Goal: Task Accomplishment & Management: Use online tool/utility

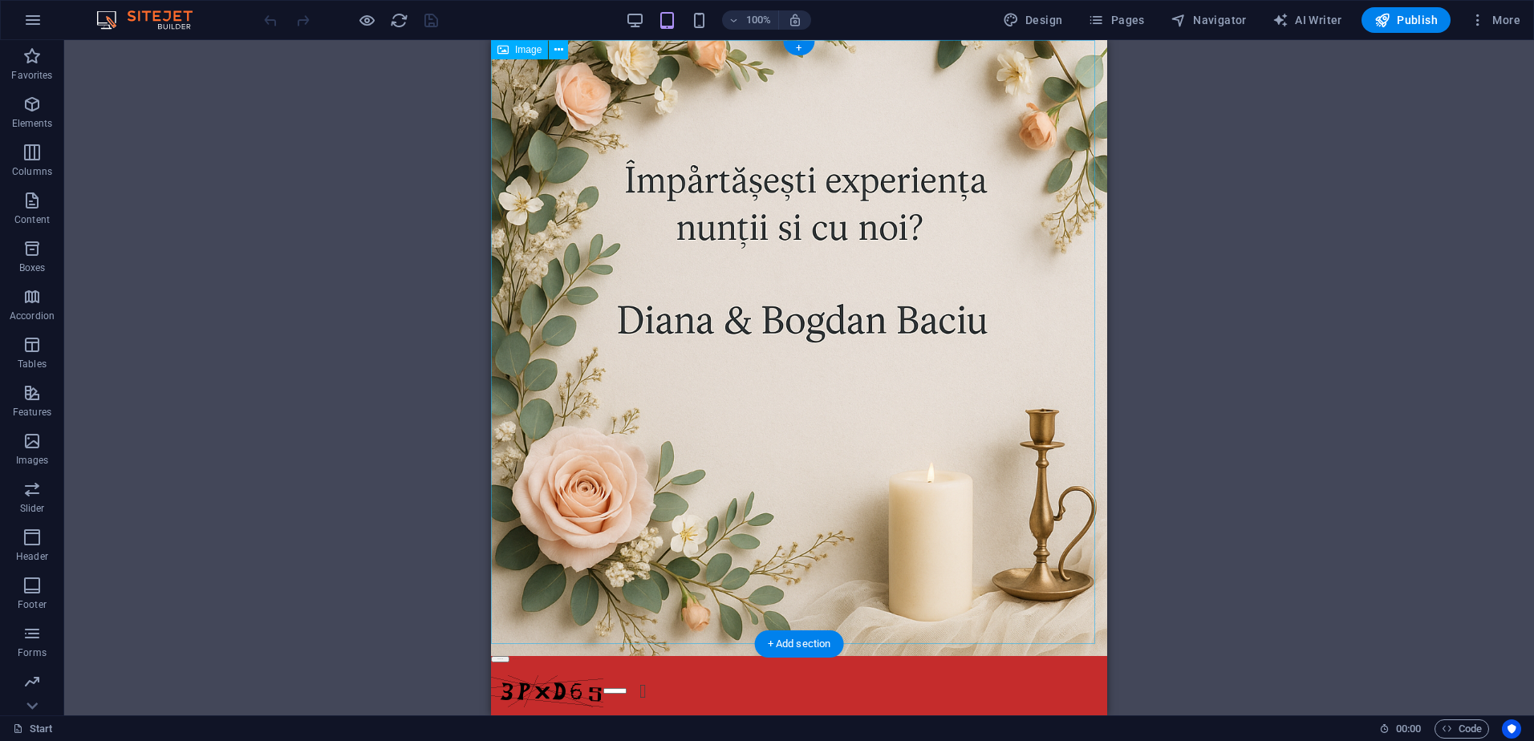
click at [778, 120] on figure at bounding box center [799, 348] width 616 height 616
click at [530, 54] on span "Image" at bounding box center [528, 50] width 26 height 10
click at [559, 54] on icon at bounding box center [558, 50] width 9 height 17
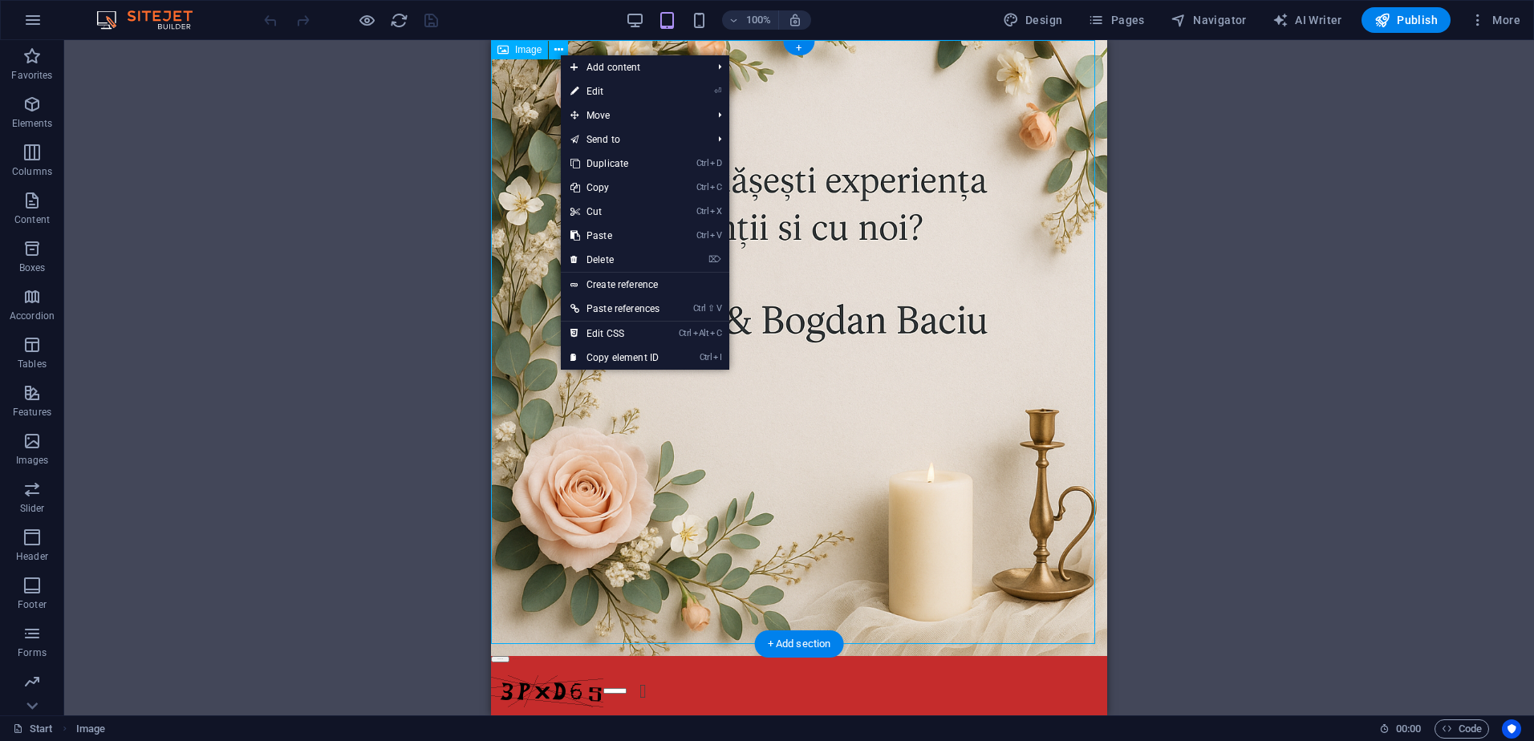
click at [690, 470] on figure at bounding box center [799, 348] width 616 height 616
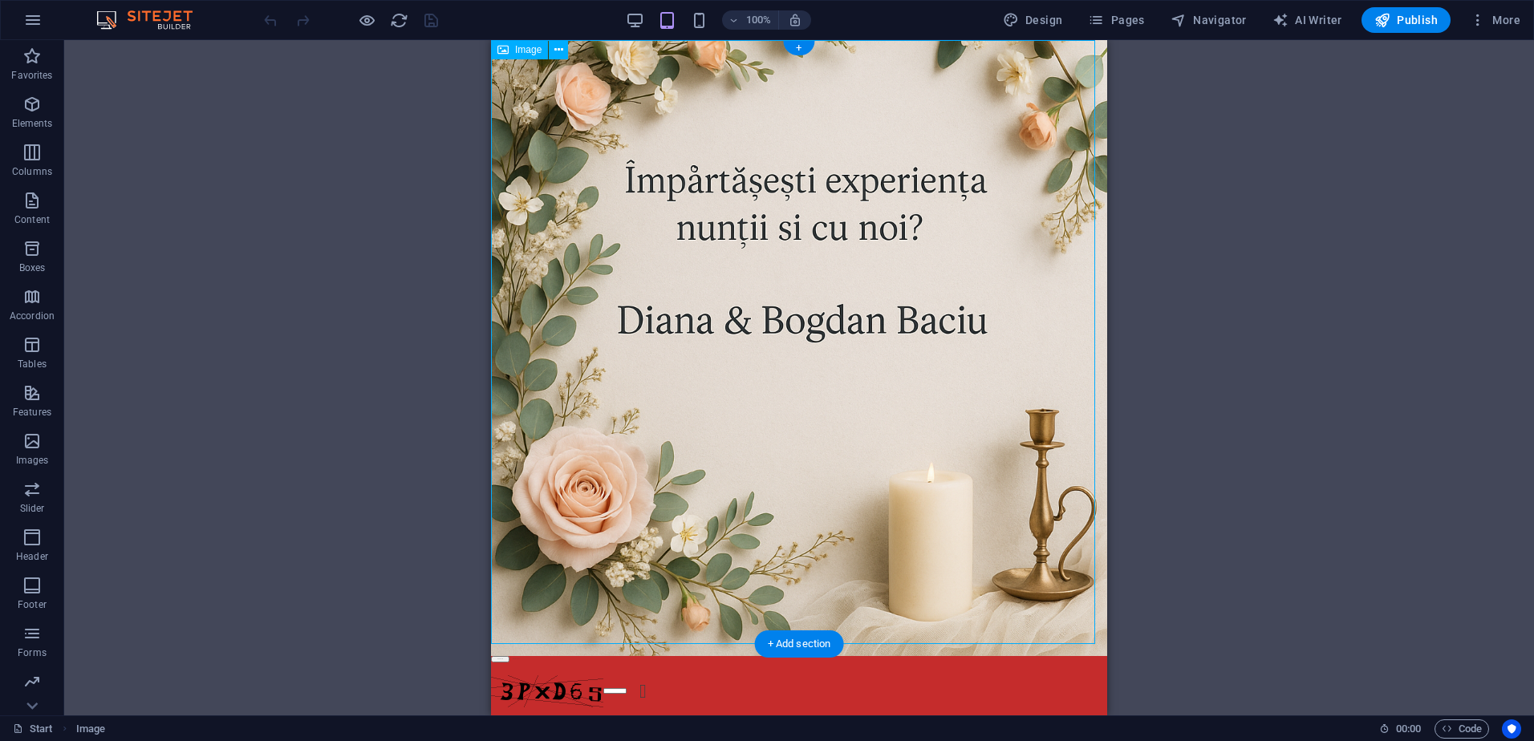
click at [690, 470] on figure at bounding box center [799, 348] width 616 height 616
select select "px"
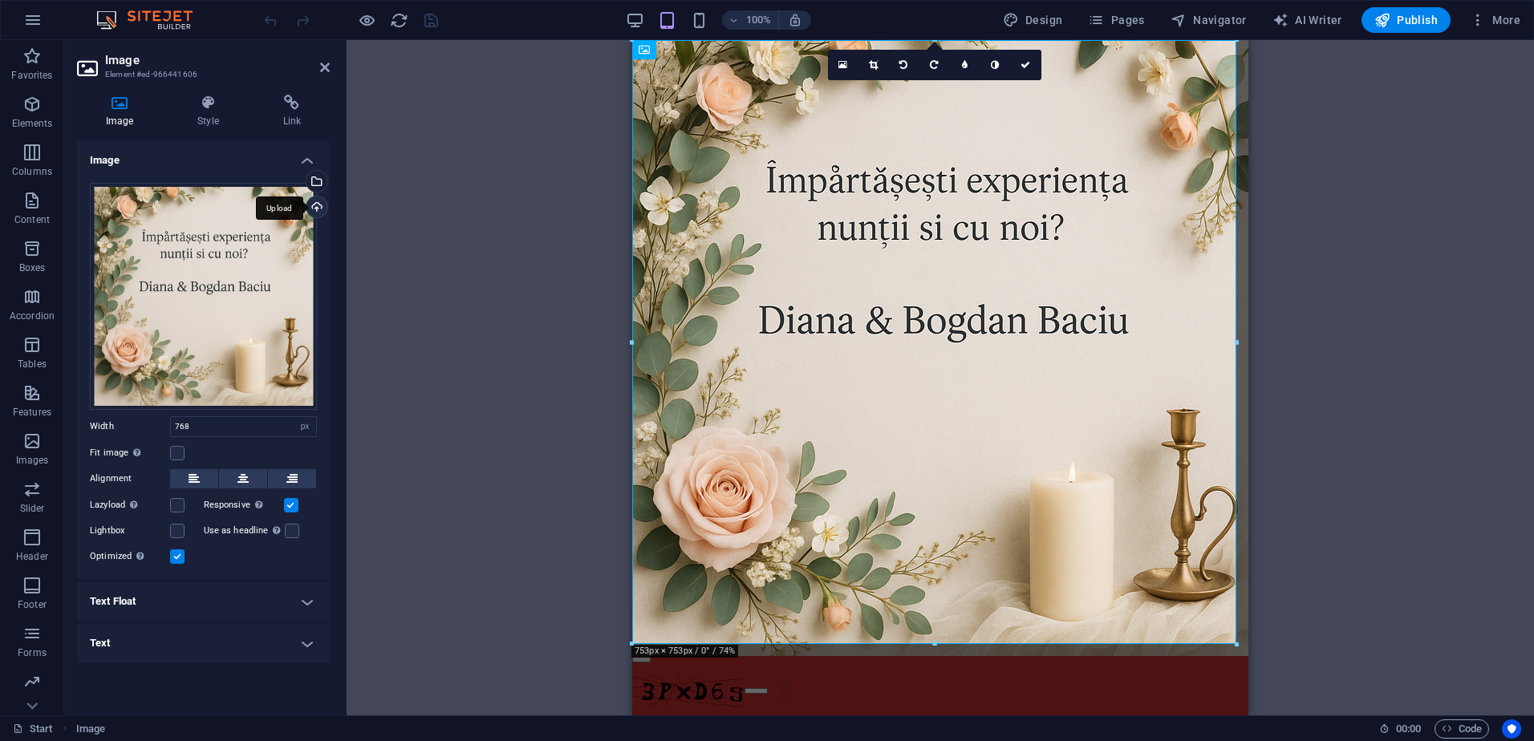
click at [311, 210] on div "Upload" at bounding box center [315, 209] width 24 height 24
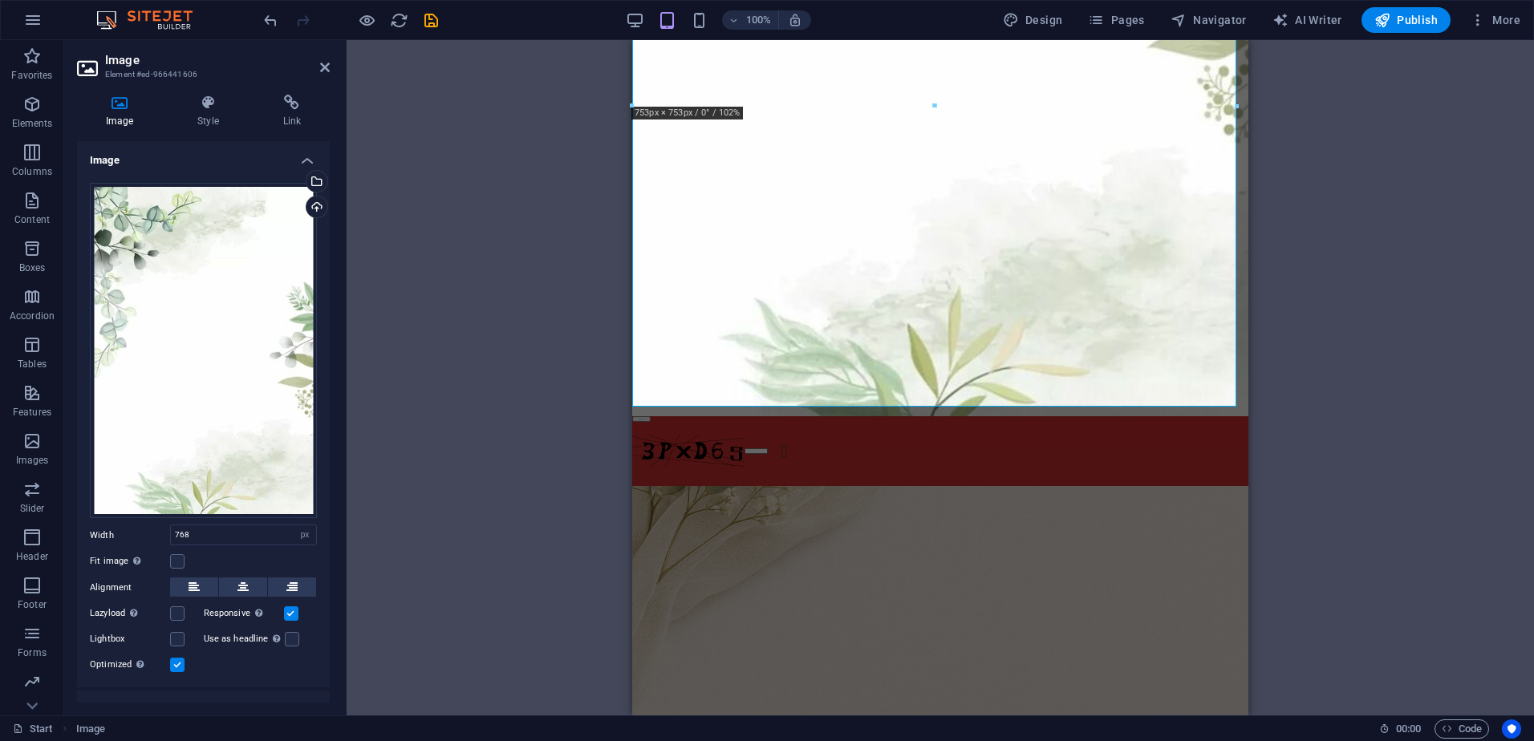
scroll to position [562, 0]
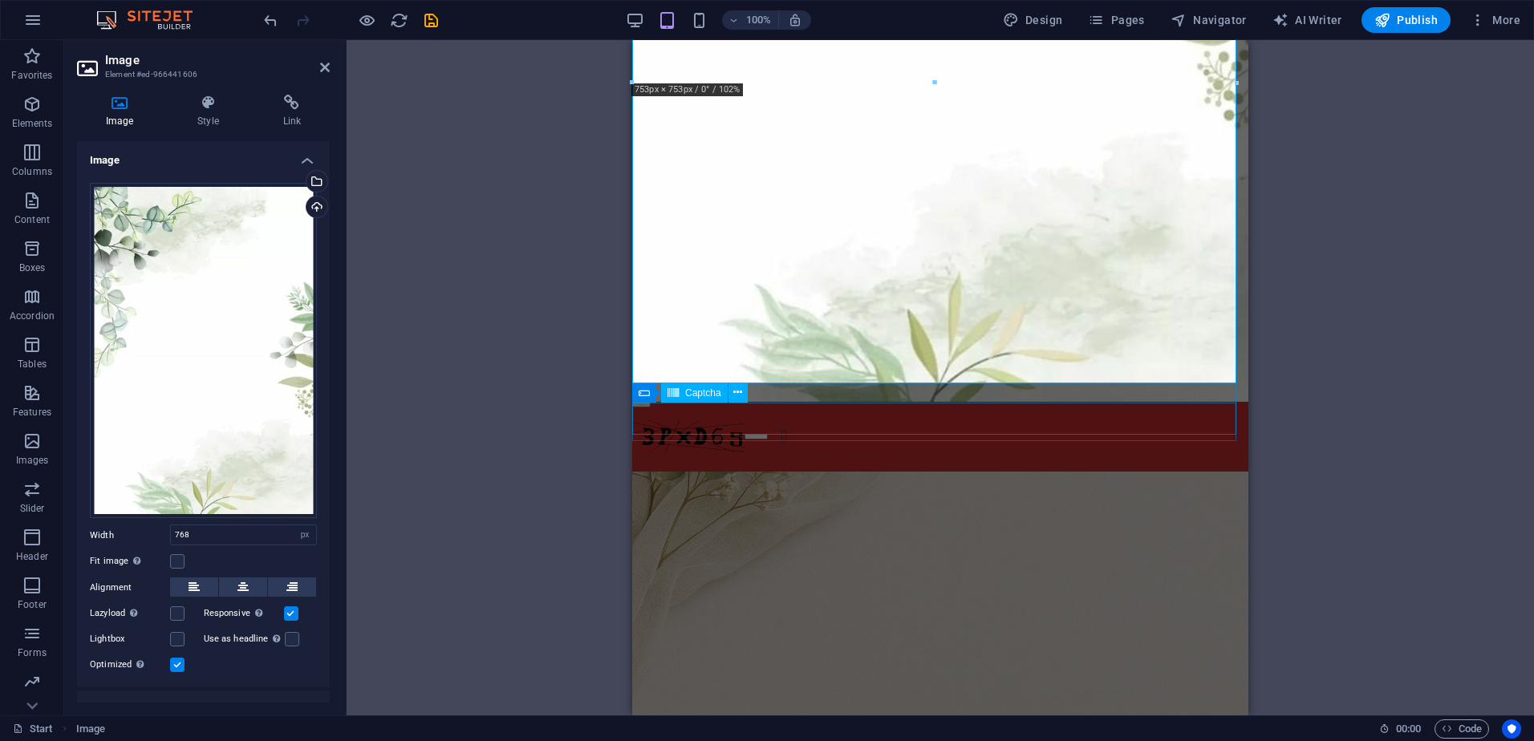
click at [888, 420] on div "Unreadable? Load new" at bounding box center [940, 436] width 616 height 32
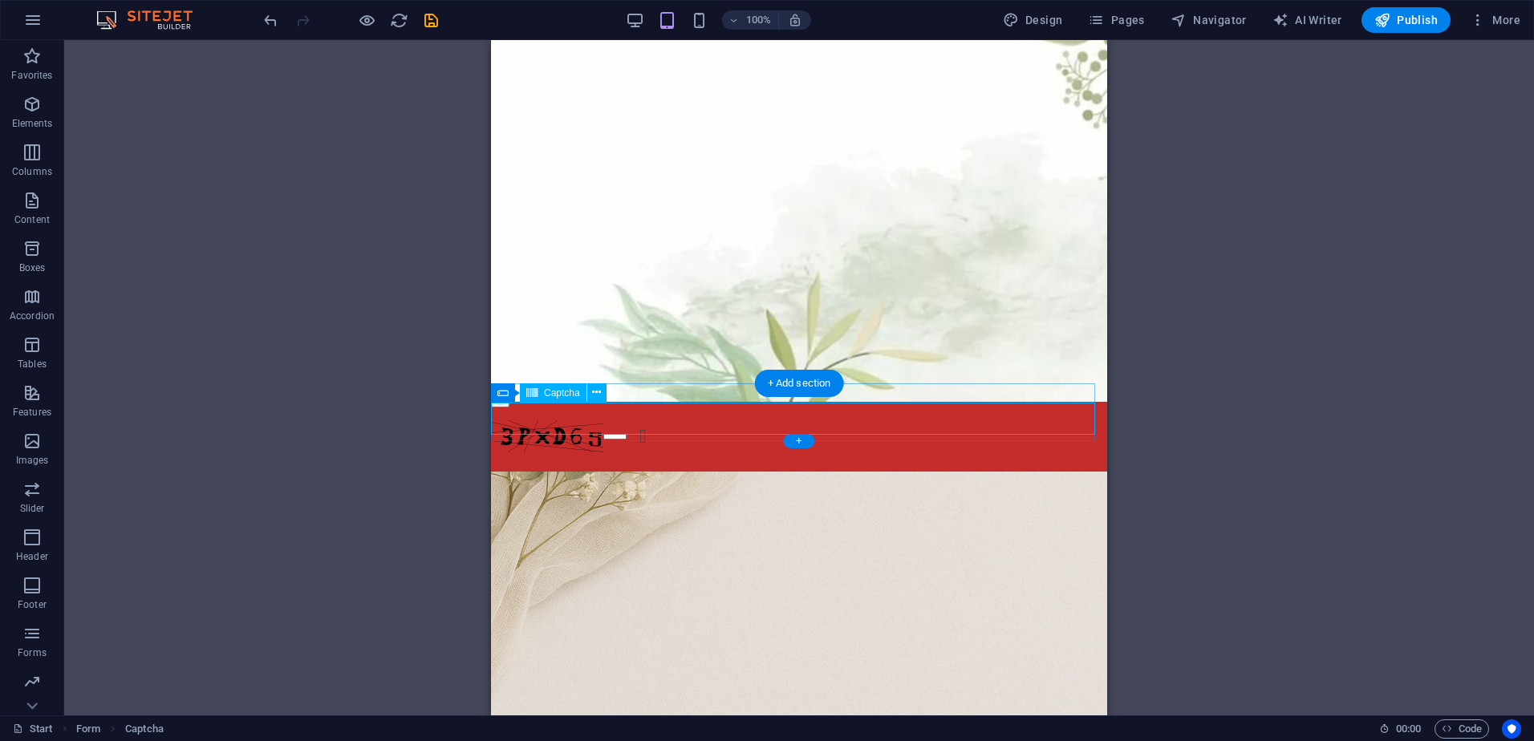
click at [805, 422] on div "Unreadable? Load new" at bounding box center [799, 436] width 616 height 32
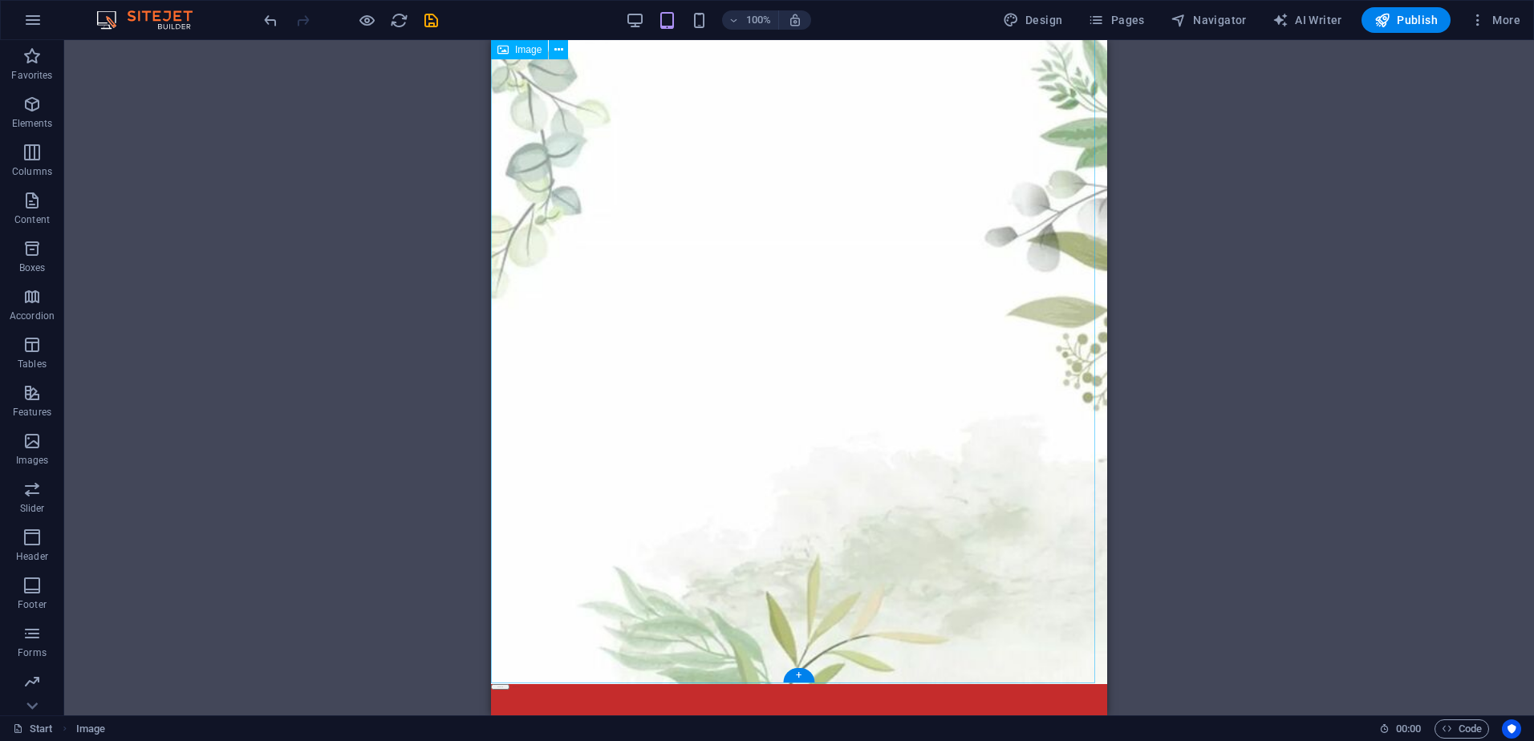
scroll to position [262, 0]
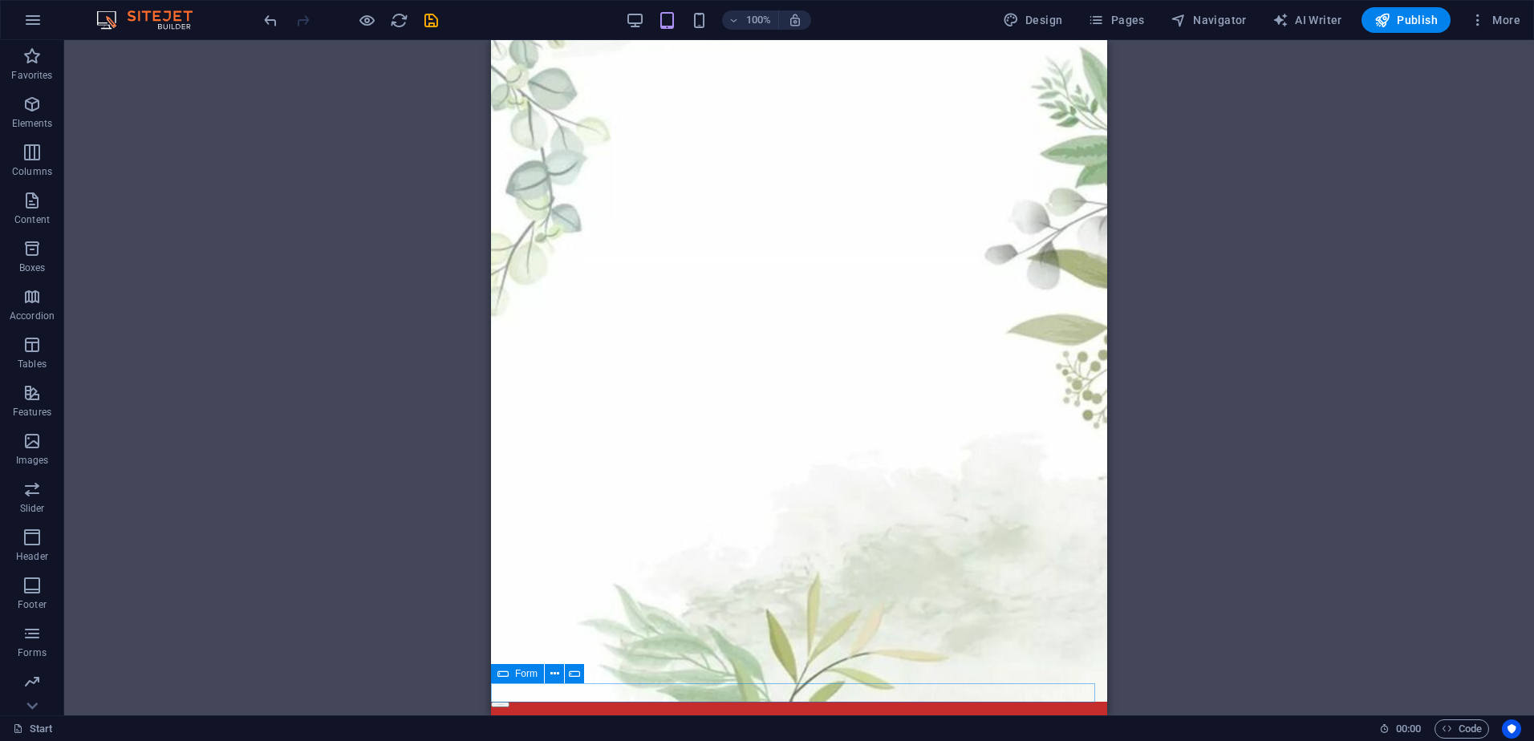
click at [913, 702] on div at bounding box center [799, 711] width 616 height 19
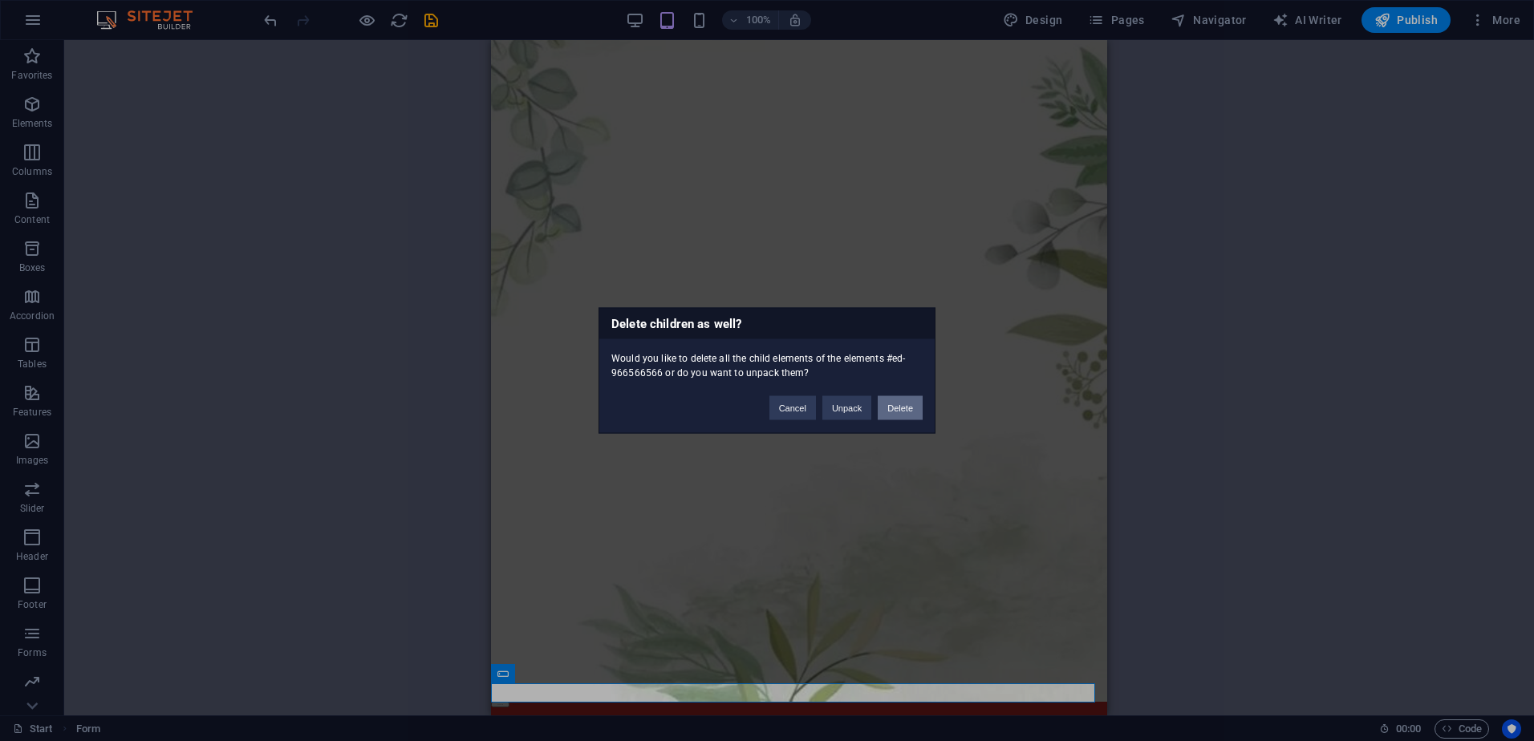
click at [892, 407] on button "Delete" at bounding box center [900, 408] width 45 height 24
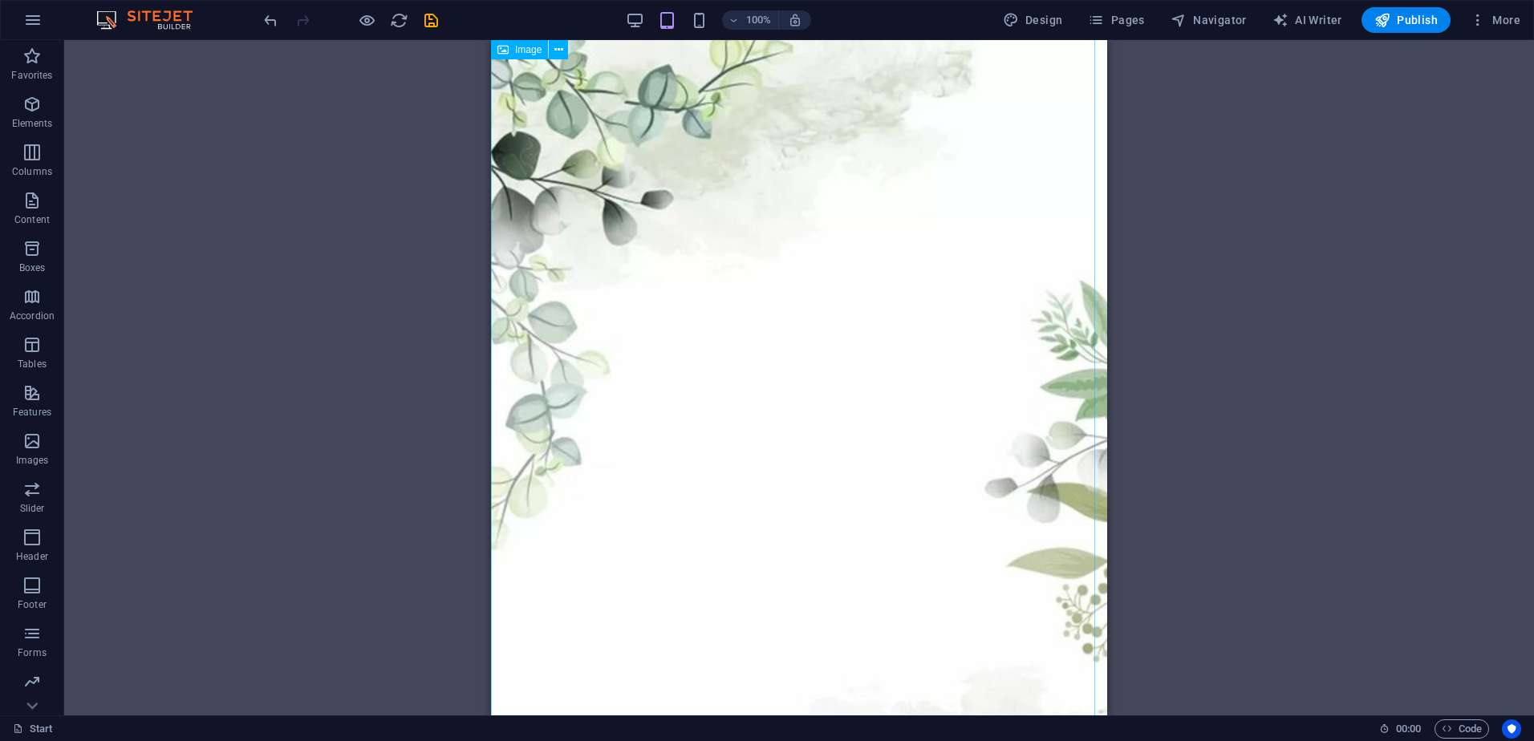
scroll to position [0, 0]
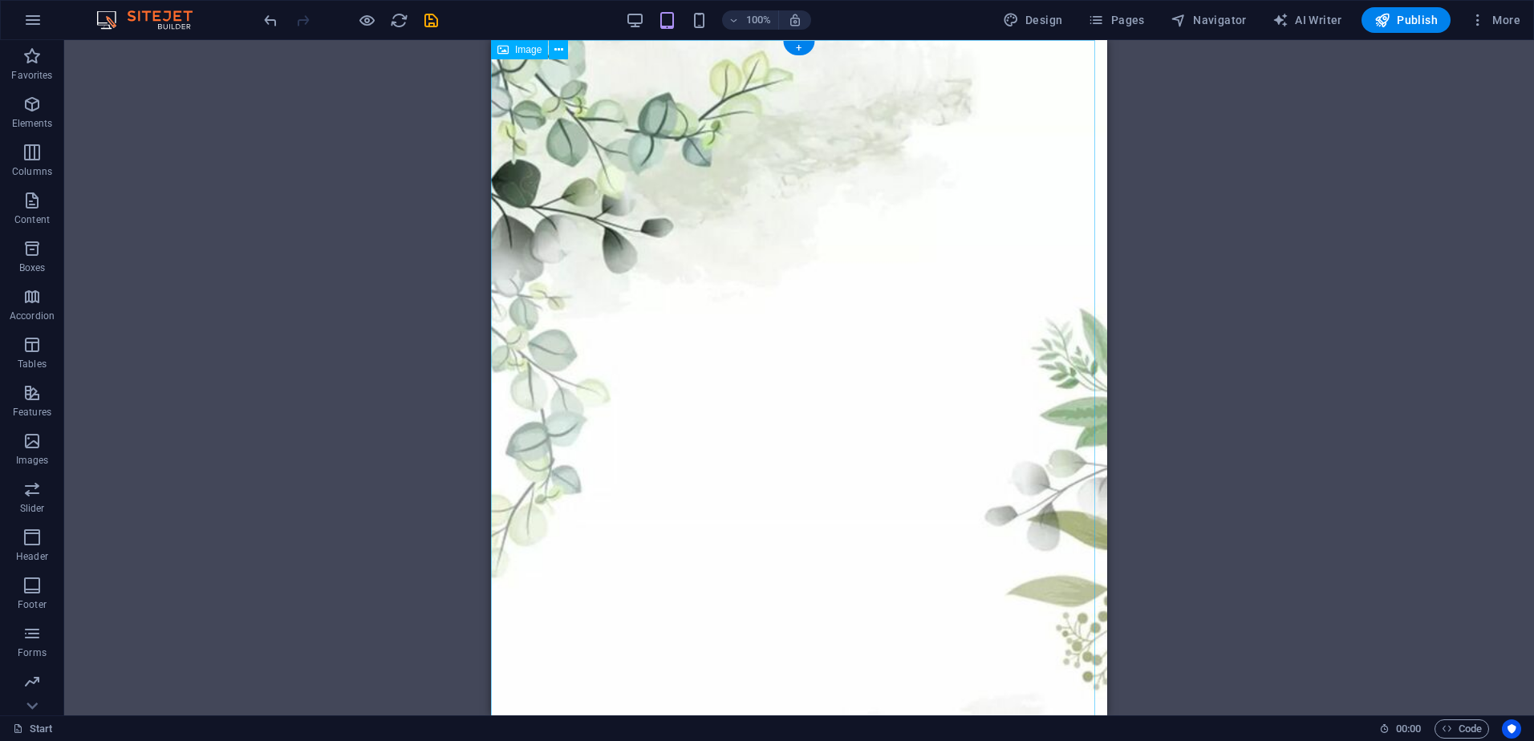
click at [777, 358] on figure at bounding box center [799, 502] width 616 height 924
click at [699, 368] on figure at bounding box center [799, 502] width 616 height 924
select select "px"
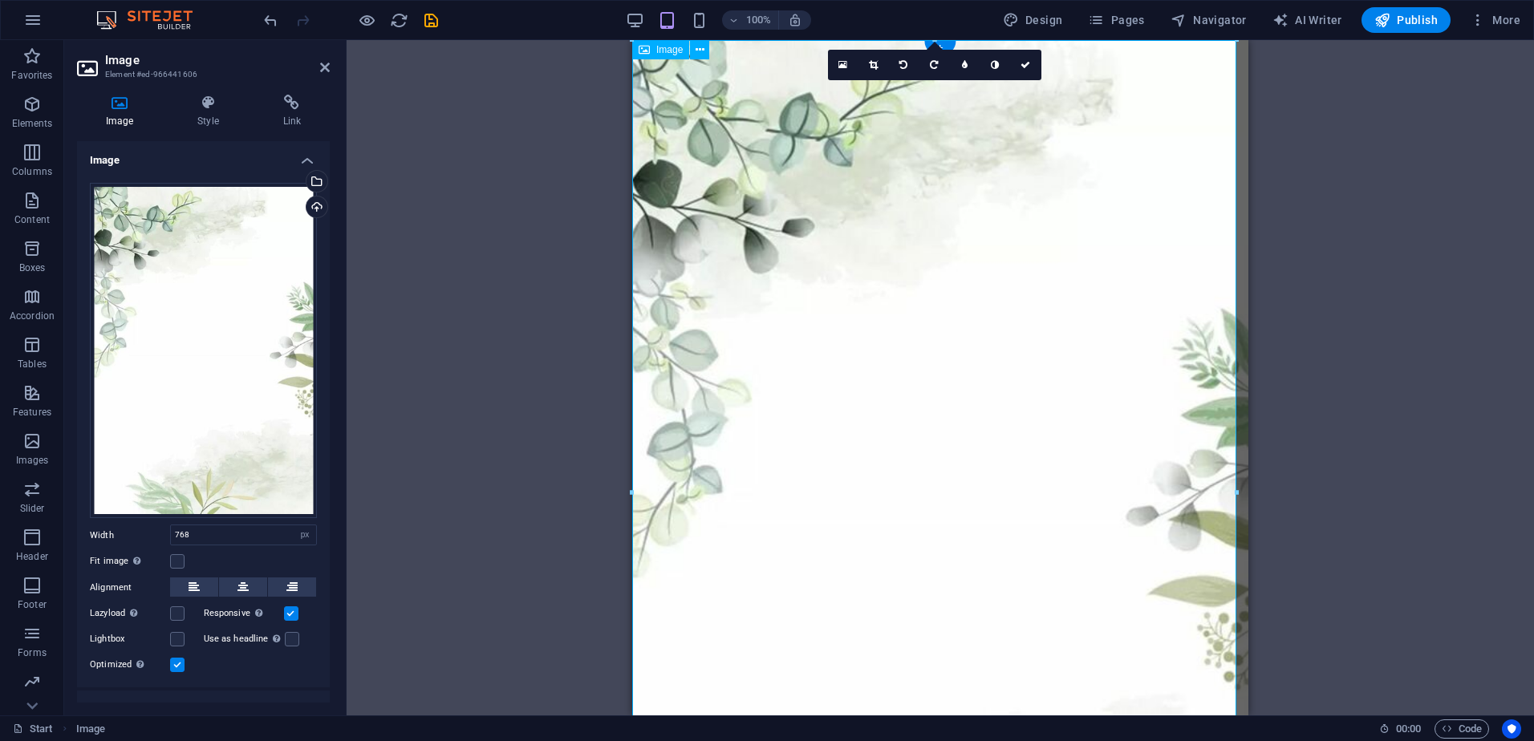
click at [699, 368] on figure at bounding box center [940, 502] width 616 height 924
click at [373, 229] on div "Drag here to replace the existing content. Press “Ctrl” if you want to create a…" at bounding box center [941, 378] width 1188 height 676
click at [510, 229] on div "Drag here to replace the existing content. Press “Ctrl” if you want to create a…" at bounding box center [941, 378] width 1188 height 676
drag, startPoint x: 510, startPoint y: 229, endPoint x: 494, endPoint y: 339, distance: 111.1
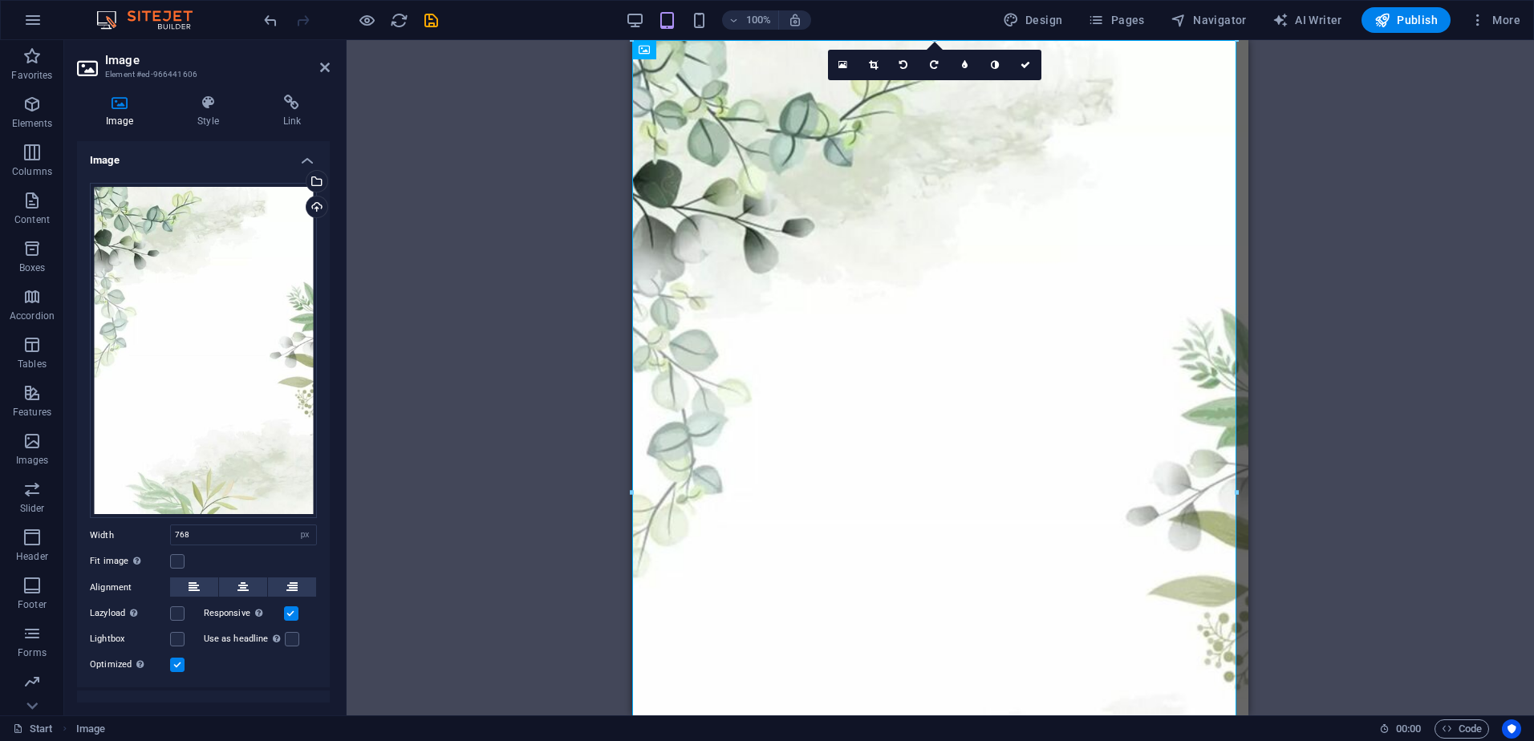
click at [494, 339] on div "Drag here to replace the existing content. Press “Ctrl” if you want to create a…" at bounding box center [941, 378] width 1188 height 676
click at [494, 341] on div "Drag here to replace the existing content. Press “Ctrl” if you want to create a…" at bounding box center [941, 378] width 1188 height 676
drag, startPoint x: 494, startPoint y: 341, endPoint x: 1286, endPoint y: 390, distance: 793.5
click at [1286, 389] on div "Drag here to replace the existing content. Press “Ctrl” if you want to create a…" at bounding box center [941, 378] width 1188 height 676
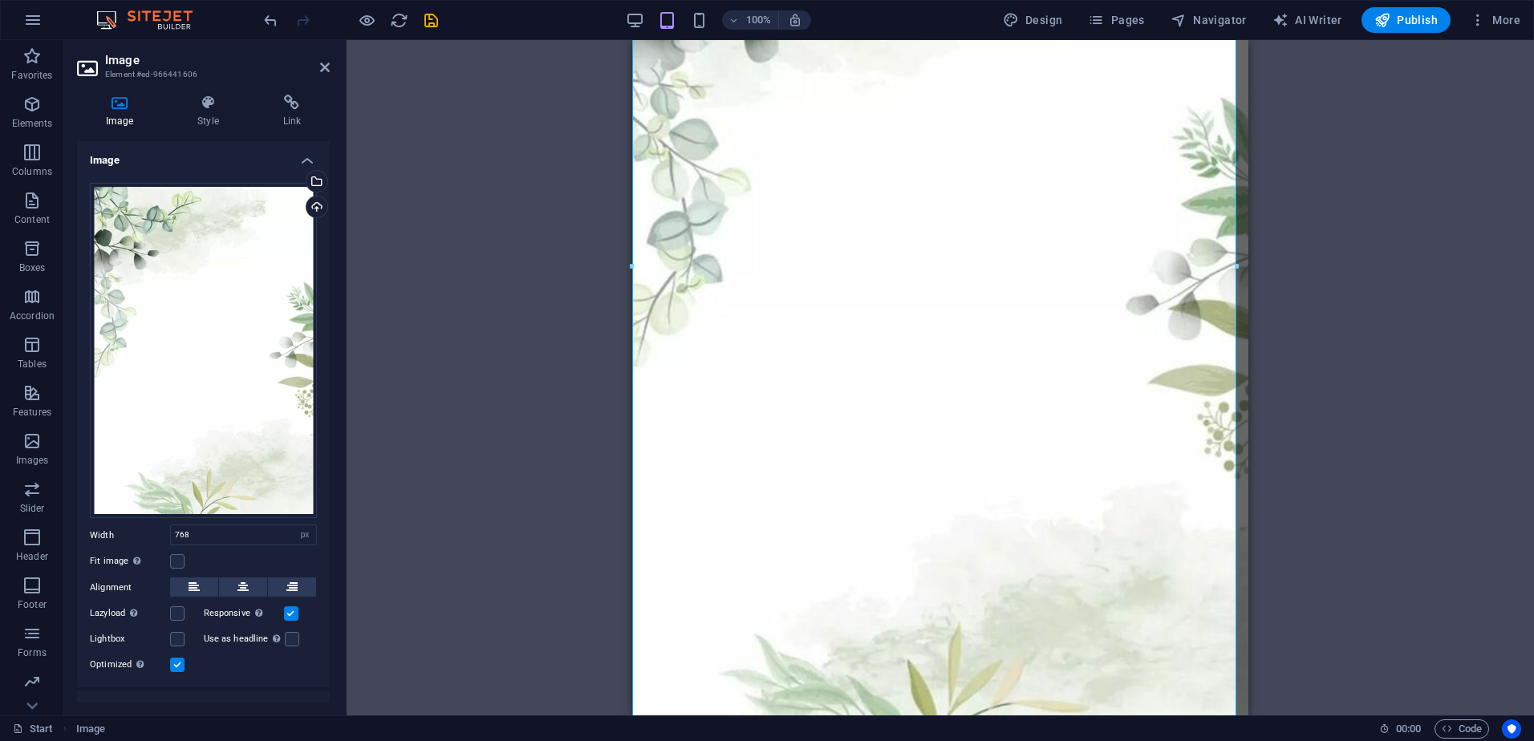
scroll to position [229, 0]
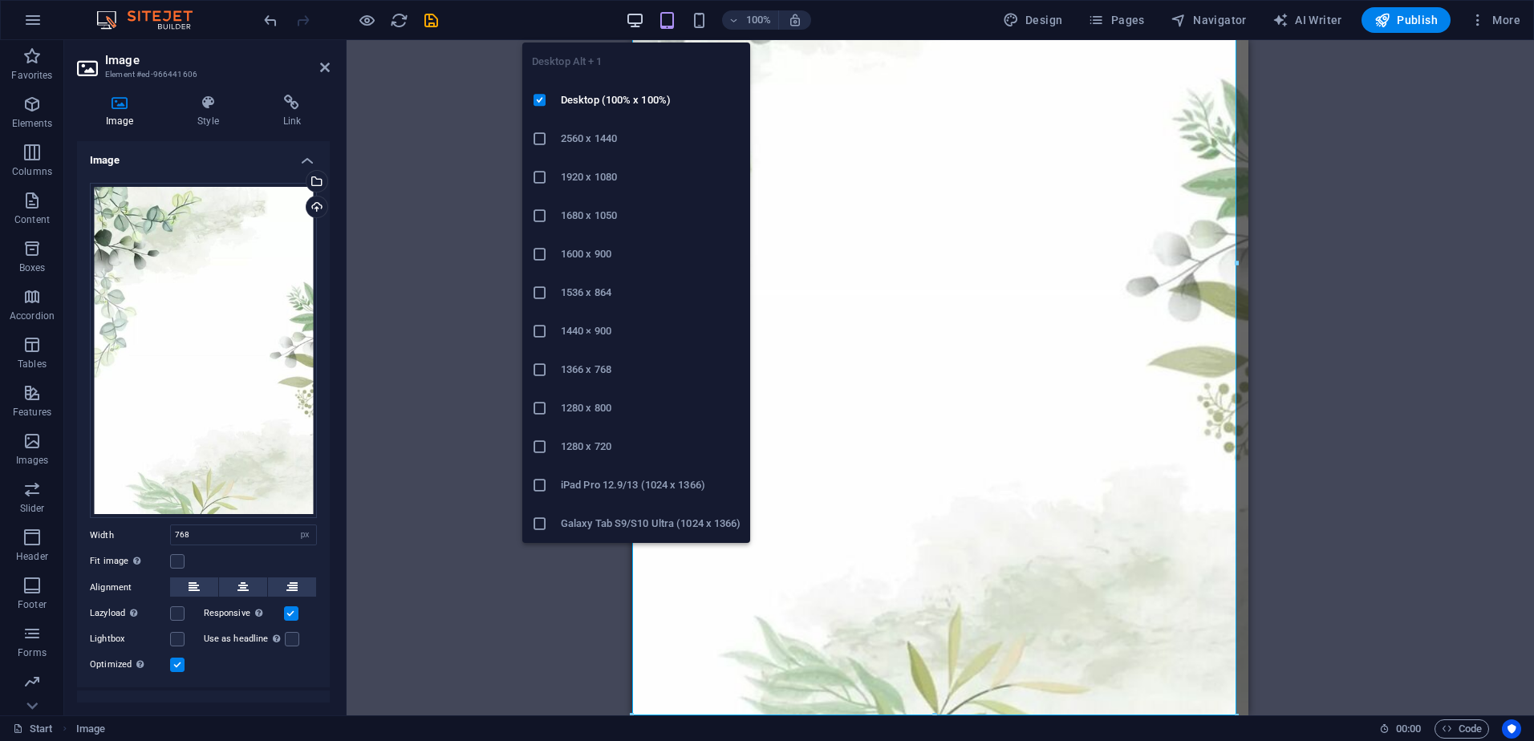
click at [640, 26] on icon "button" at bounding box center [635, 20] width 18 height 18
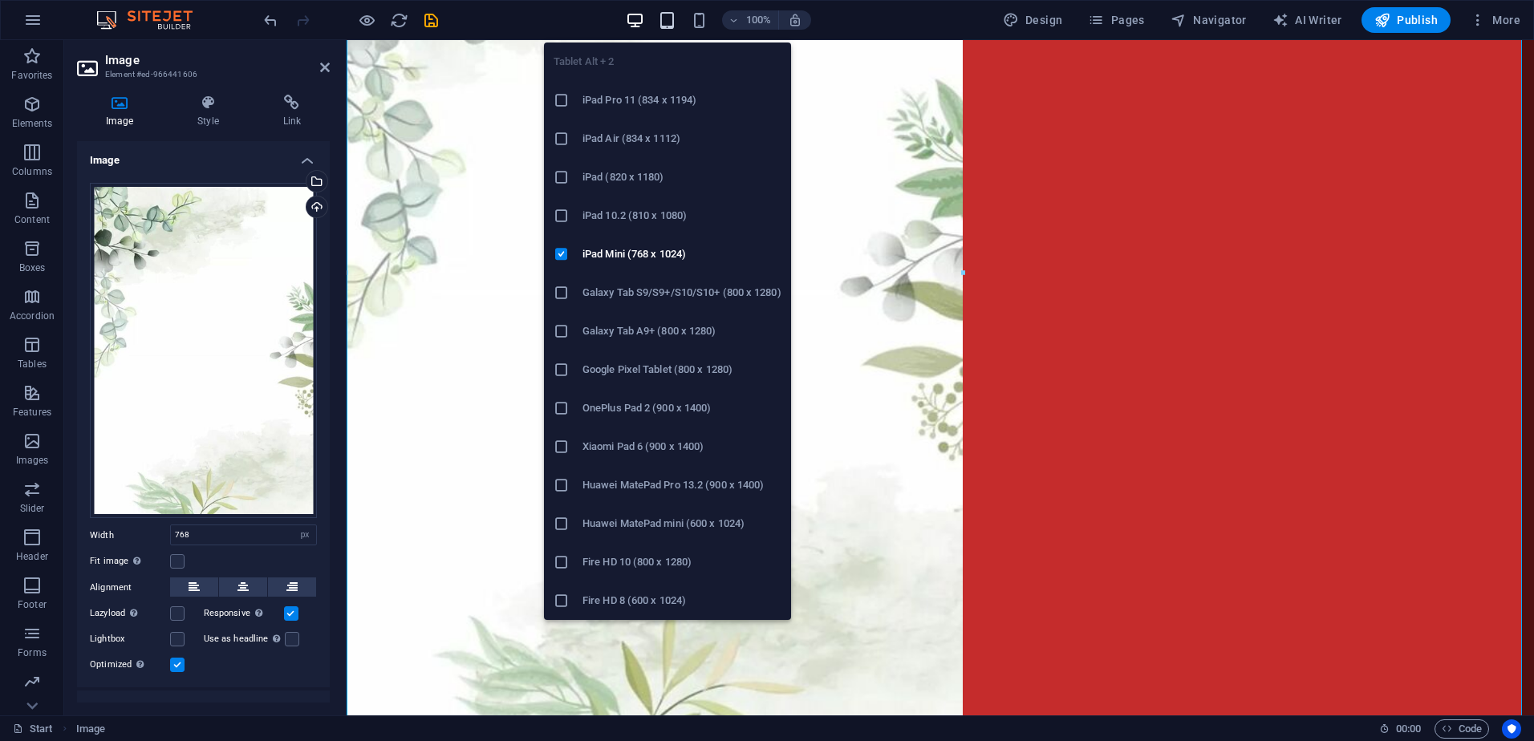
click at [672, 21] on icon "button" at bounding box center [667, 20] width 18 height 18
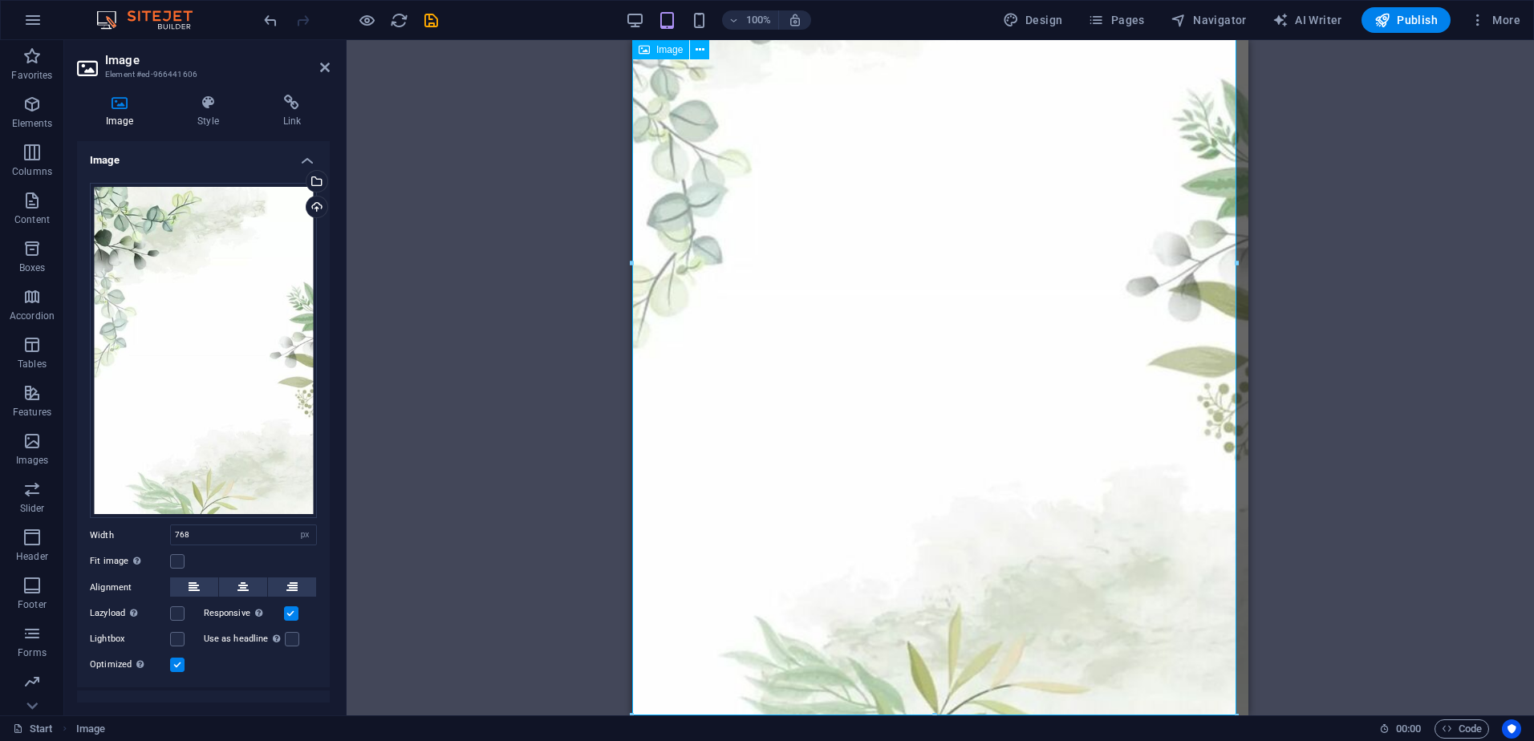
click at [1015, 335] on figure at bounding box center [940, 273] width 616 height 924
click at [650, 21] on div "100%" at bounding box center [718, 20] width 185 height 26
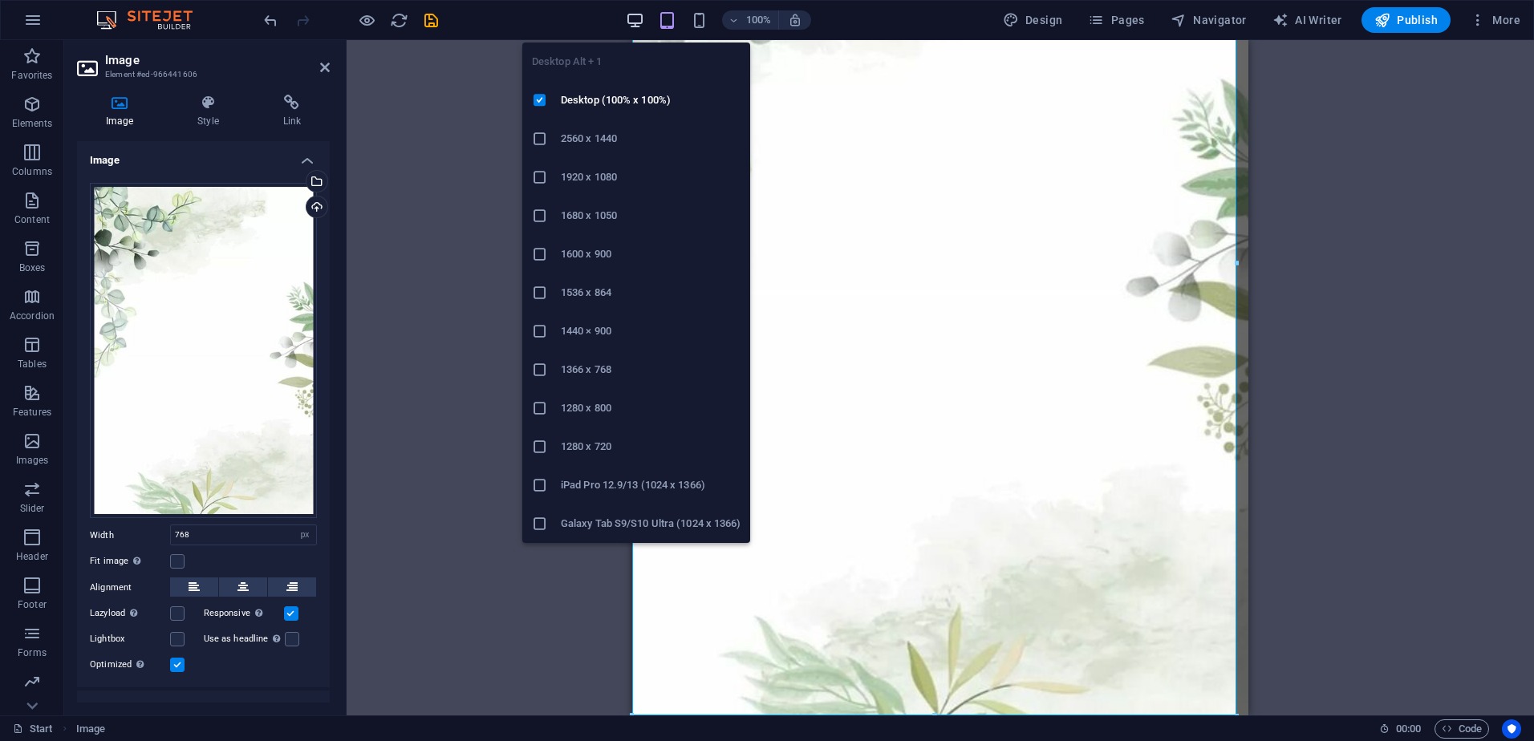
click at [633, 17] on icon "button" at bounding box center [635, 20] width 18 height 18
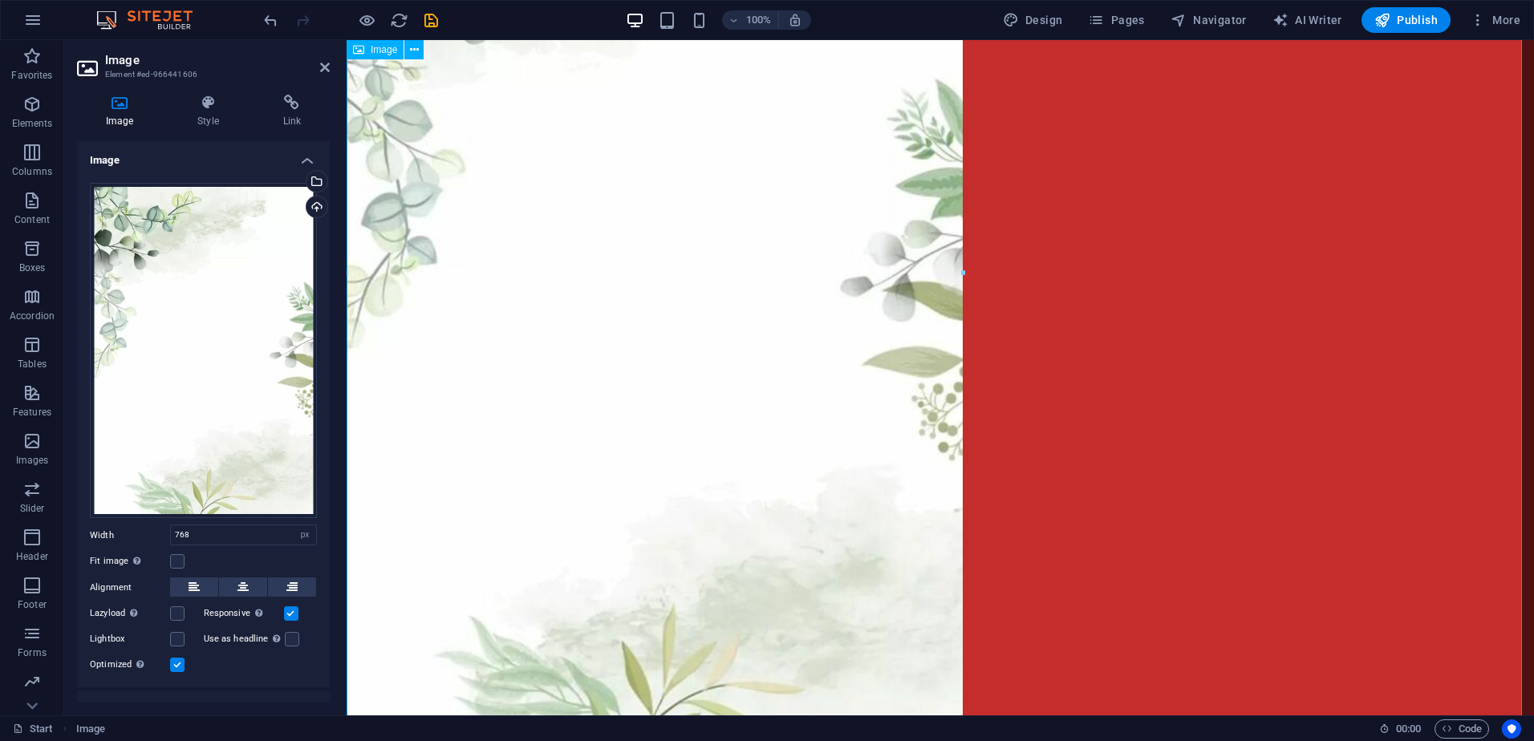
click at [959, 376] on figure at bounding box center [941, 273] width 1188 height 924
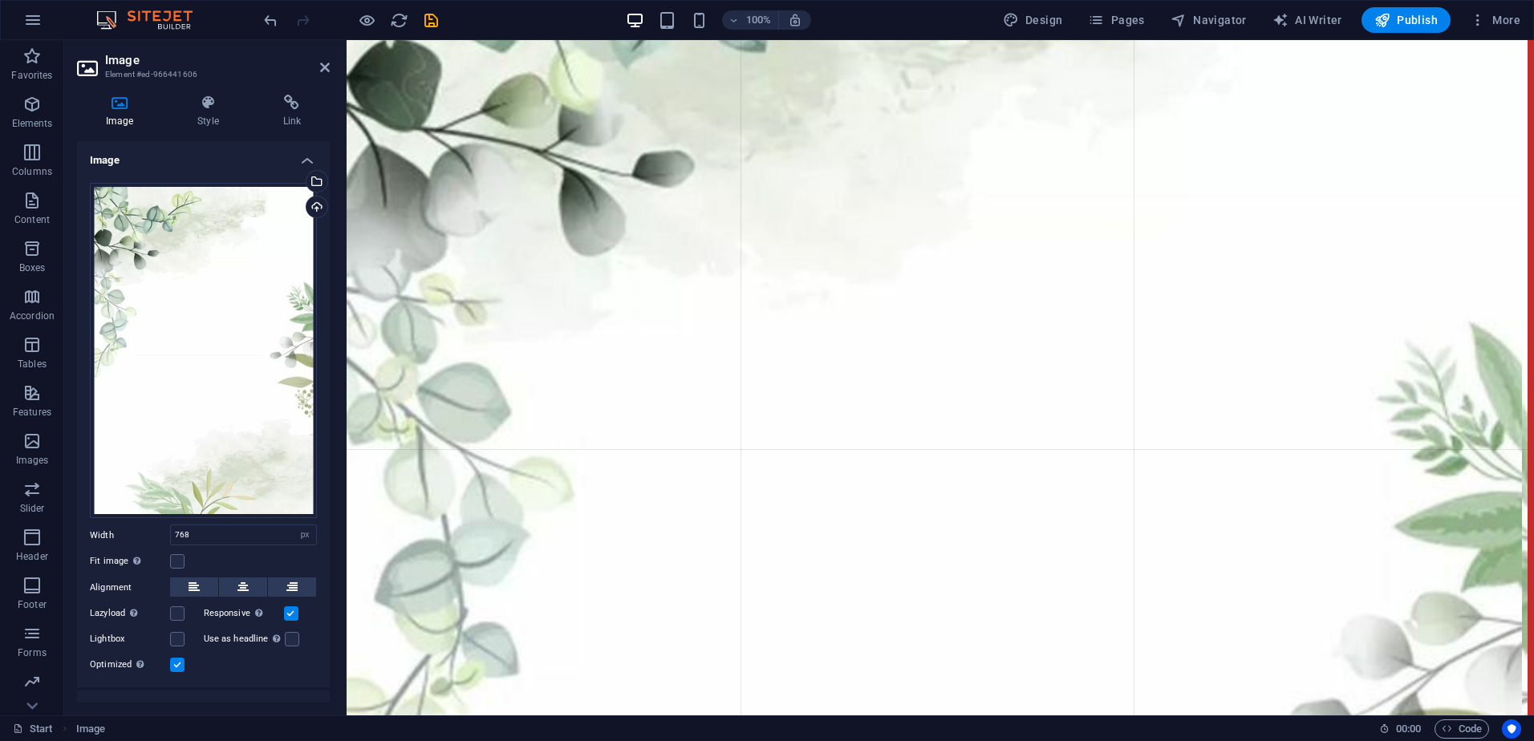
drag, startPoint x: 962, startPoint y: 274, endPoint x: 1092, endPoint y: 272, distance: 130.0
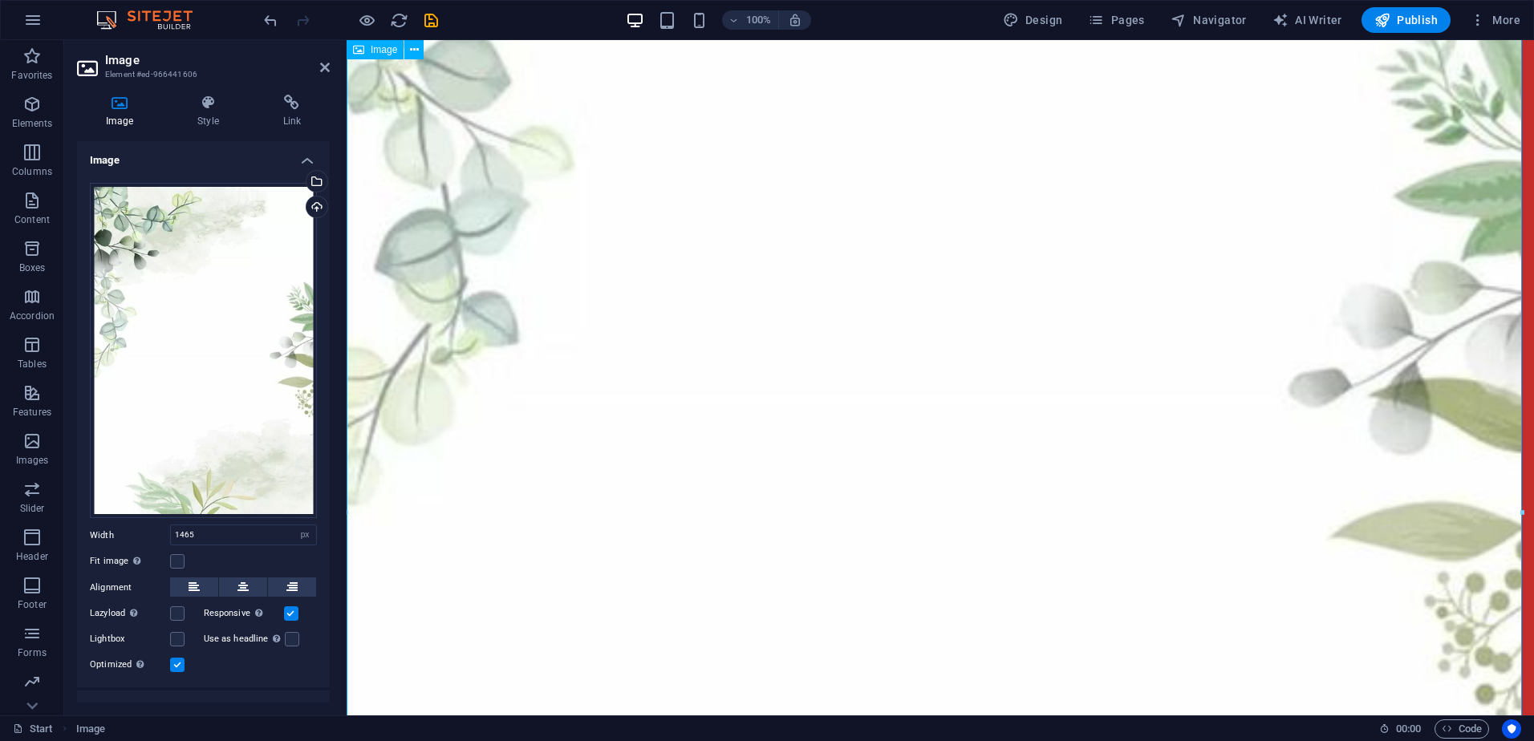
scroll to position [310, 0]
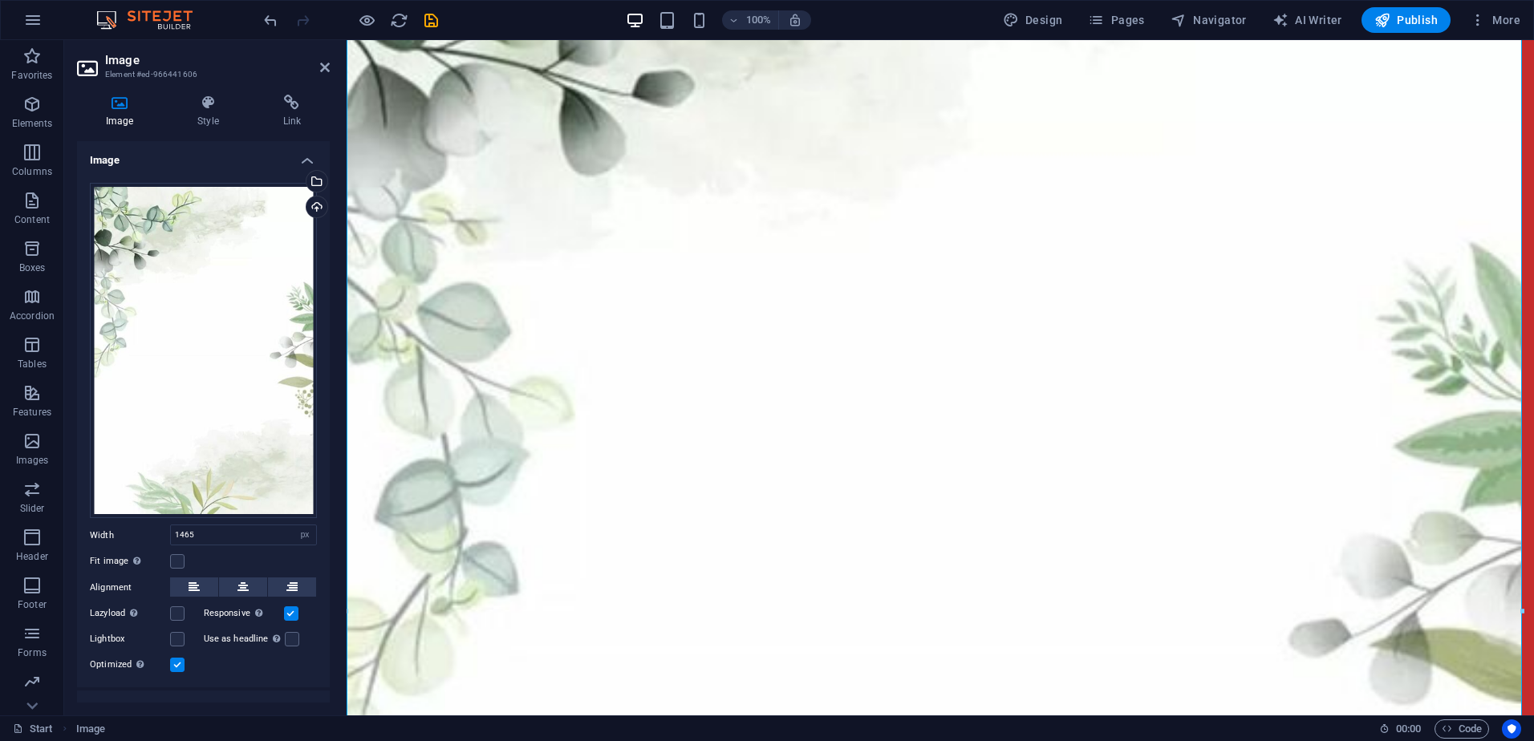
click at [684, 26] on div "100%" at bounding box center [718, 20] width 185 height 26
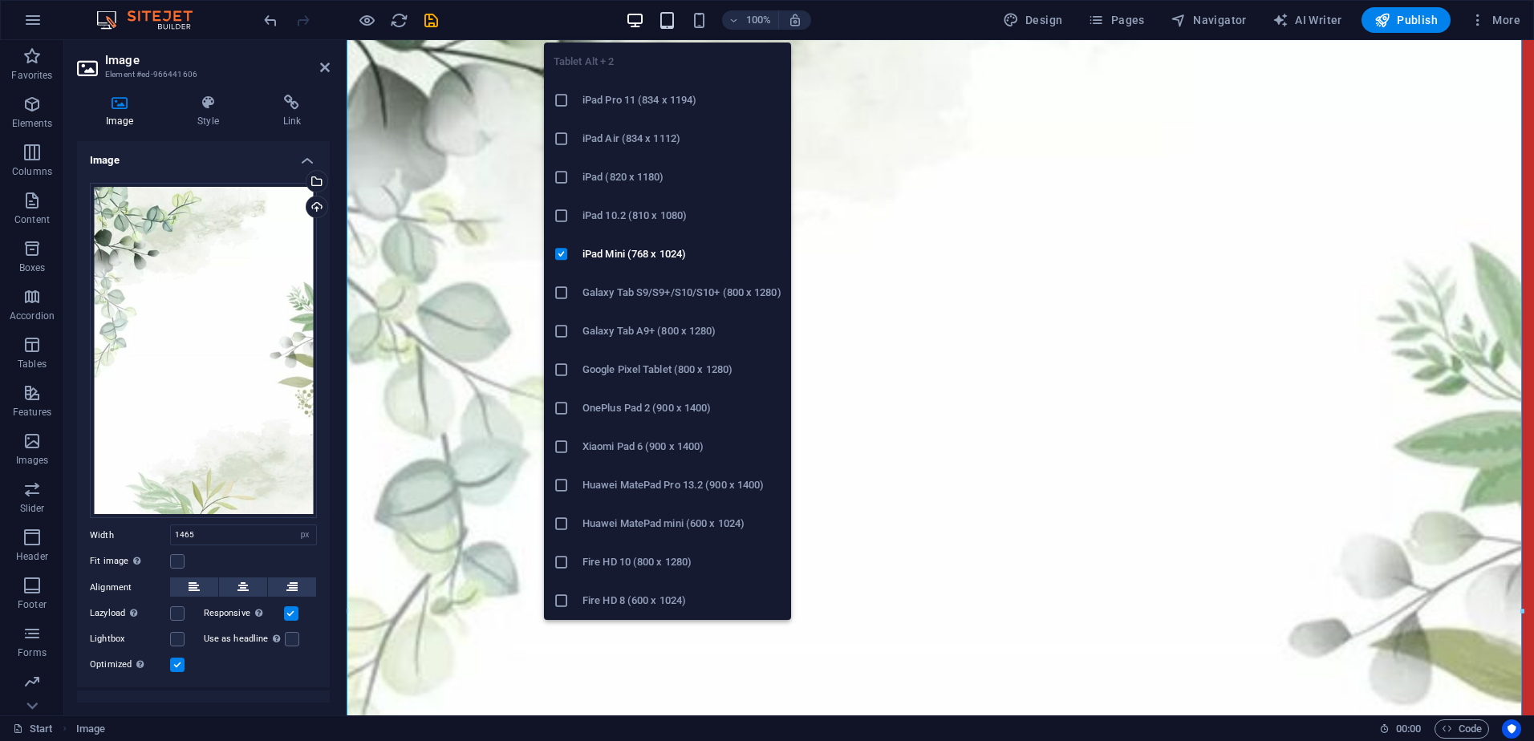
click at [664, 29] on icon "button" at bounding box center [667, 20] width 18 height 18
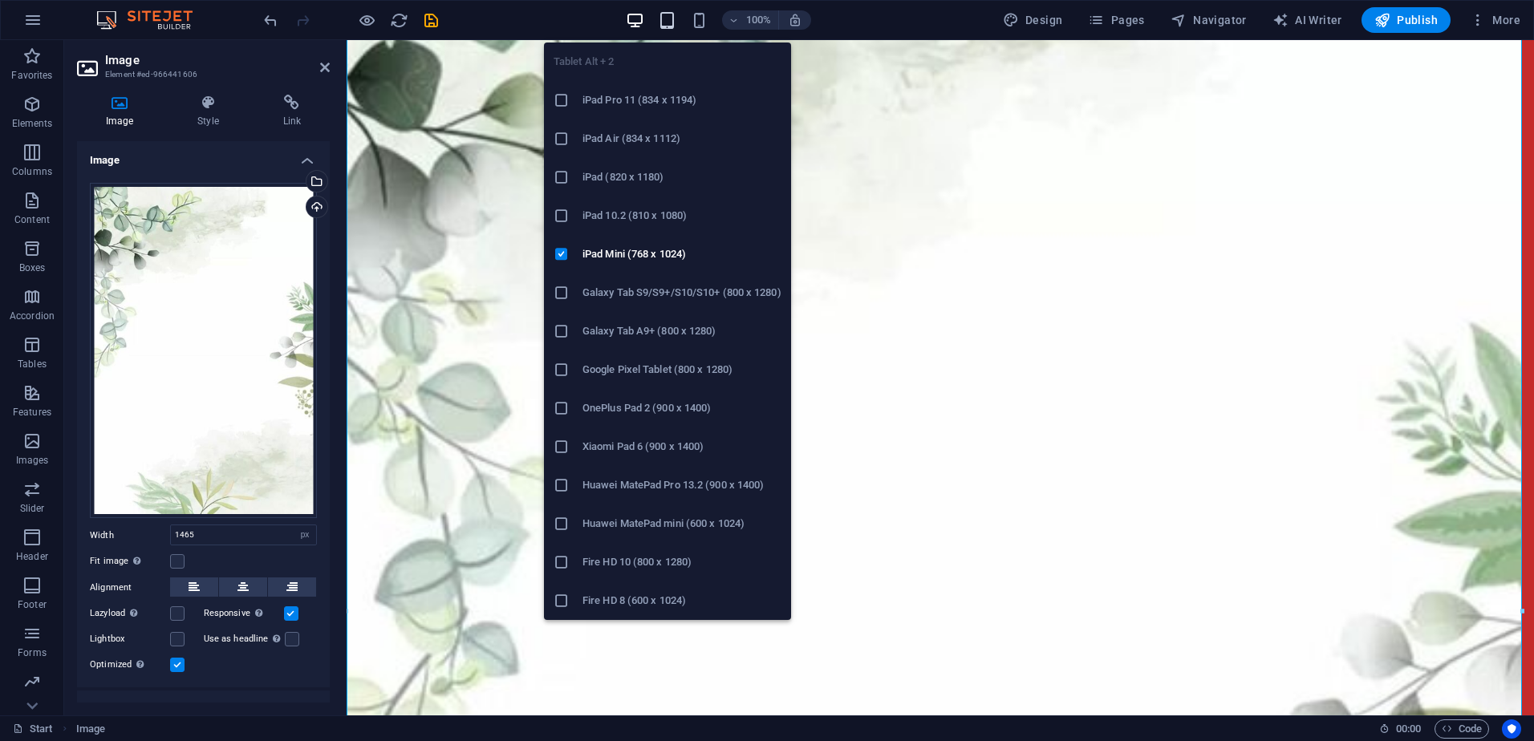
type input "768"
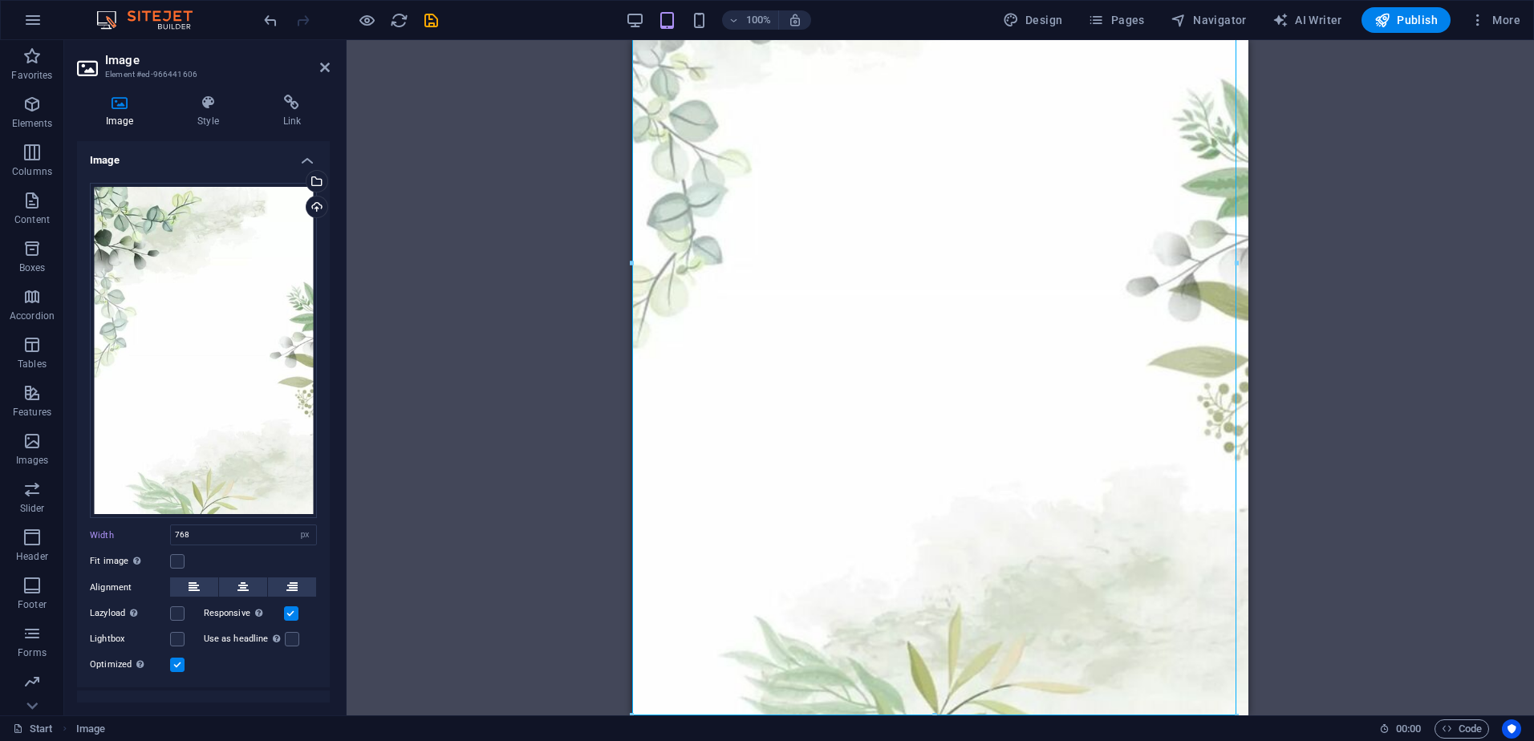
click at [1257, 229] on div "Drag here to replace the existing content. Press “Ctrl” if you want to create a…" at bounding box center [941, 378] width 1188 height 676
click at [981, 222] on figure at bounding box center [940, 273] width 616 height 924
click at [843, 318] on figure at bounding box center [940, 273] width 616 height 924
click at [35, 117] on p "Elements" at bounding box center [32, 123] width 41 height 13
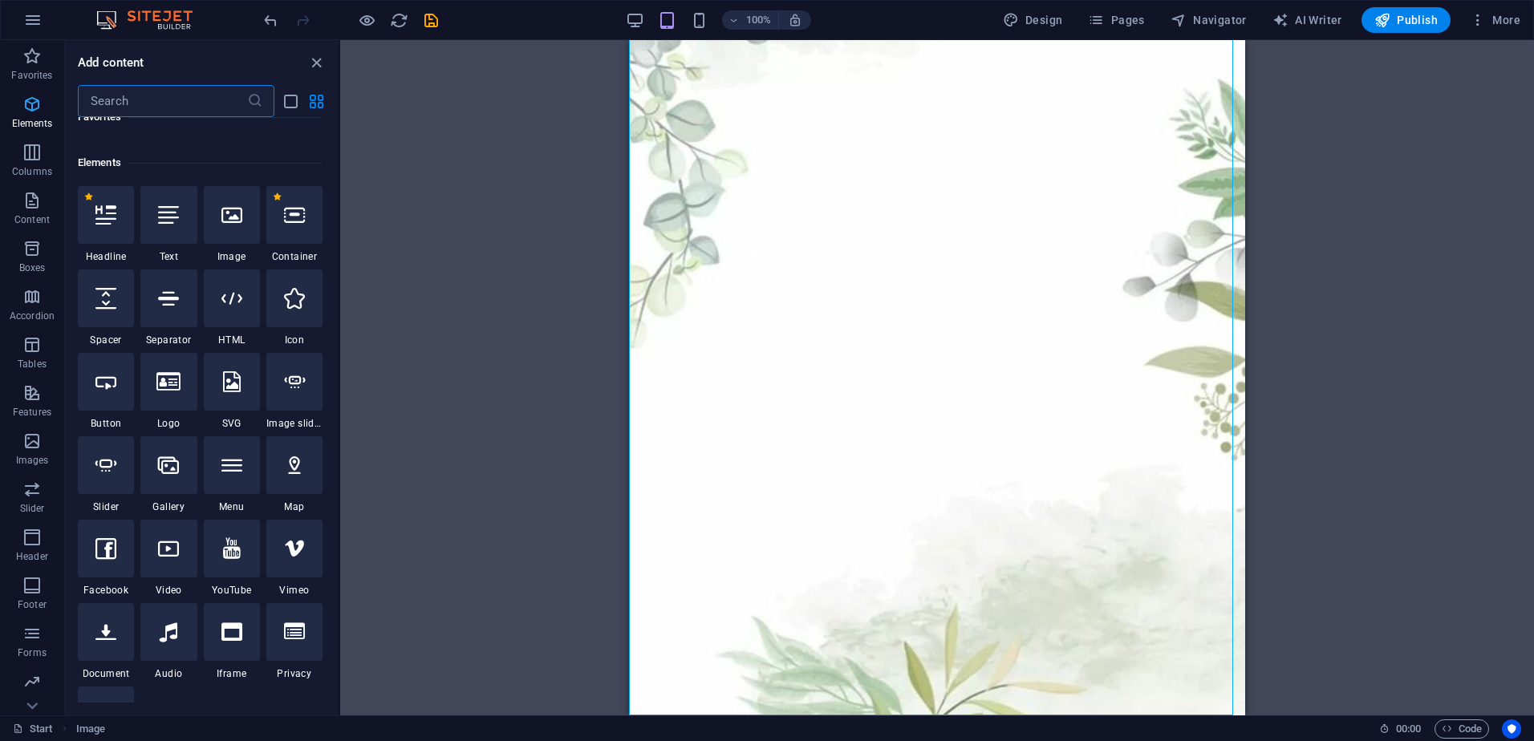
scroll to position [171, 0]
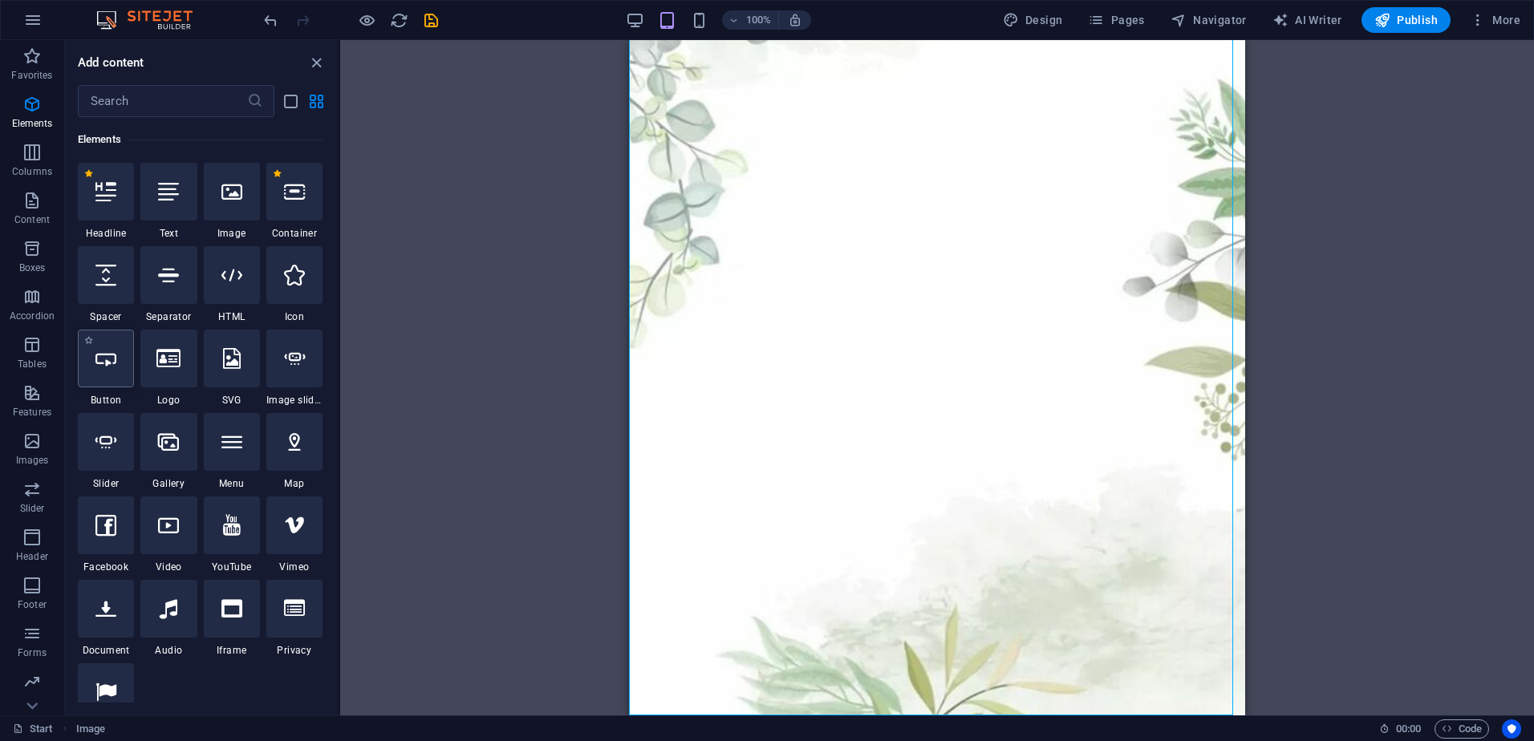
click at [114, 369] on div at bounding box center [106, 359] width 56 height 58
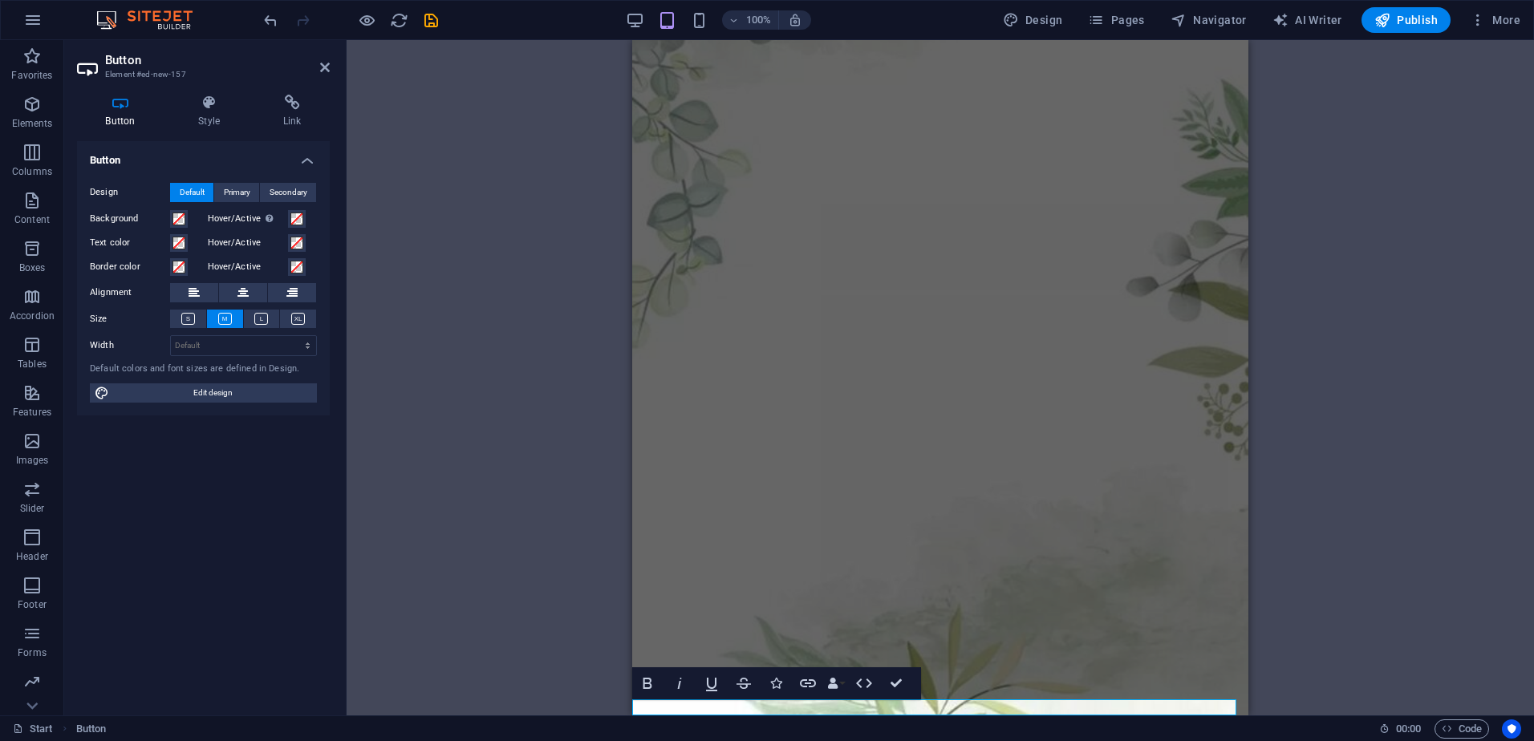
scroll to position [246, 0]
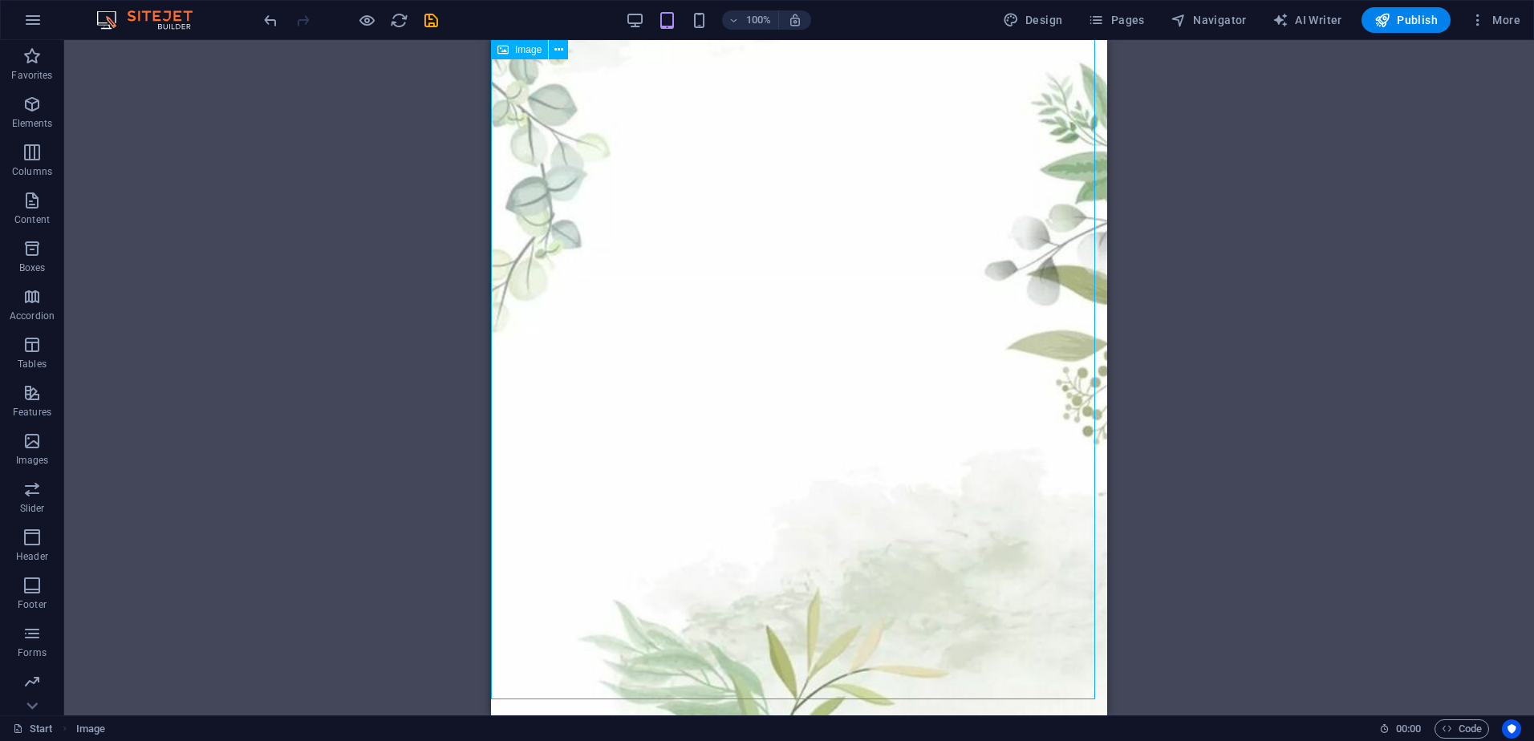
drag, startPoint x: 697, startPoint y: 439, endPoint x: 934, endPoint y: 470, distance: 238.8
click at [934, 470] on figure at bounding box center [799, 257] width 616 height 924
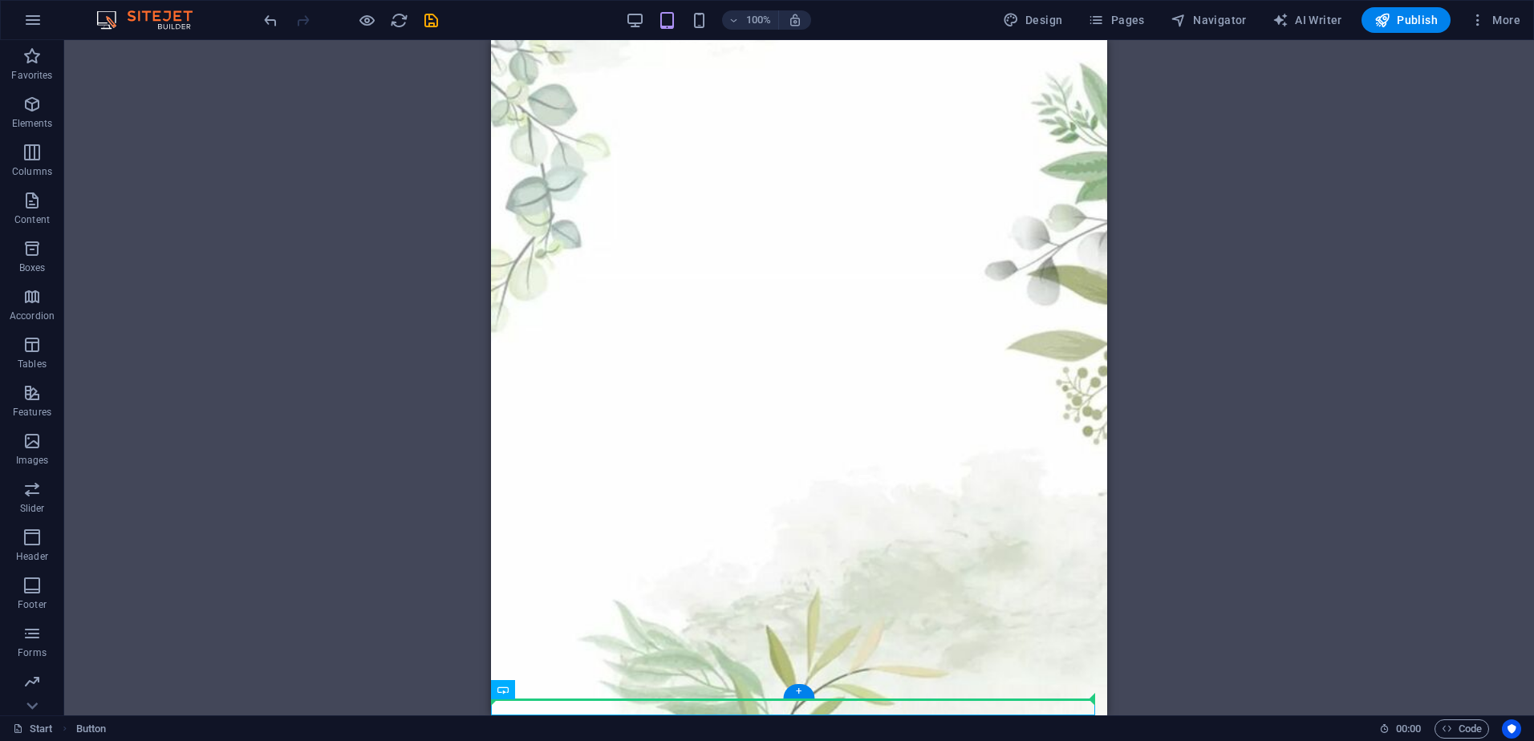
drag, startPoint x: 701, startPoint y: 705, endPoint x: 709, endPoint y: 664, distance: 40.8
click at [795, 356] on figure at bounding box center [799, 257] width 616 height 924
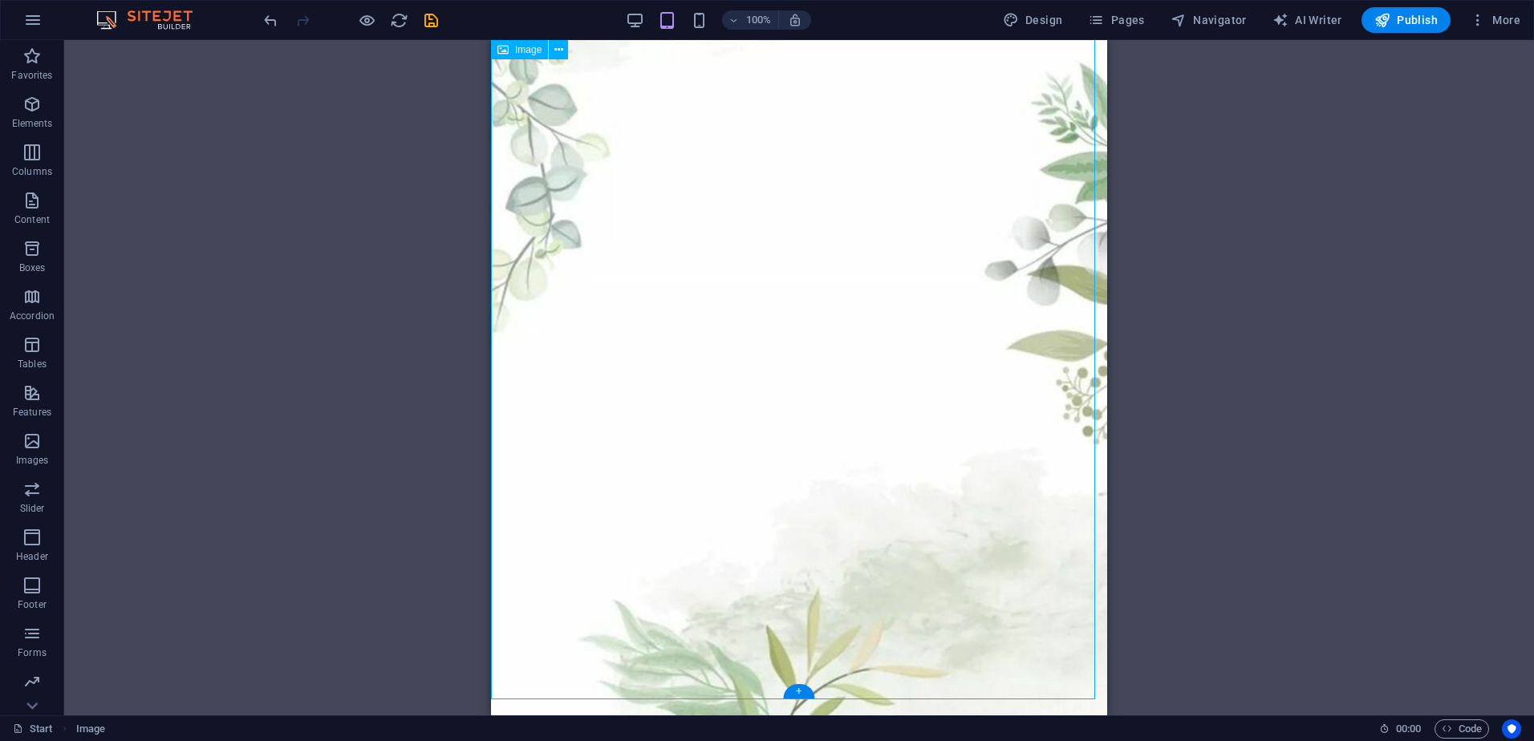
click at [650, 338] on figure at bounding box center [799, 257] width 616 height 924
select select "px"
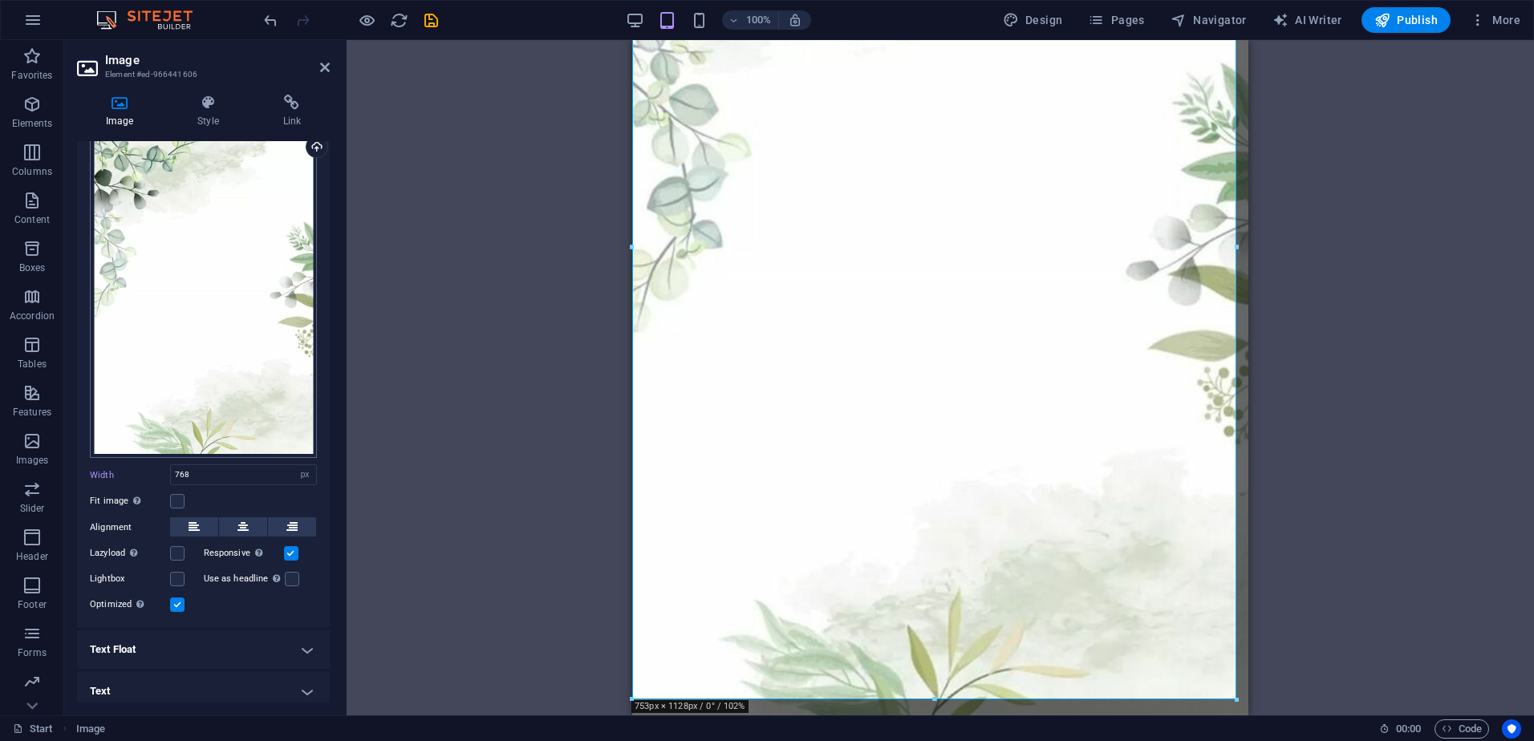
scroll to position [63, 0]
click at [225, 113] on h4 "Style" at bounding box center [211, 112] width 85 height 34
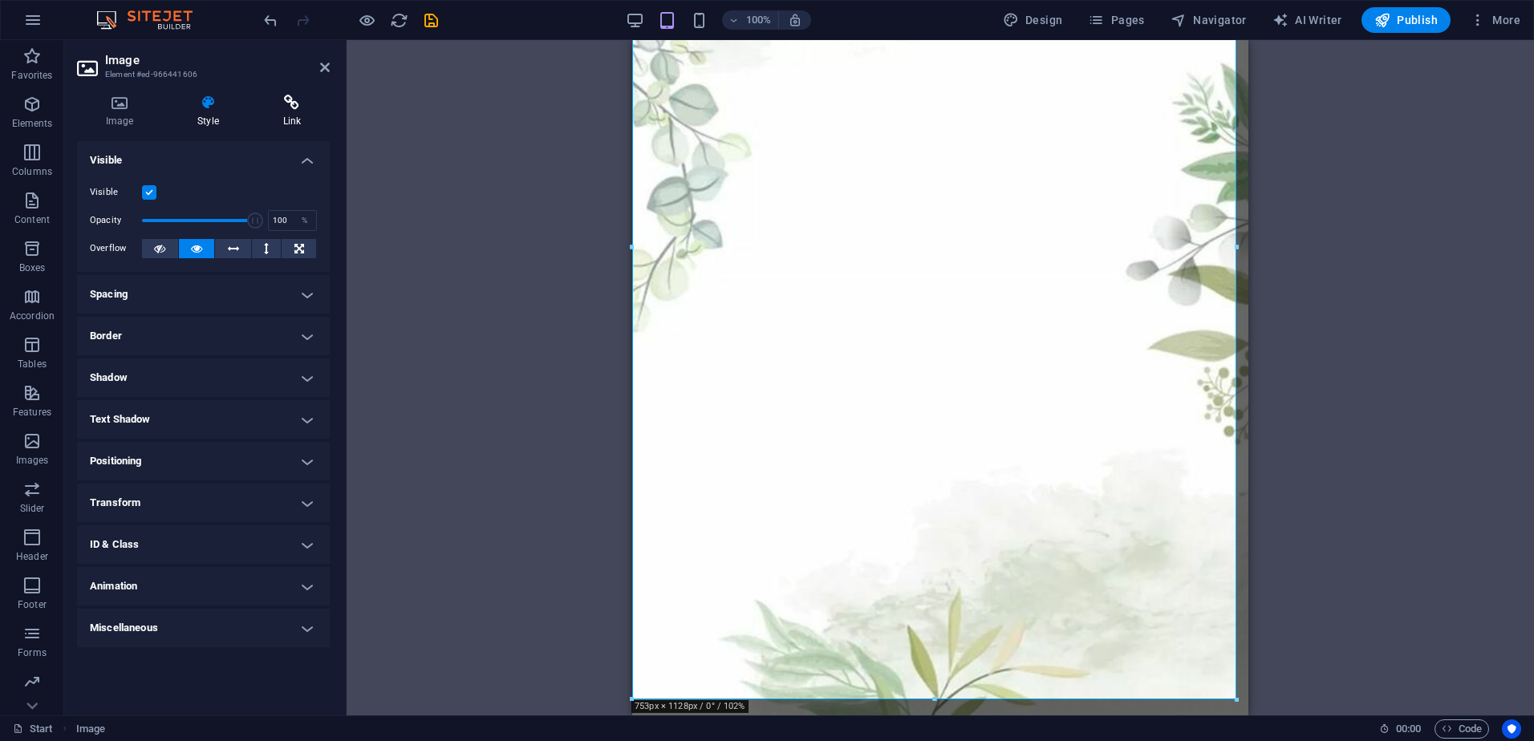
click at [274, 116] on h4 "Link" at bounding box center [291, 112] width 75 height 34
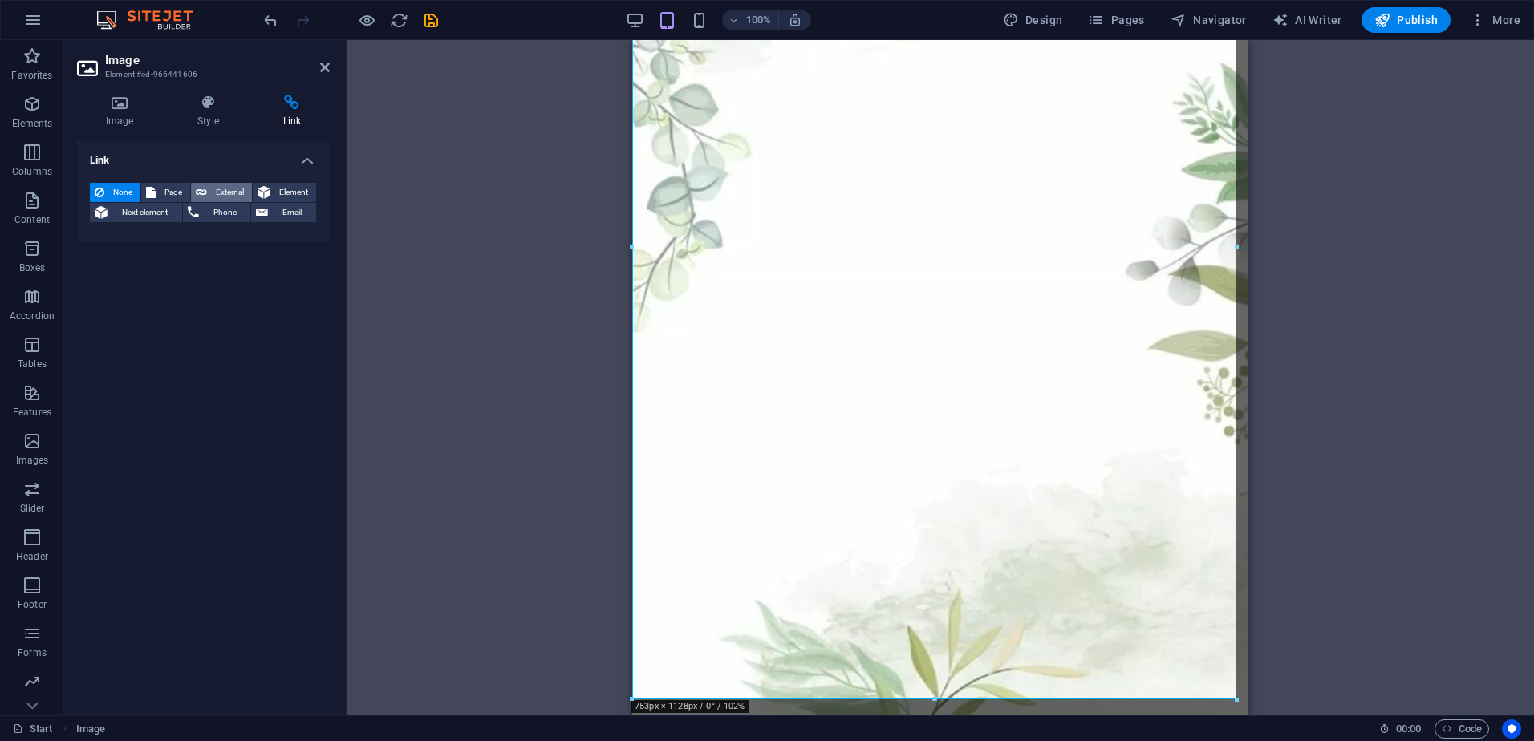
click at [213, 191] on span "External" at bounding box center [229, 192] width 35 height 19
select select "blank"
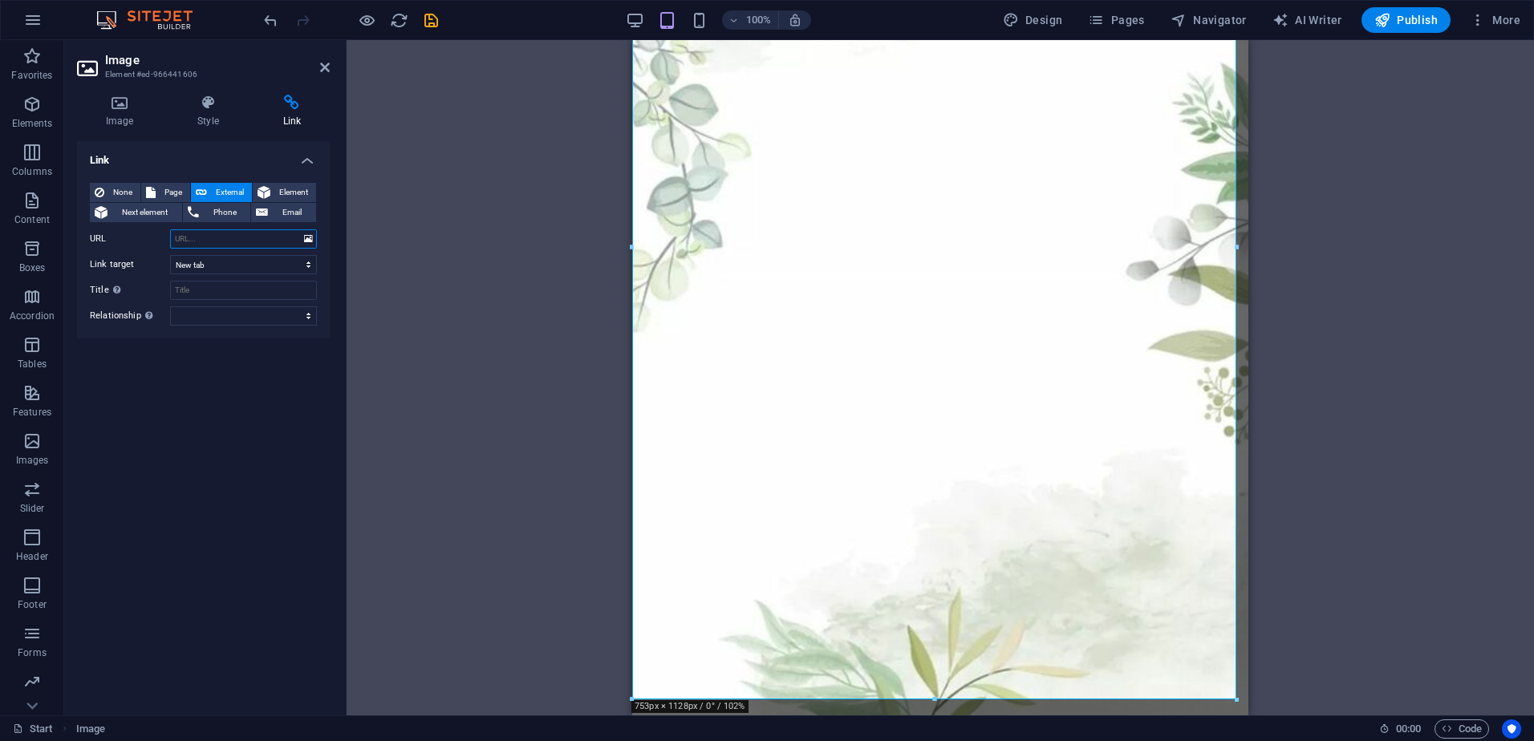
click at [209, 236] on input "URL" at bounding box center [243, 238] width 147 height 19
paste input "[URL][DOMAIN_NAME]"
type input "[URL][DOMAIN_NAME]"
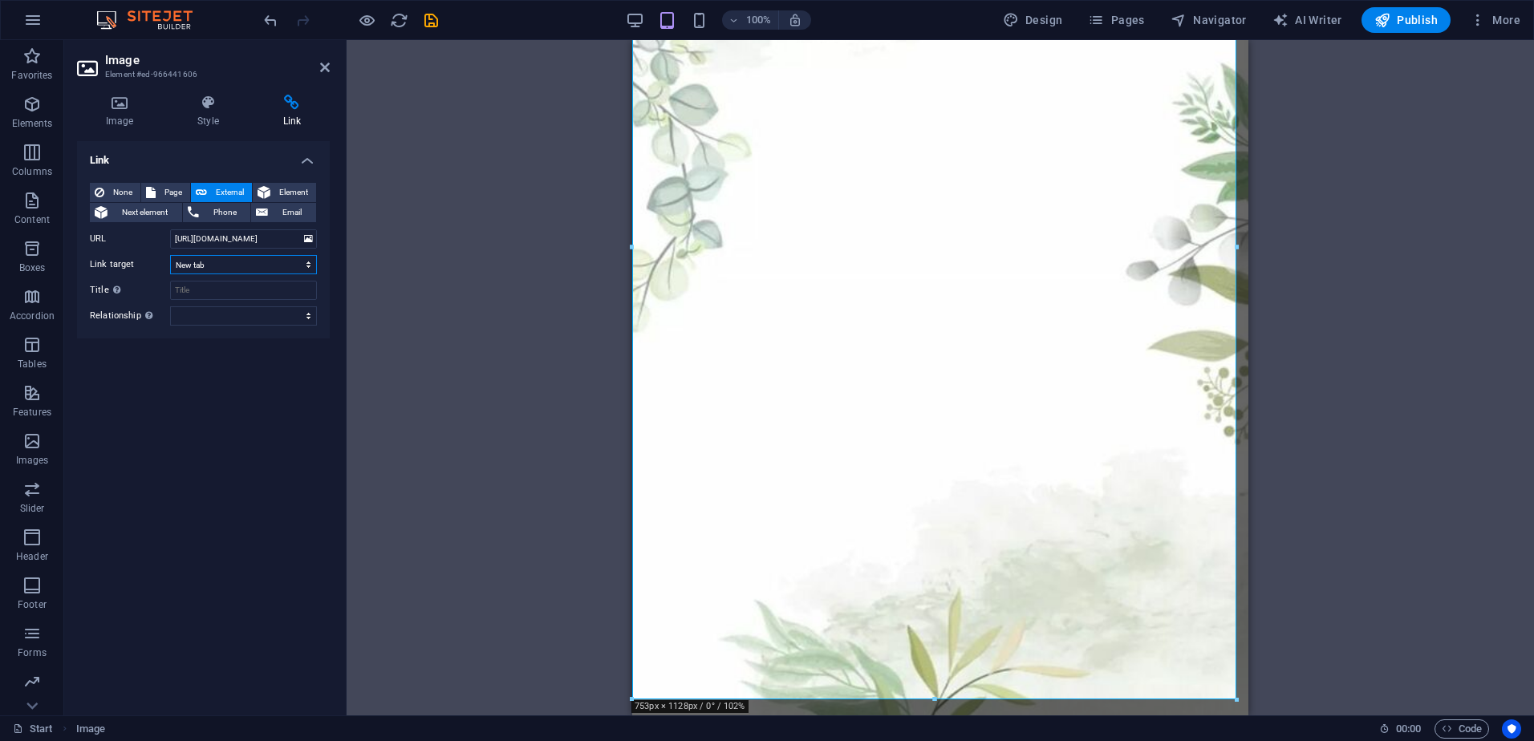
click at [284, 264] on select "New tab Same tab Overlay" at bounding box center [243, 264] width 147 height 19
select select
click at [170, 255] on select "New tab Same tab Overlay" at bounding box center [243, 264] width 147 height 19
click at [214, 395] on div "Link None Page External Element Next element Phone Email Page Start Element URL…" at bounding box center [203, 422] width 253 height 562
click at [203, 418] on div "Link None Page External Element Next element Phone Email Page Start Element URL…" at bounding box center [203, 422] width 253 height 562
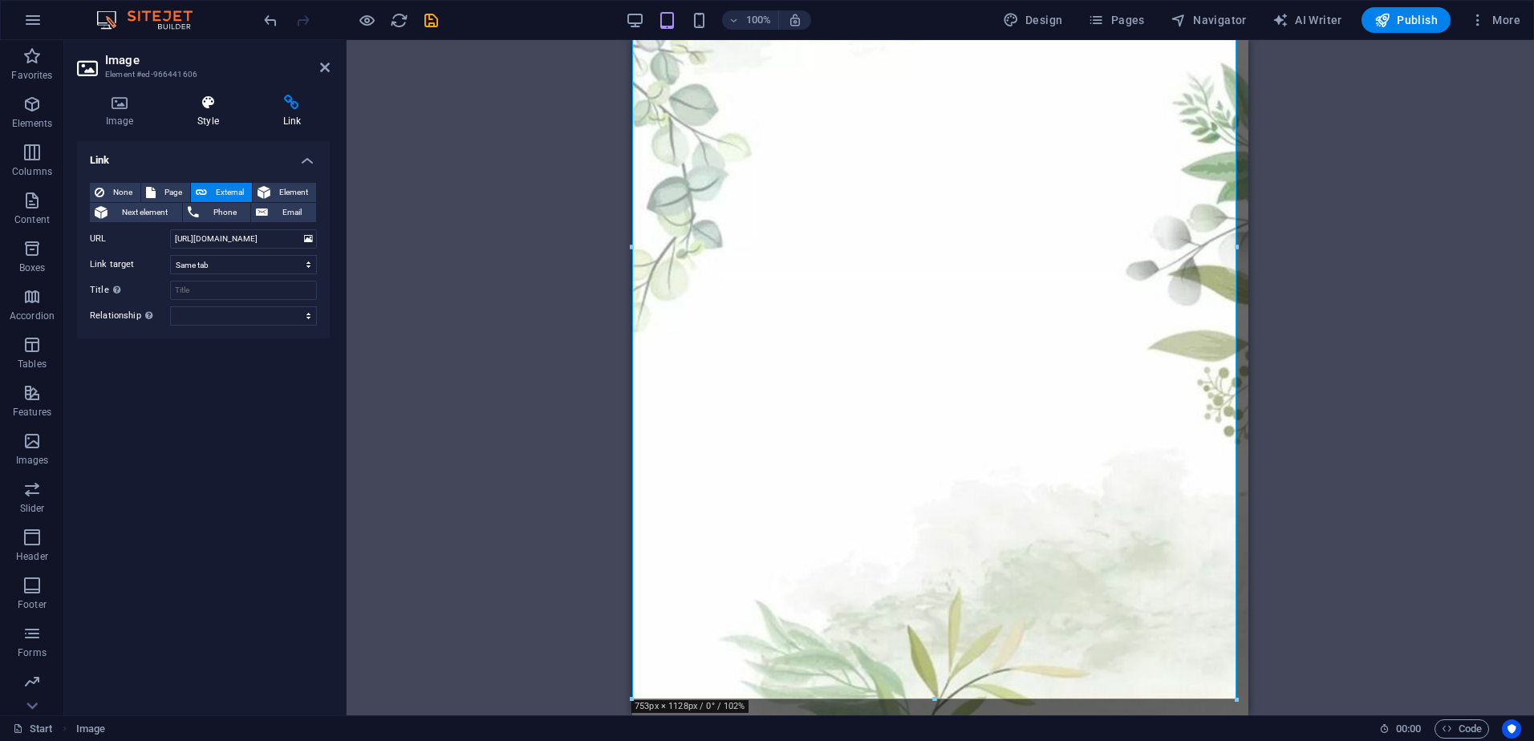
click at [192, 112] on h4 "Style" at bounding box center [211, 112] width 85 height 34
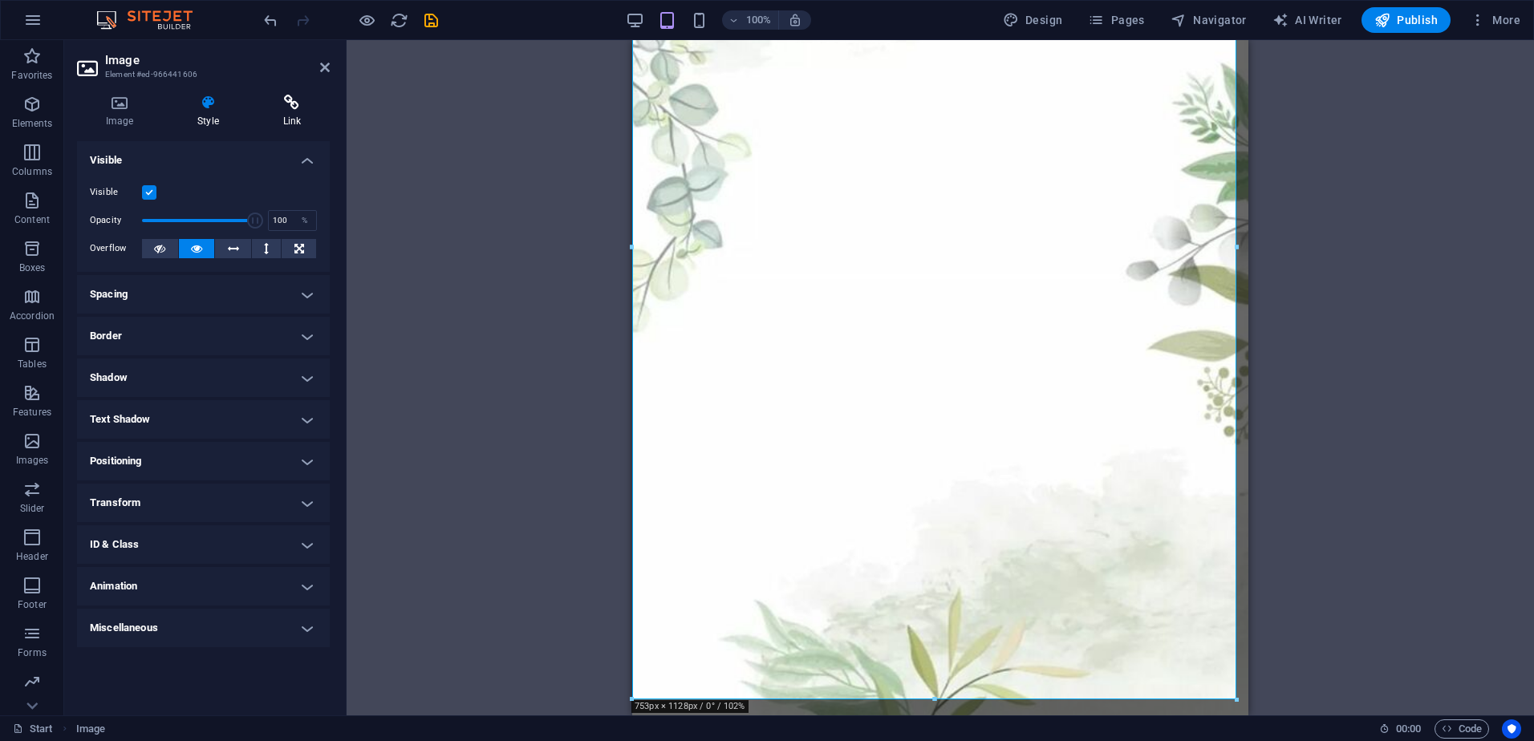
click at [291, 108] on icon at bounding box center [291, 103] width 75 height 16
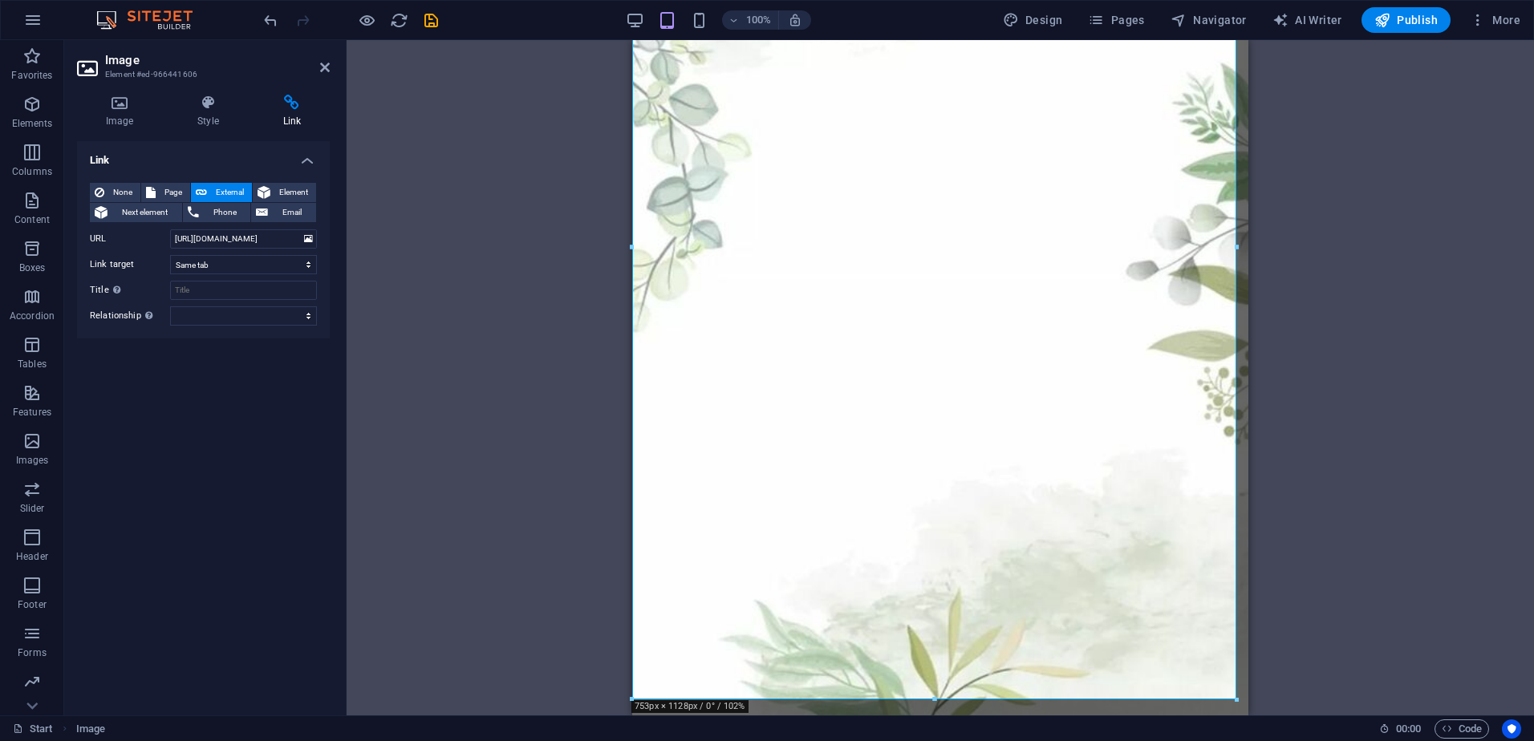
click at [506, 273] on div "Drag here to replace the existing content. Press “Ctrl” if you want to create a…" at bounding box center [941, 378] width 1188 height 676
drag, startPoint x: 506, startPoint y: 273, endPoint x: 489, endPoint y: 254, distance: 25.1
click at [500, 266] on div "Drag here to replace the existing content. Press “Ctrl” if you want to create a…" at bounding box center [941, 378] width 1188 height 676
click at [334, 71] on aside "Image Element #ed-966441606 Image Style Link Image Drag files here, click to ch…" at bounding box center [205, 378] width 282 height 676
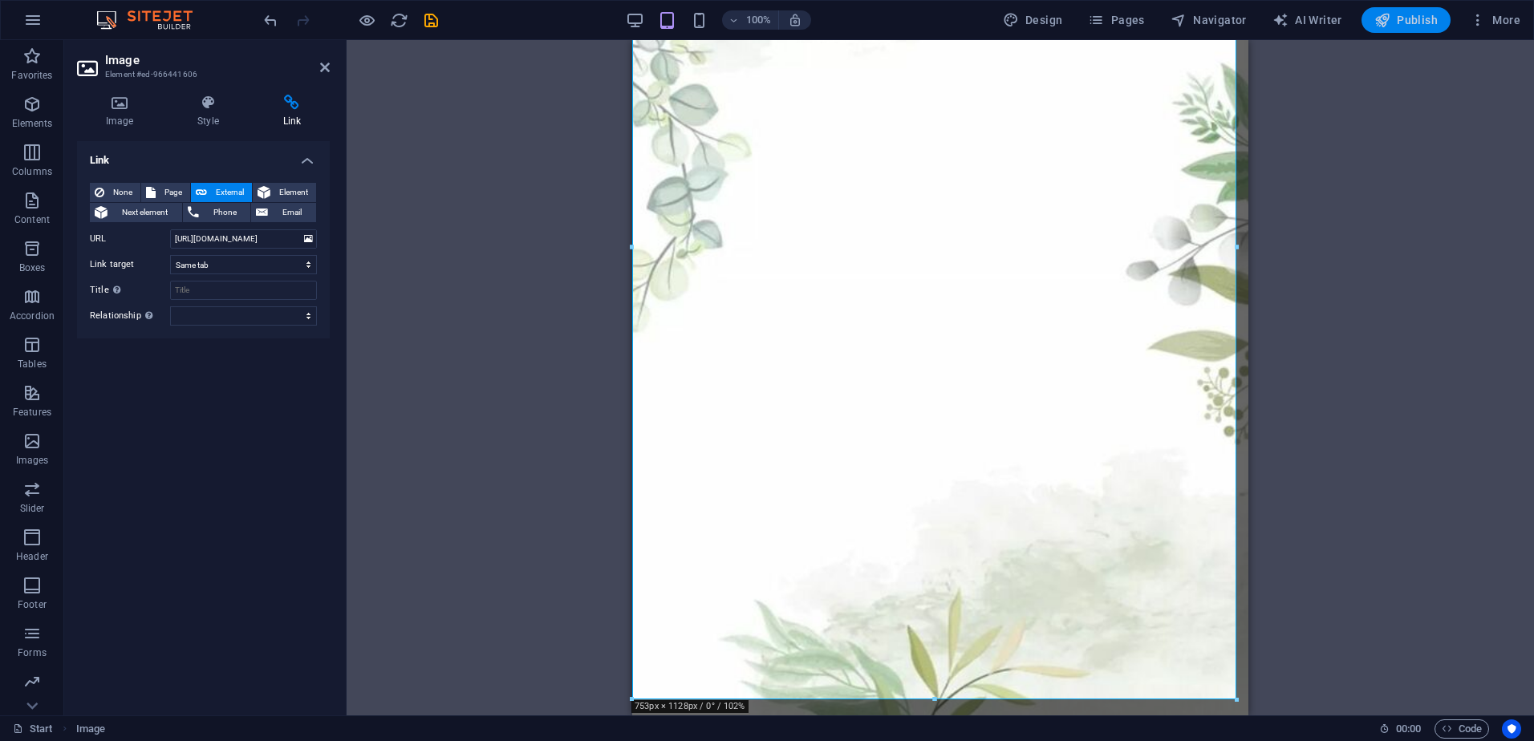
click at [1418, 19] on span "Publish" at bounding box center [1406, 20] width 63 height 16
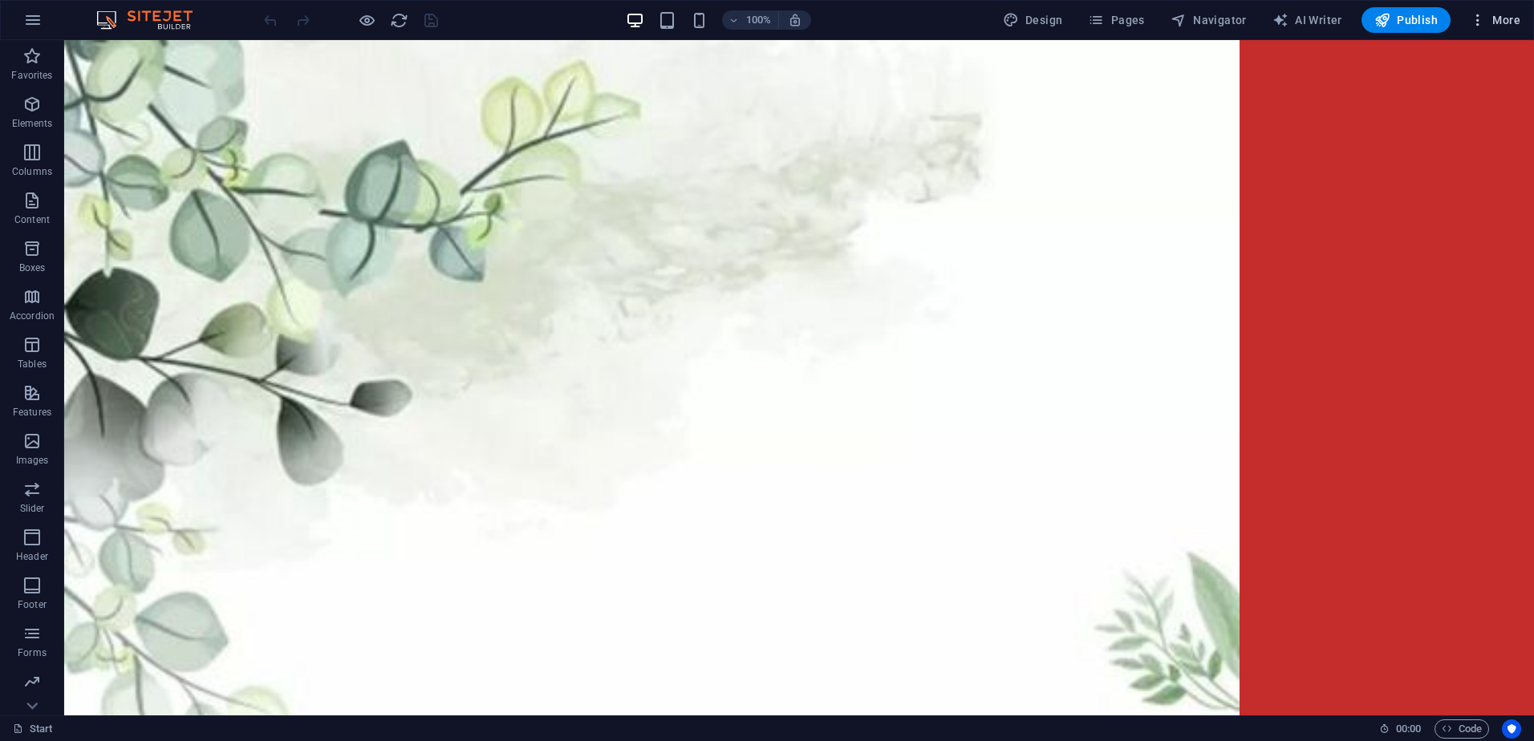
click at [1479, 21] on icon "button" at bounding box center [1478, 20] width 16 height 16
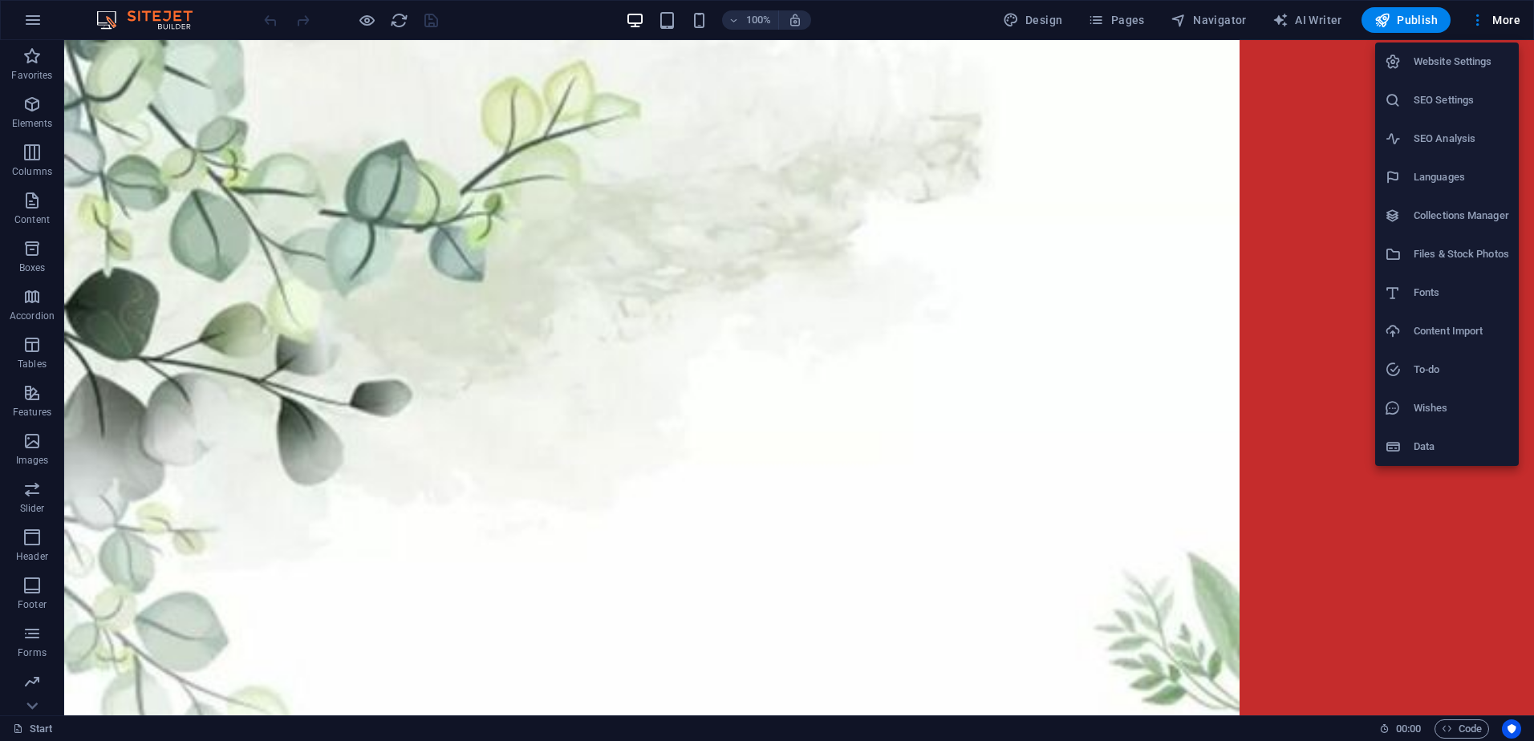
click at [1474, 62] on h6 "Website Settings" at bounding box center [1461, 61] width 95 height 19
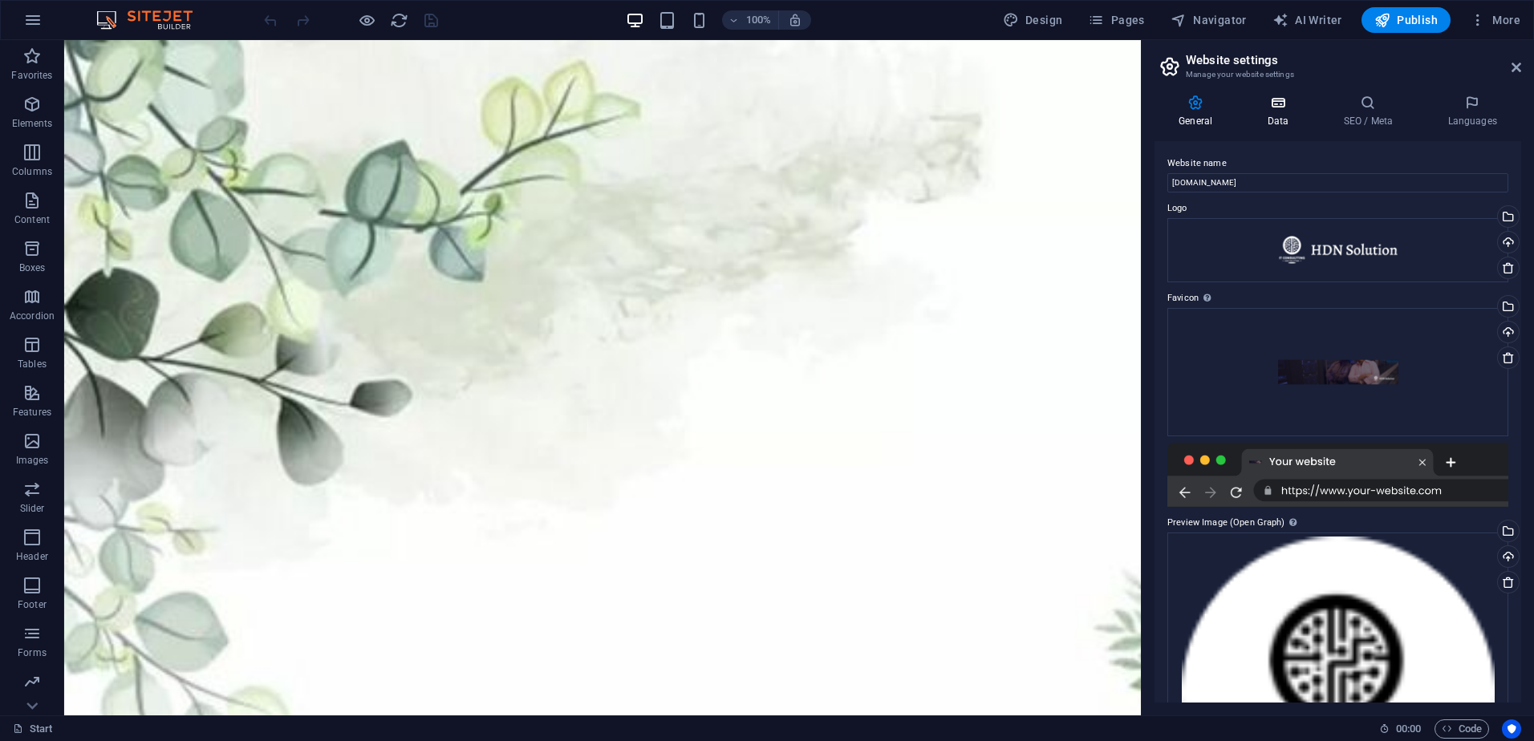
click at [1302, 118] on h4 "Data" at bounding box center [1281, 112] width 76 height 34
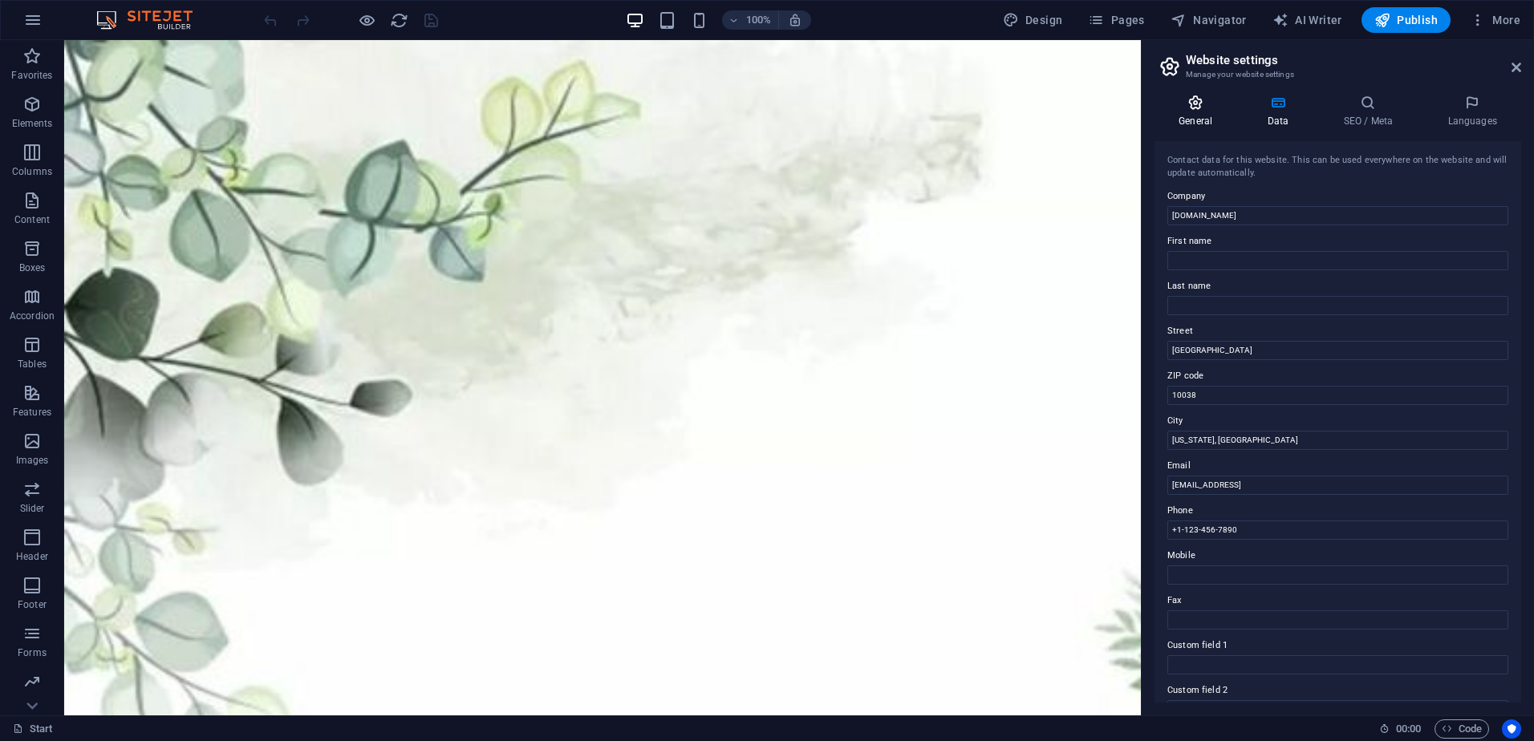
click at [1230, 115] on h4 "General" at bounding box center [1199, 112] width 88 height 34
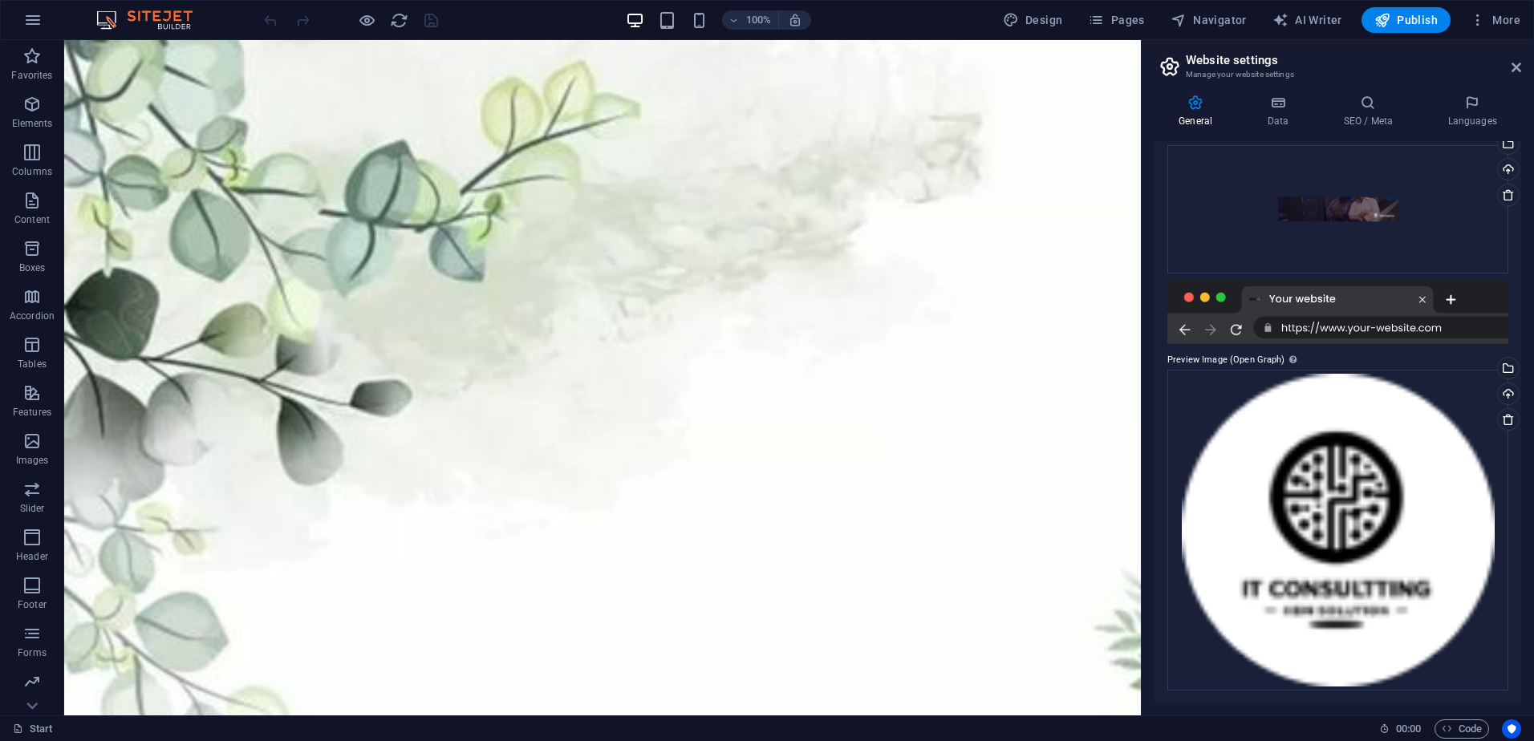
scroll to position [164, 0]
click at [1286, 328] on div at bounding box center [1338, 311] width 341 height 64
click at [1301, 317] on div at bounding box center [1338, 311] width 341 height 64
click at [1301, 297] on div at bounding box center [1338, 311] width 341 height 64
click at [1308, 330] on div at bounding box center [1338, 311] width 341 height 64
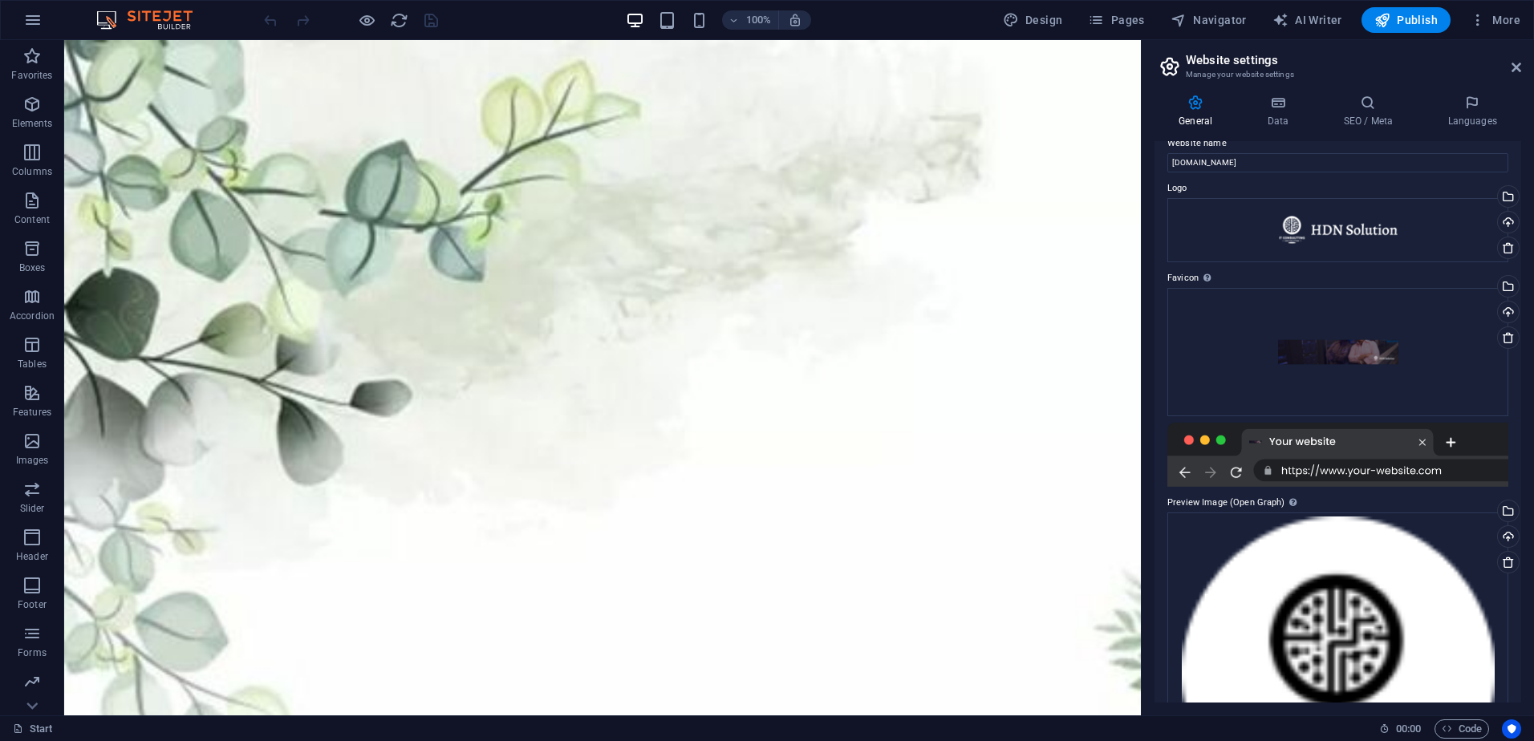
scroll to position [0, 0]
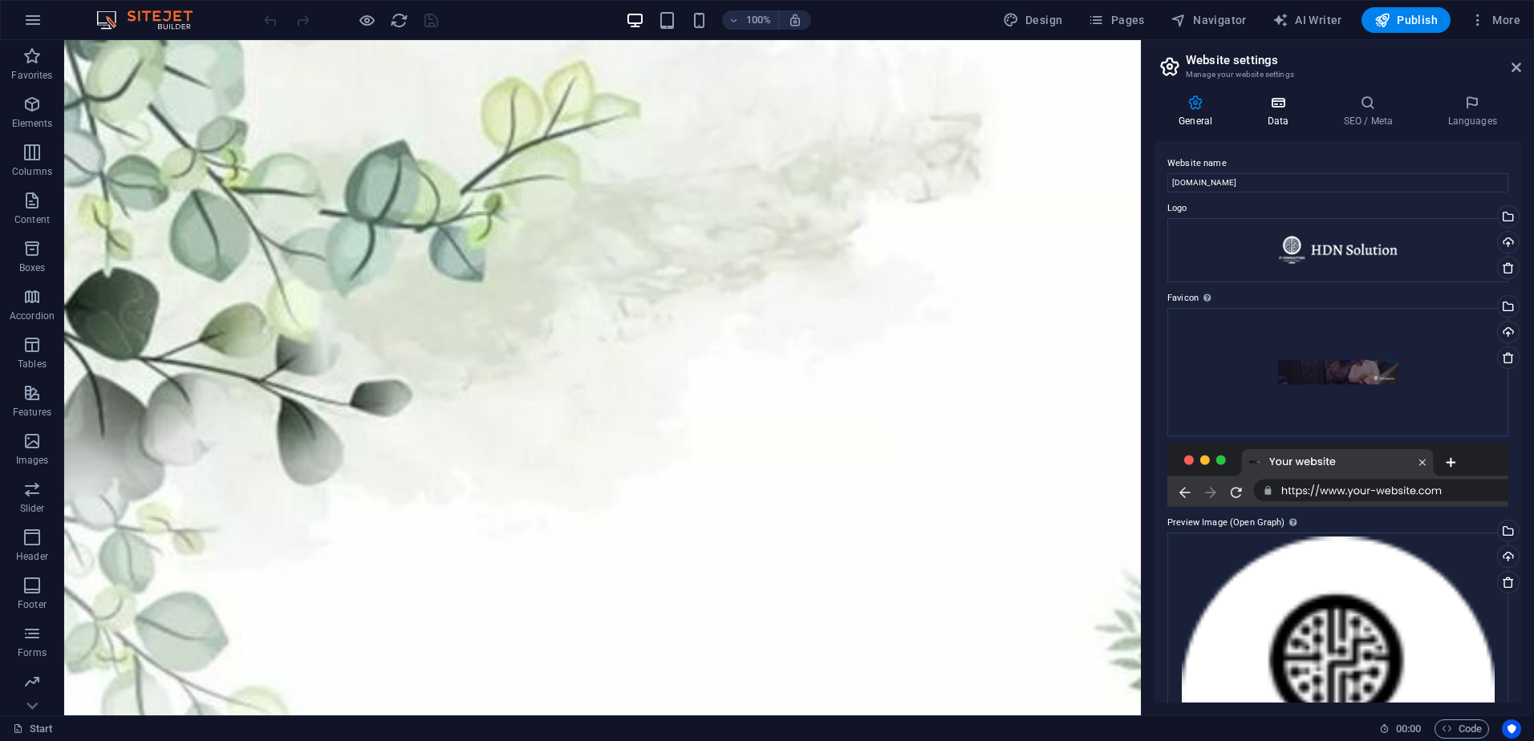
click at [1296, 114] on h4 "Data" at bounding box center [1281, 112] width 76 height 34
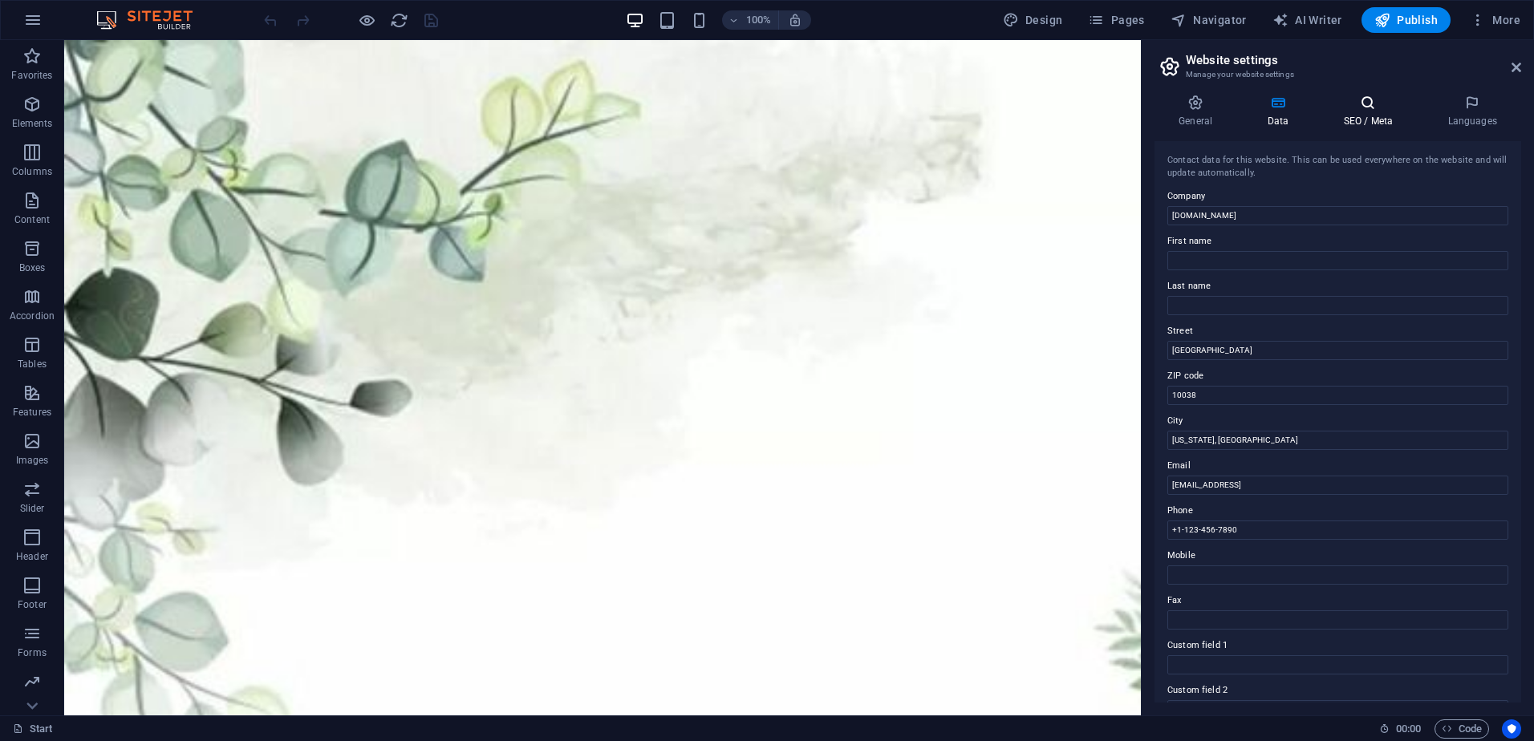
click at [1365, 107] on icon at bounding box center [1368, 103] width 98 height 16
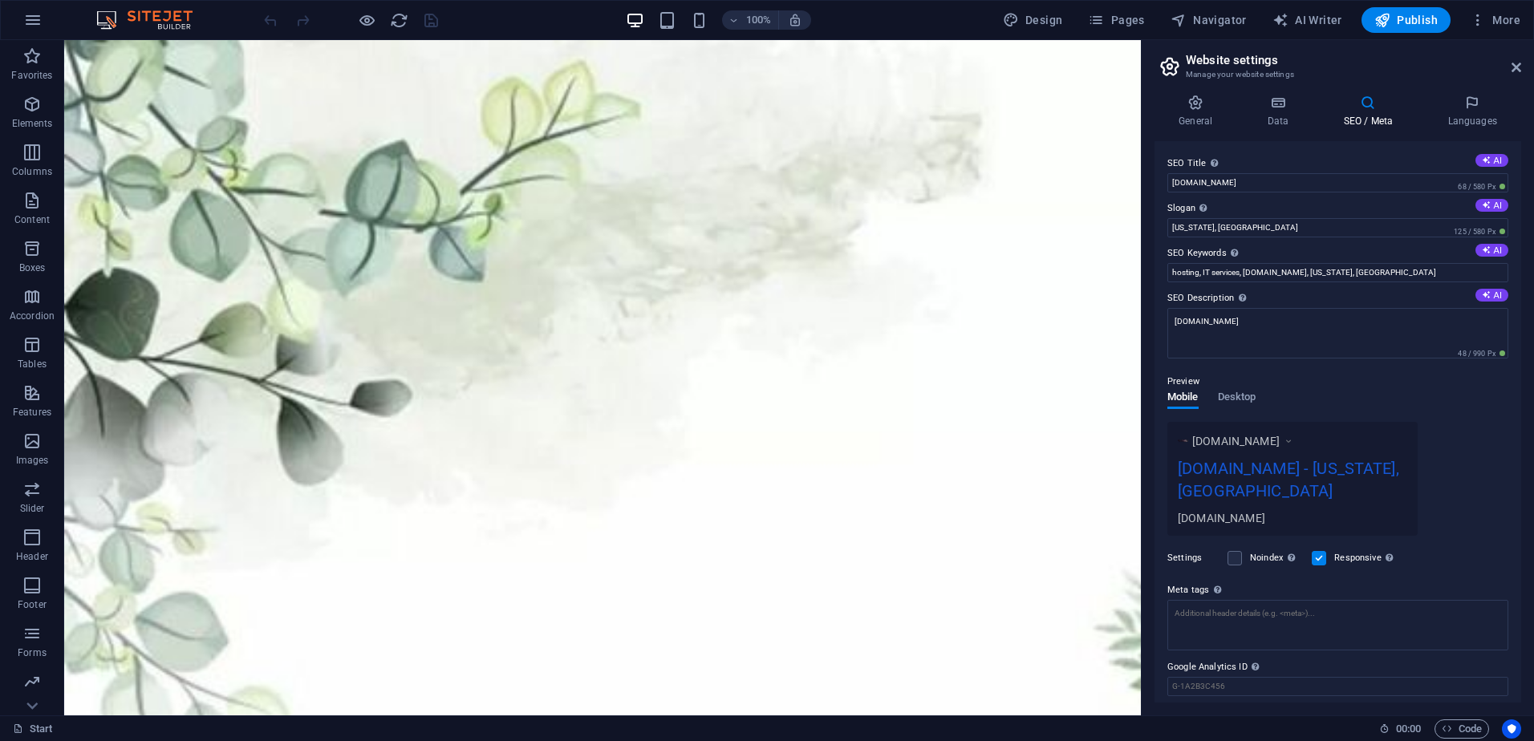
click at [1280, 446] on span "www.example.com" at bounding box center [1235, 441] width 87 height 16
drag, startPoint x: 1289, startPoint y: 445, endPoint x: 1265, endPoint y: 445, distance: 24.1
click at [1268, 445] on span "www.example.com" at bounding box center [1235, 441] width 87 height 16
click at [1252, 470] on div "[DOMAIN_NAME] - [US_STATE], [GEOGRAPHIC_DATA]" at bounding box center [1292, 484] width 229 height 54
drag, startPoint x: 1257, startPoint y: 494, endPoint x: 1265, endPoint y: 491, distance: 9.1
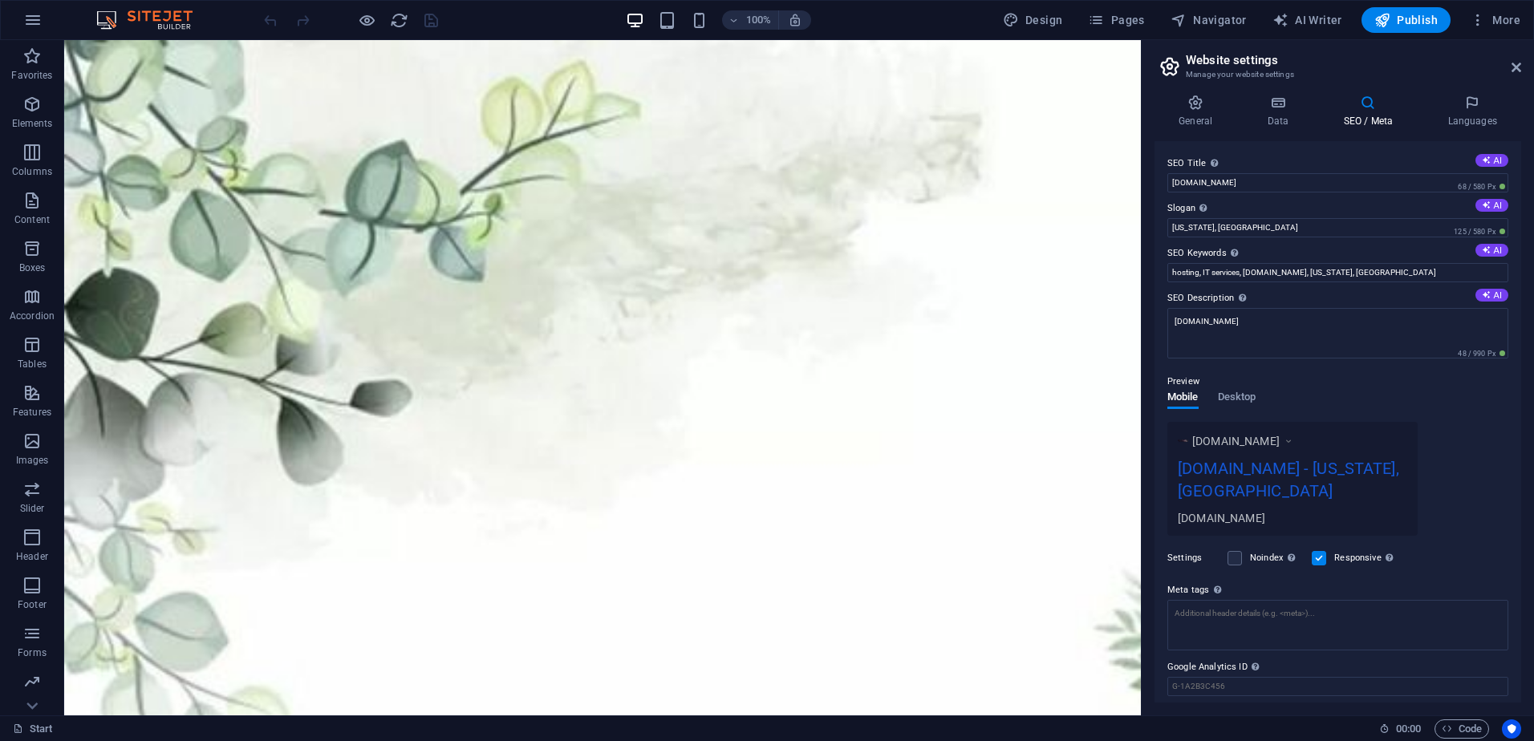
click at [1265, 500] on div "www.example.com hdns.ro - New York, NY hdns.ro" at bounding box center [1293, 479] width 250 height 114
click at [1275, 437] on div "www.example.com hdns.ro - New York, NY hdns.ro" at bounding box center [1293, 479] width 250 height 114
click at [1452, 113] on h4 "Languages" at bounding box center [1473, 112] width 98 height 34
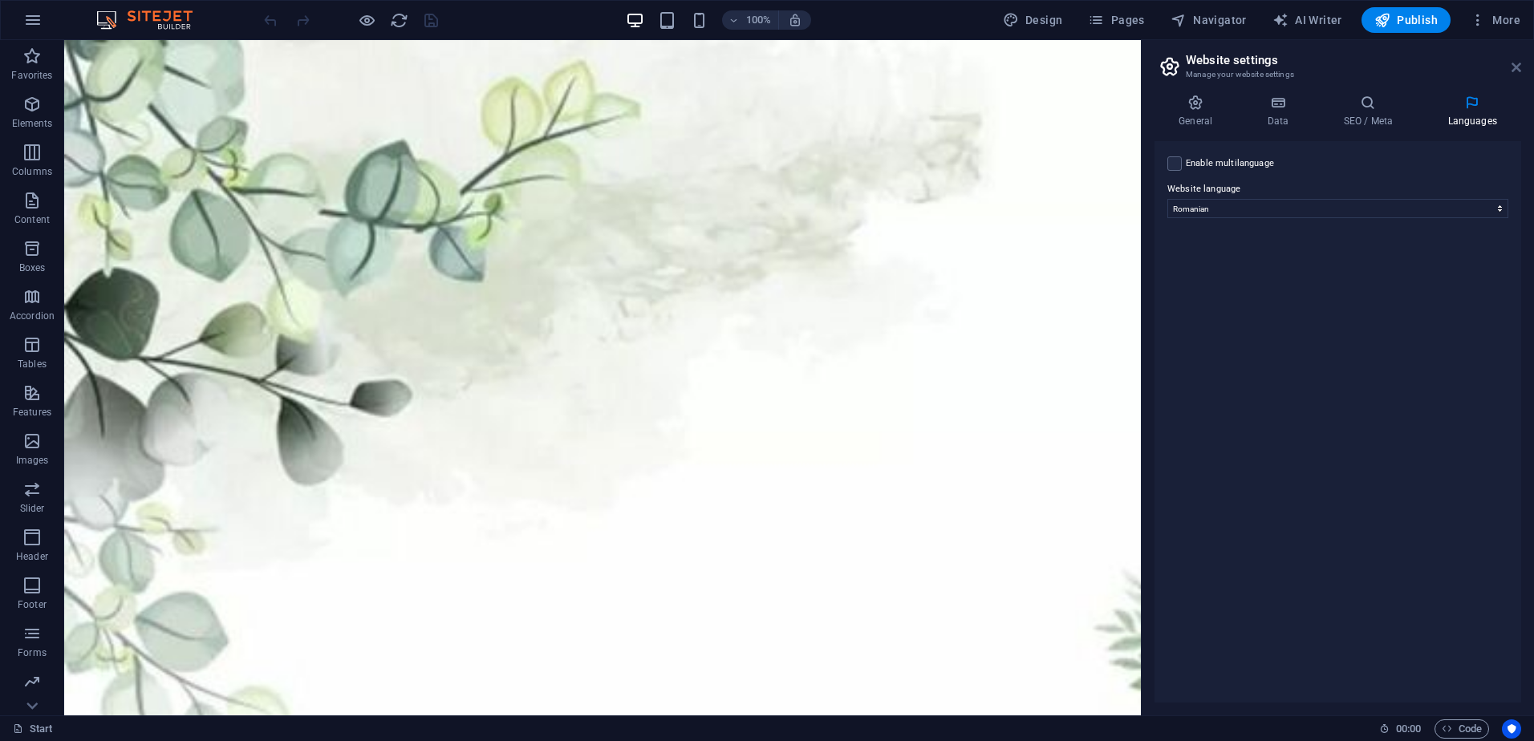
click at [1519, 68] on icon at bounding box center [1517, 67] width 10 height 13
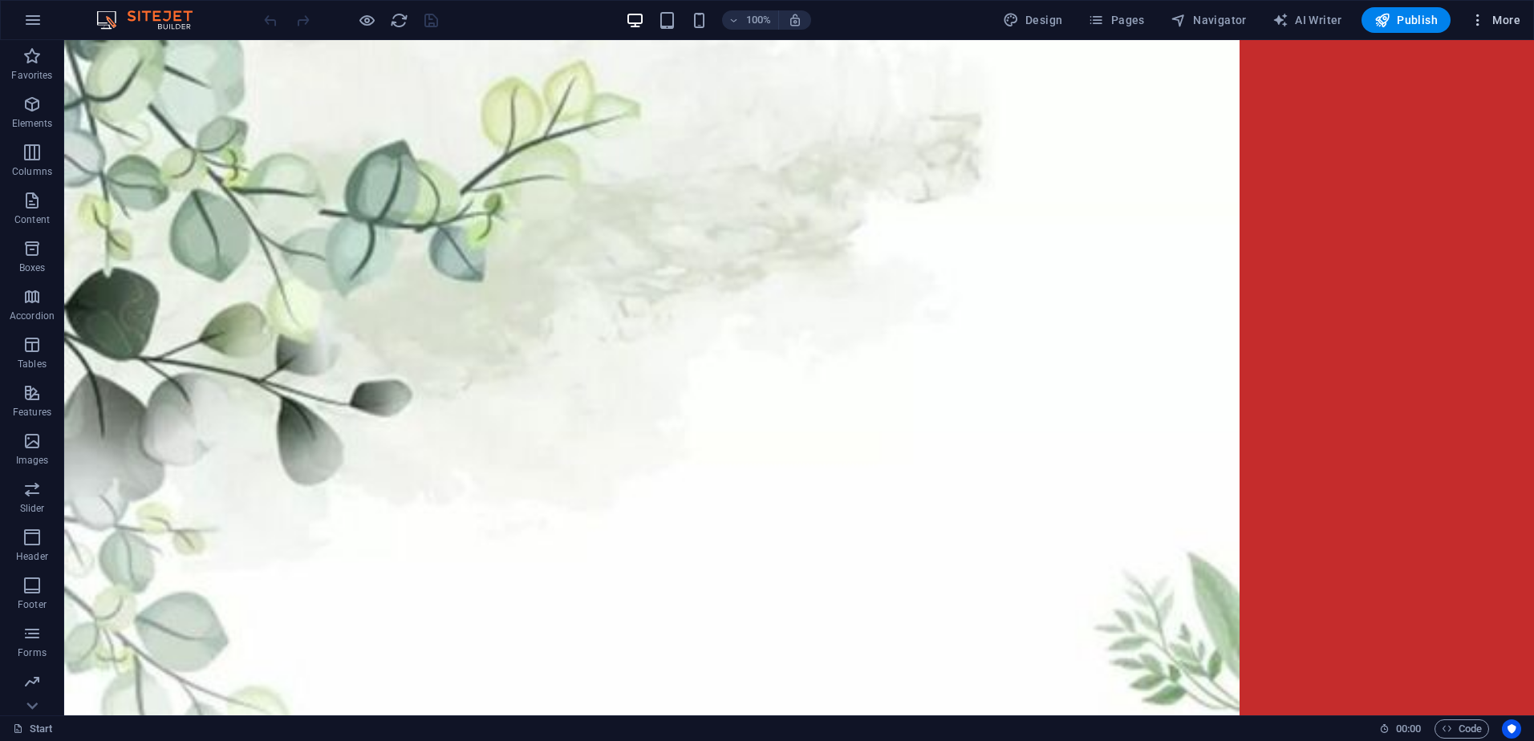
click at [1487, 18] on span "More" at bounding box center [1495, 20] width 51 height 16
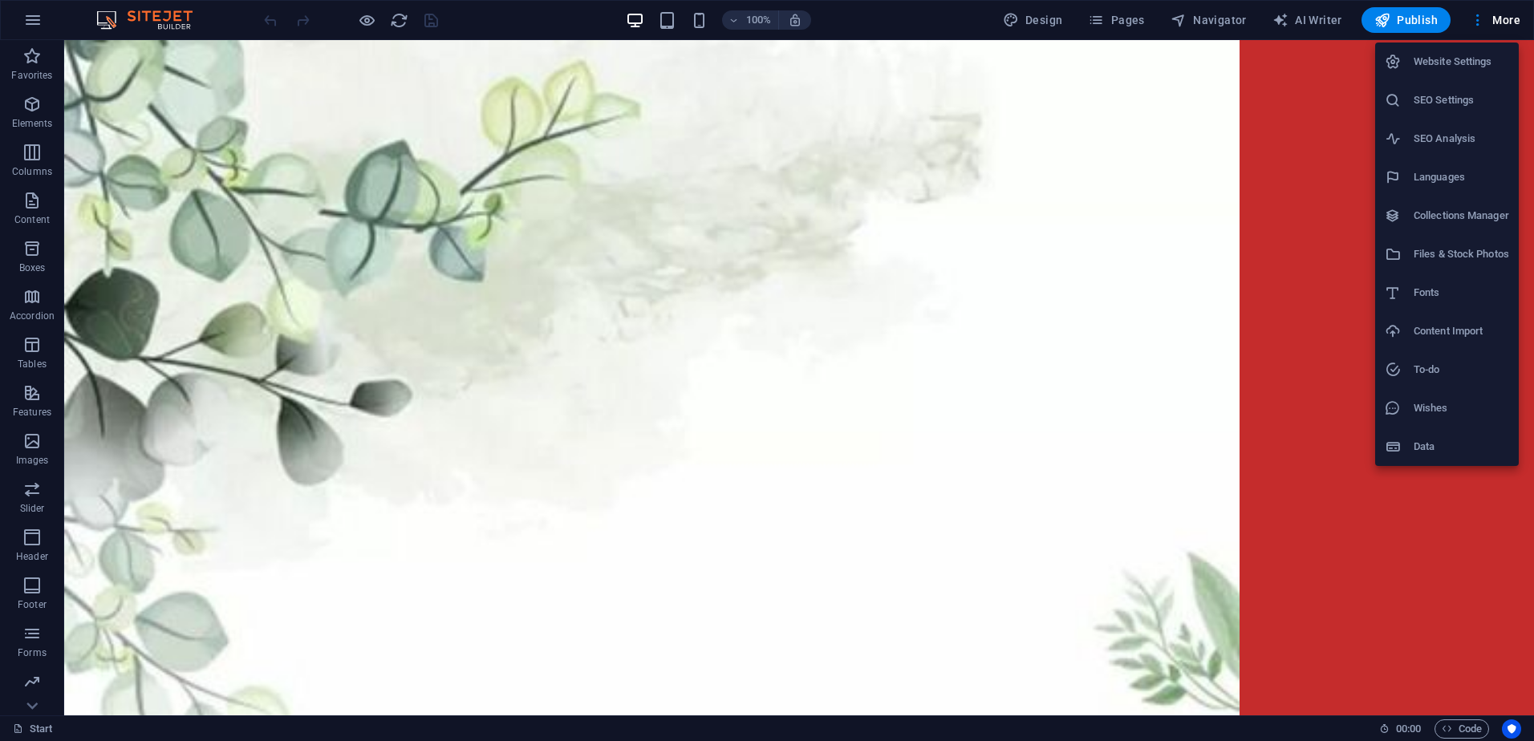
click at [1281, 167] on div at bounding box center [767, 370] width 1534 height 741
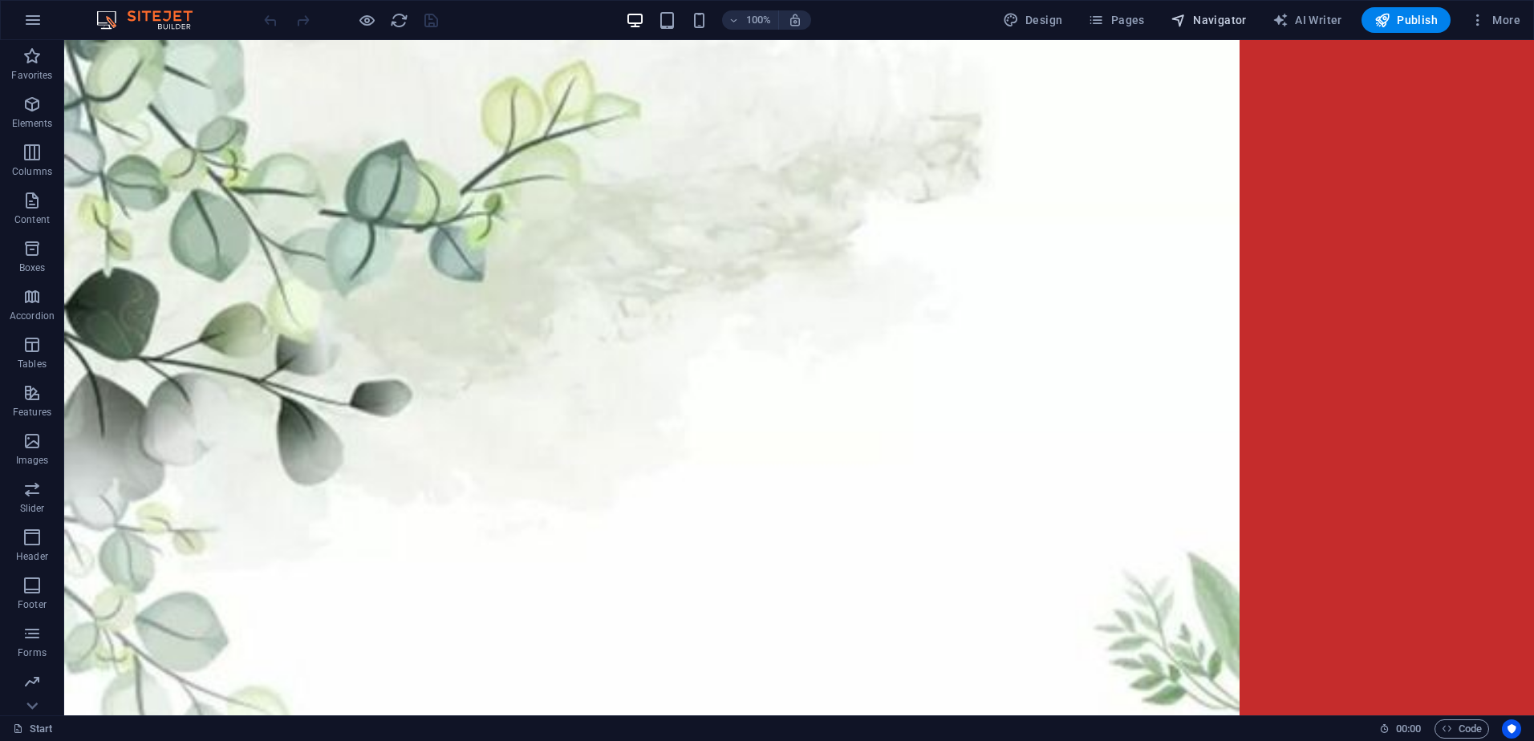
click at [1224, 20] on span "Navigator" at bounding box center [1209, 20] width 76 height 16
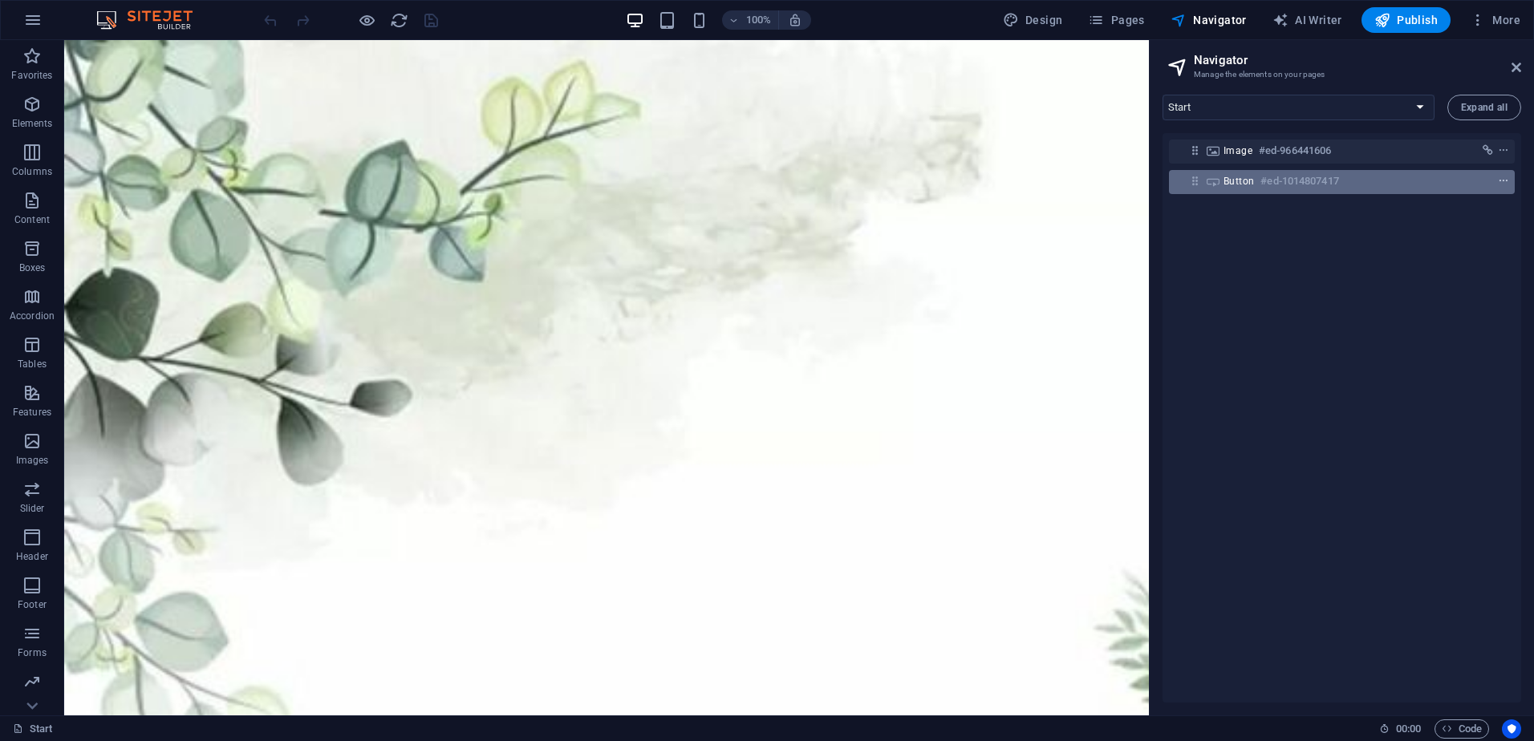
click at [1505, 179] on icon "context-menu" at bounding box center [1503, 181] width 11 height 11
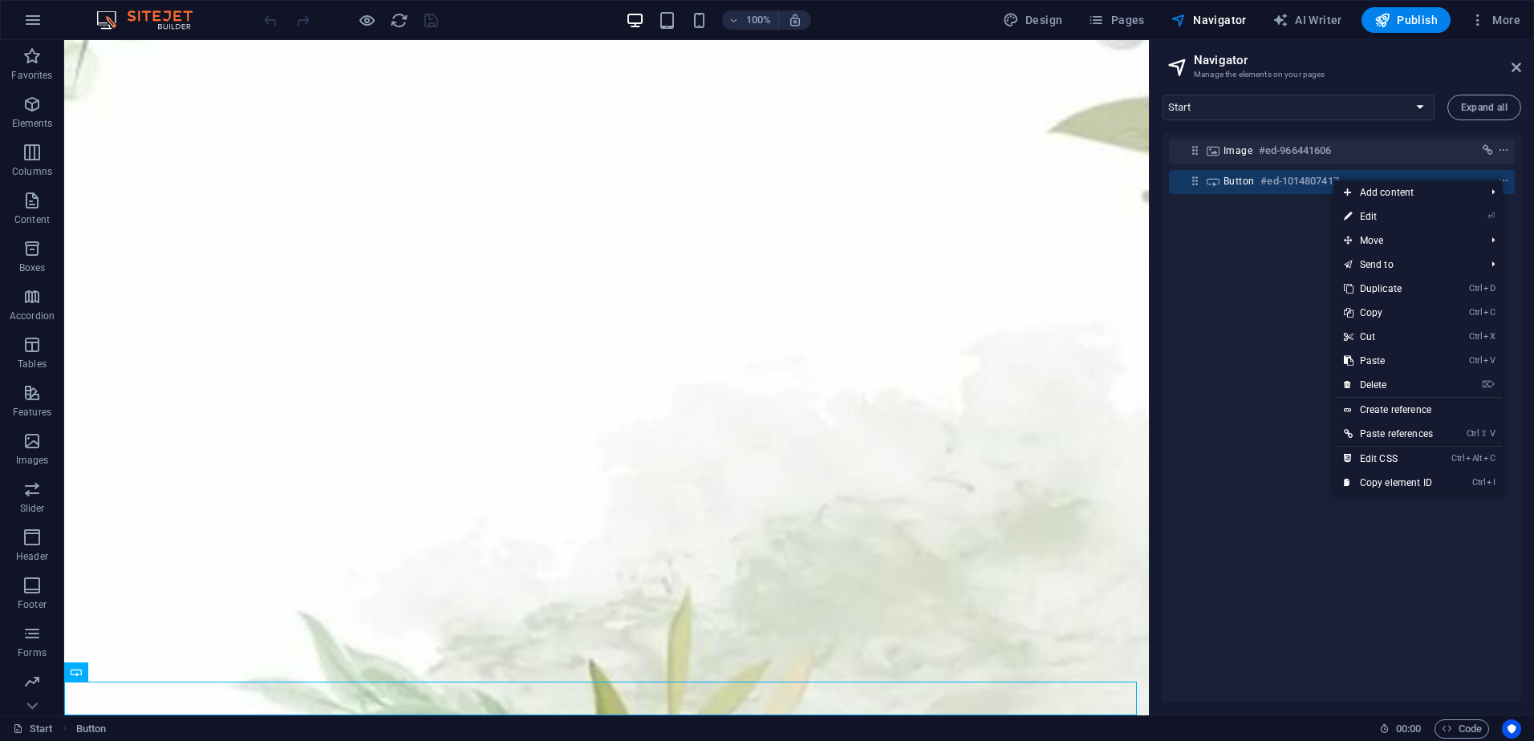
click at [1395, 384] on link "⌦ Delete" at bounding box center [1388, 385] width 108 height 24
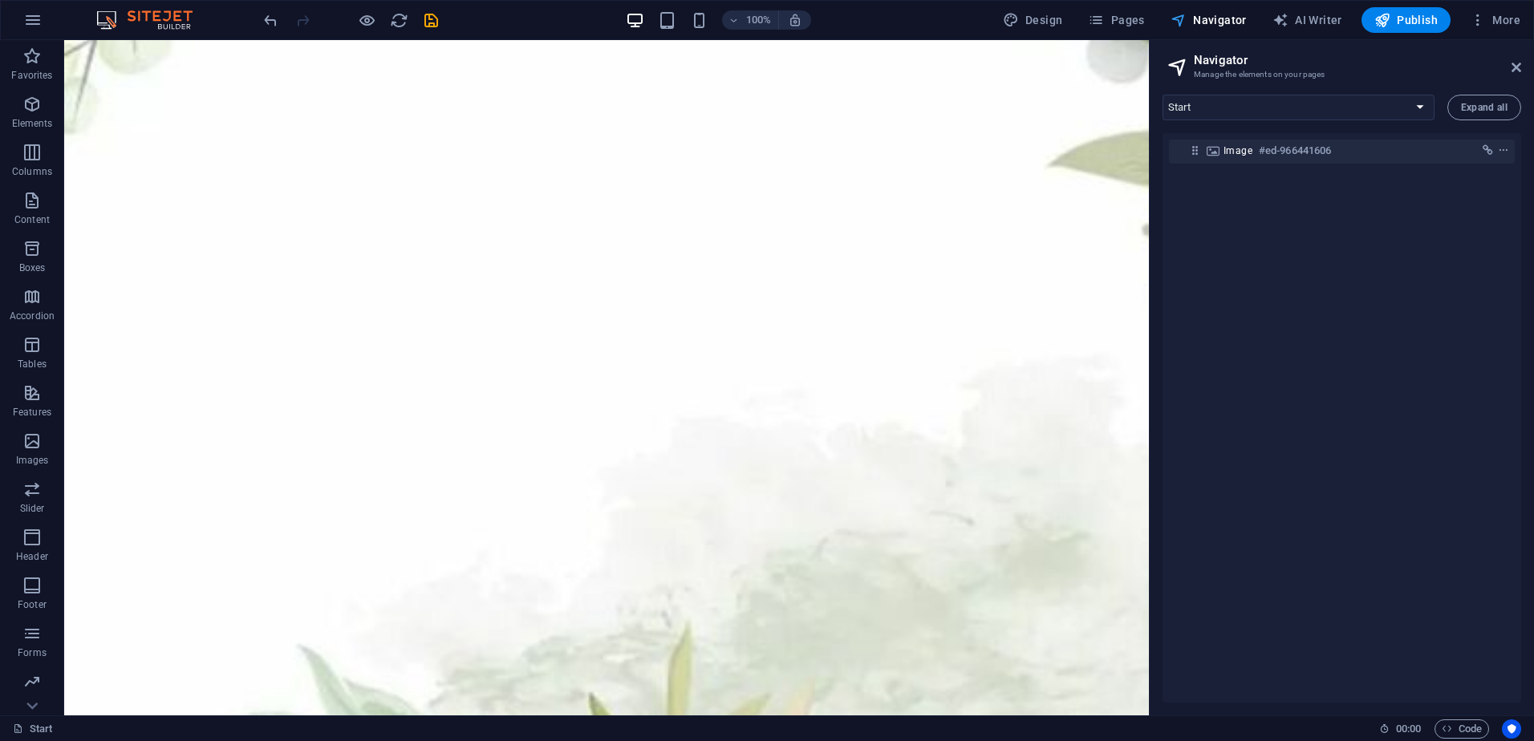
click at [1208, 25] on span "Navigator" at bounding box center [1209, 20] width 76 height 16
click at [1405, 365] on div "Image #ed-966441606" at bounding box center [1342, 418] width 359 height 570
click at [1521, 70] on icon at bounding box center [1517, 67] width 10 height 13
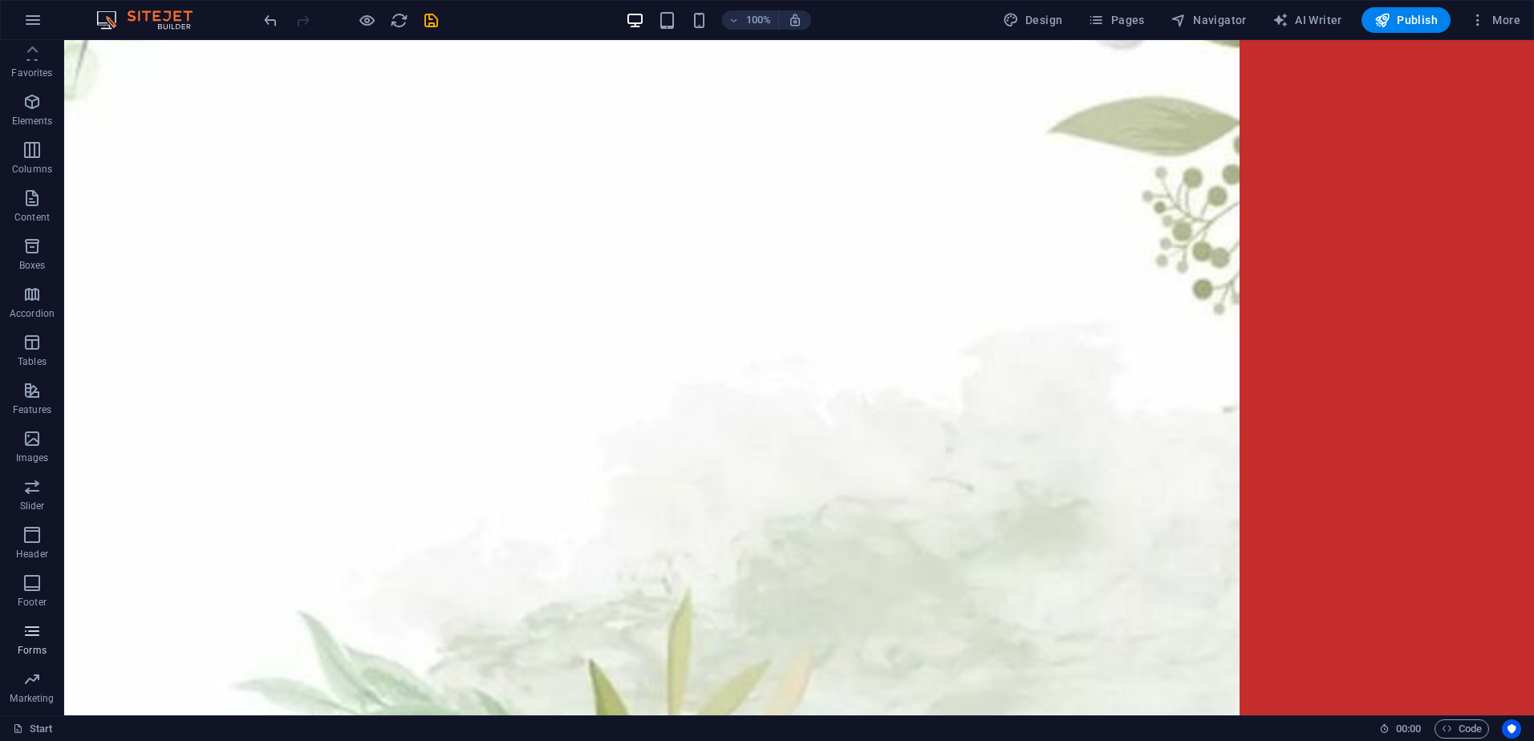
scroll to position [0, 0]
click at [24, 25] on button "button" at bounding box center [33, 20] width 39 height 39
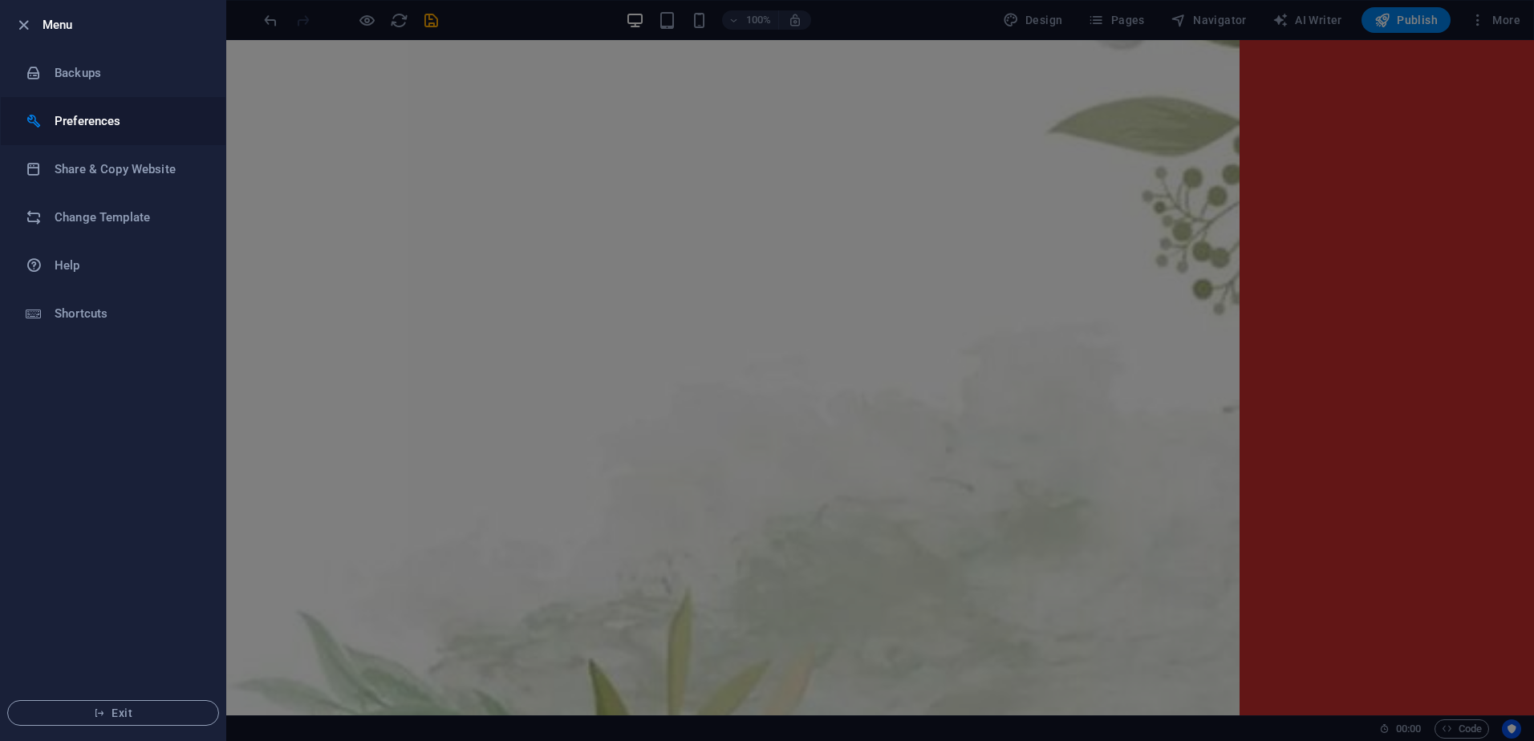
click at [105, 122] on h6 "Preferences" at bounding box center [129, 121] width 148 height 19
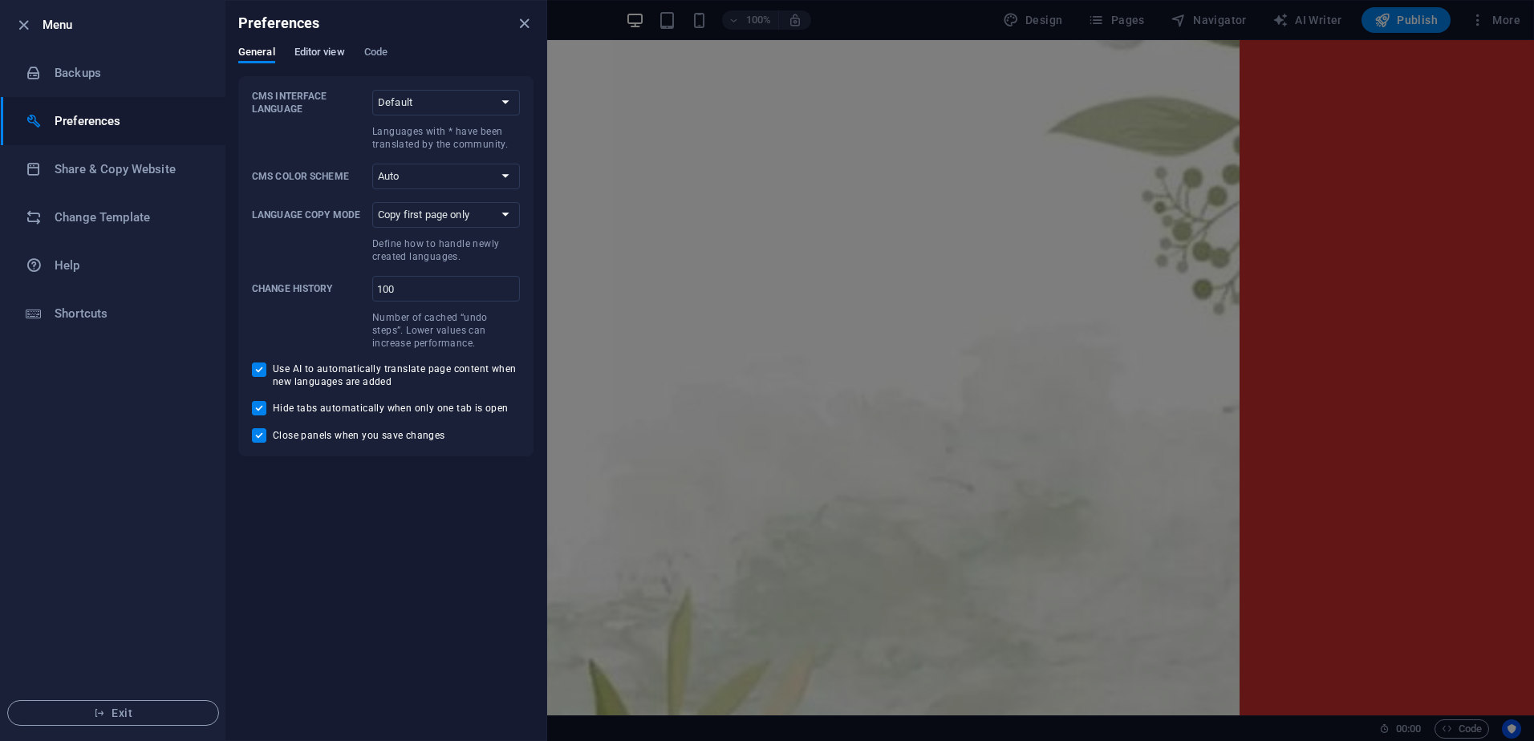
click at [319, 54] on span "Editor view" at bounding box center [319, 54] width 51 height 22
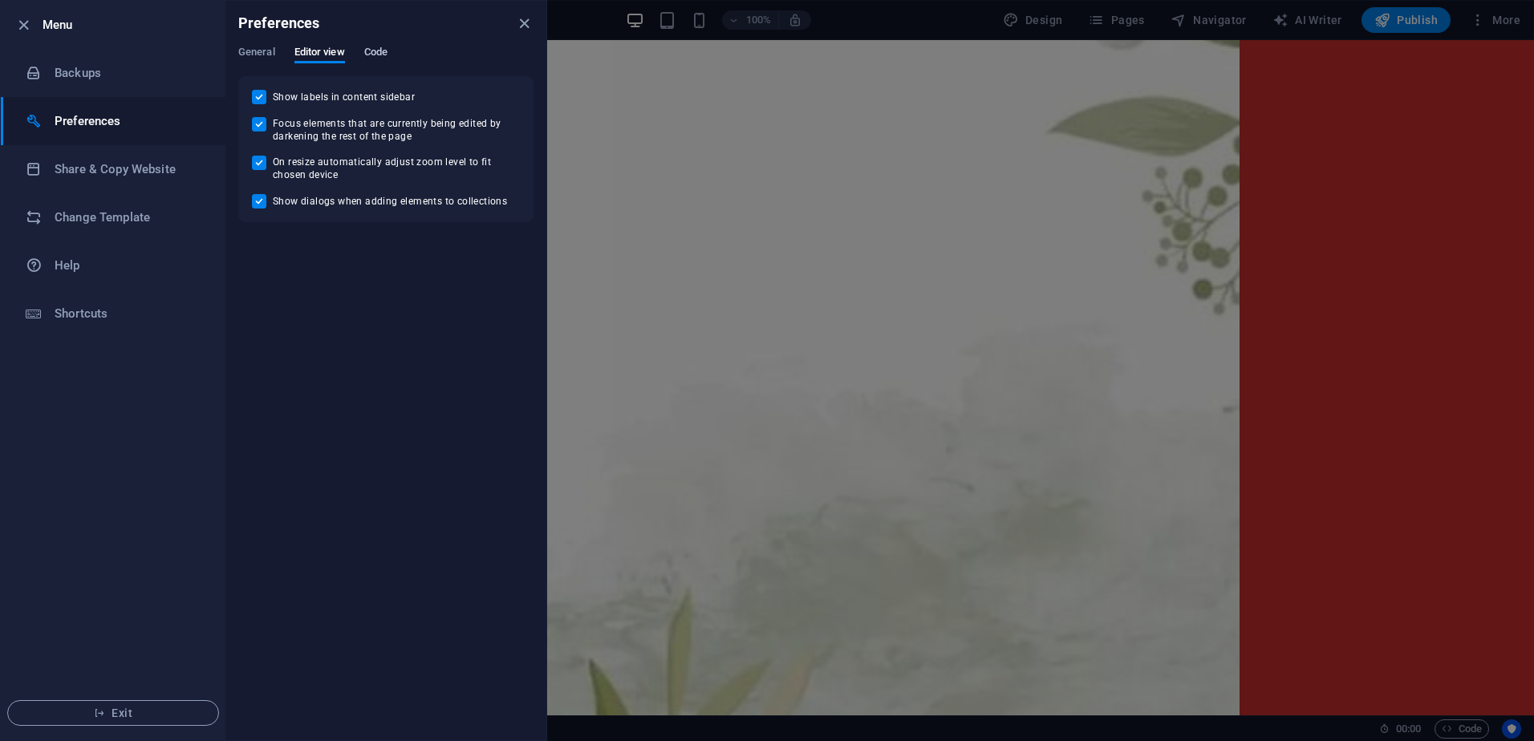
click at [382, 53] on span "Code" at bounding box center [375, 54] width 23 height 22
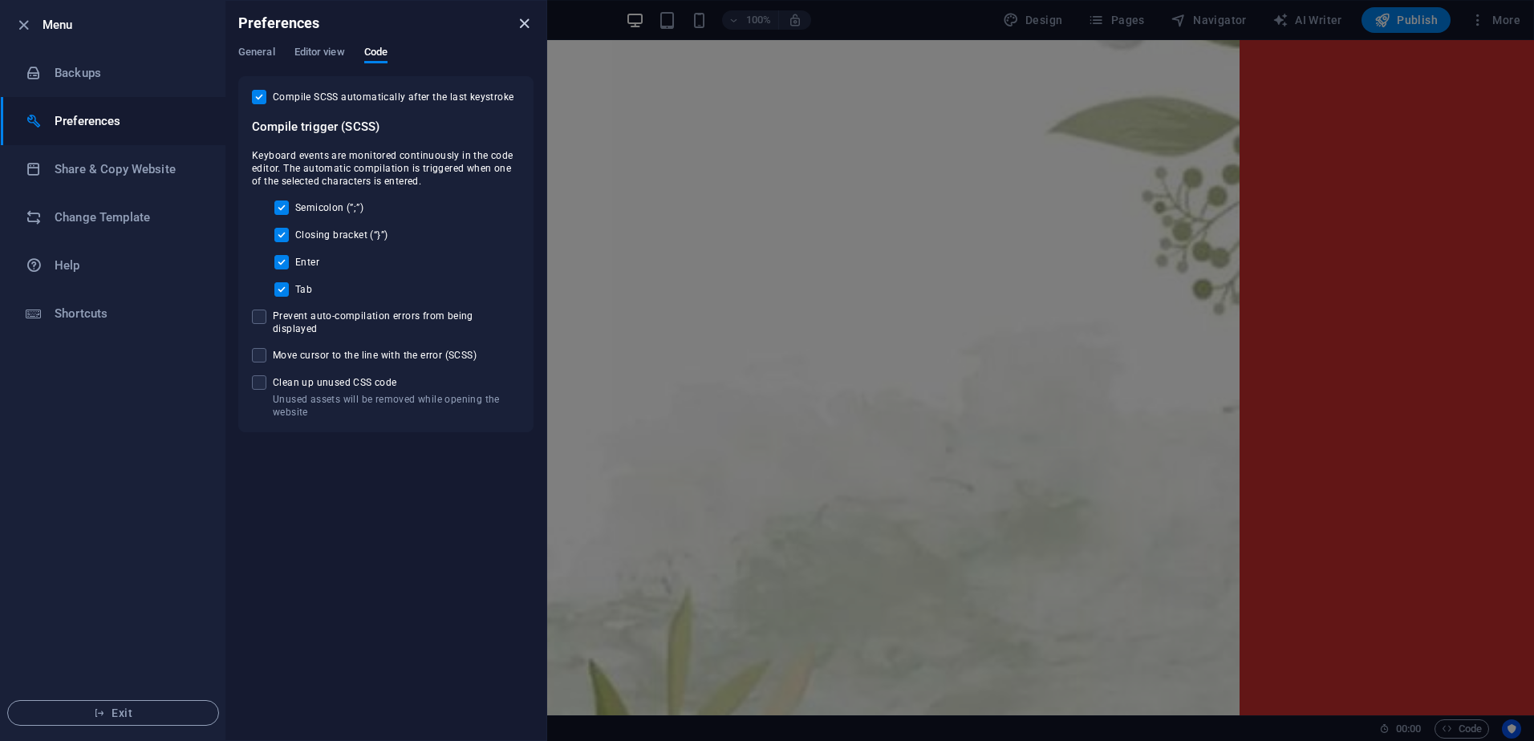
click at [519, 32] on icon "close" at bounding box center [524, 23] width 18 height 18
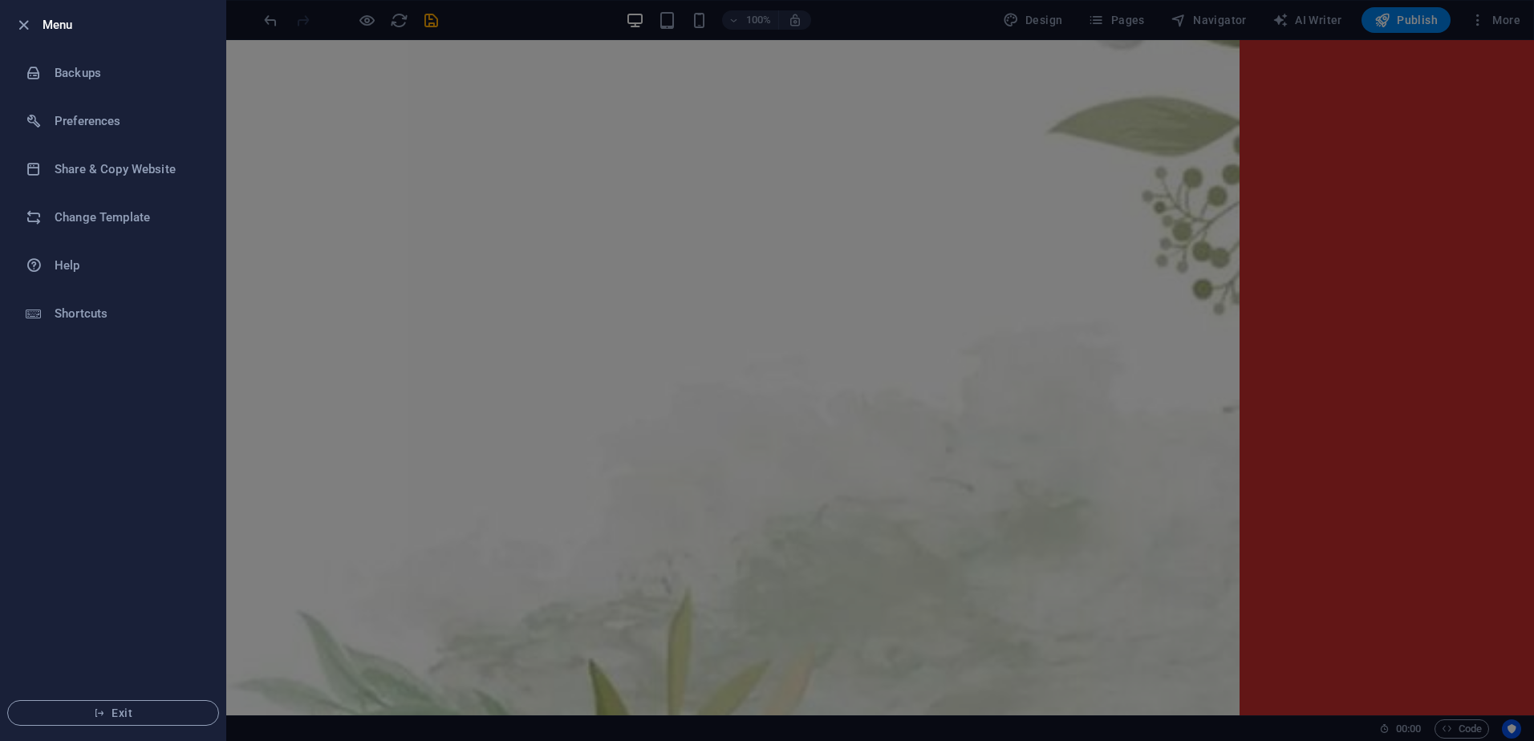
click at [1388, 232] on div at bounding box center [767, 370] width 1534 height 741
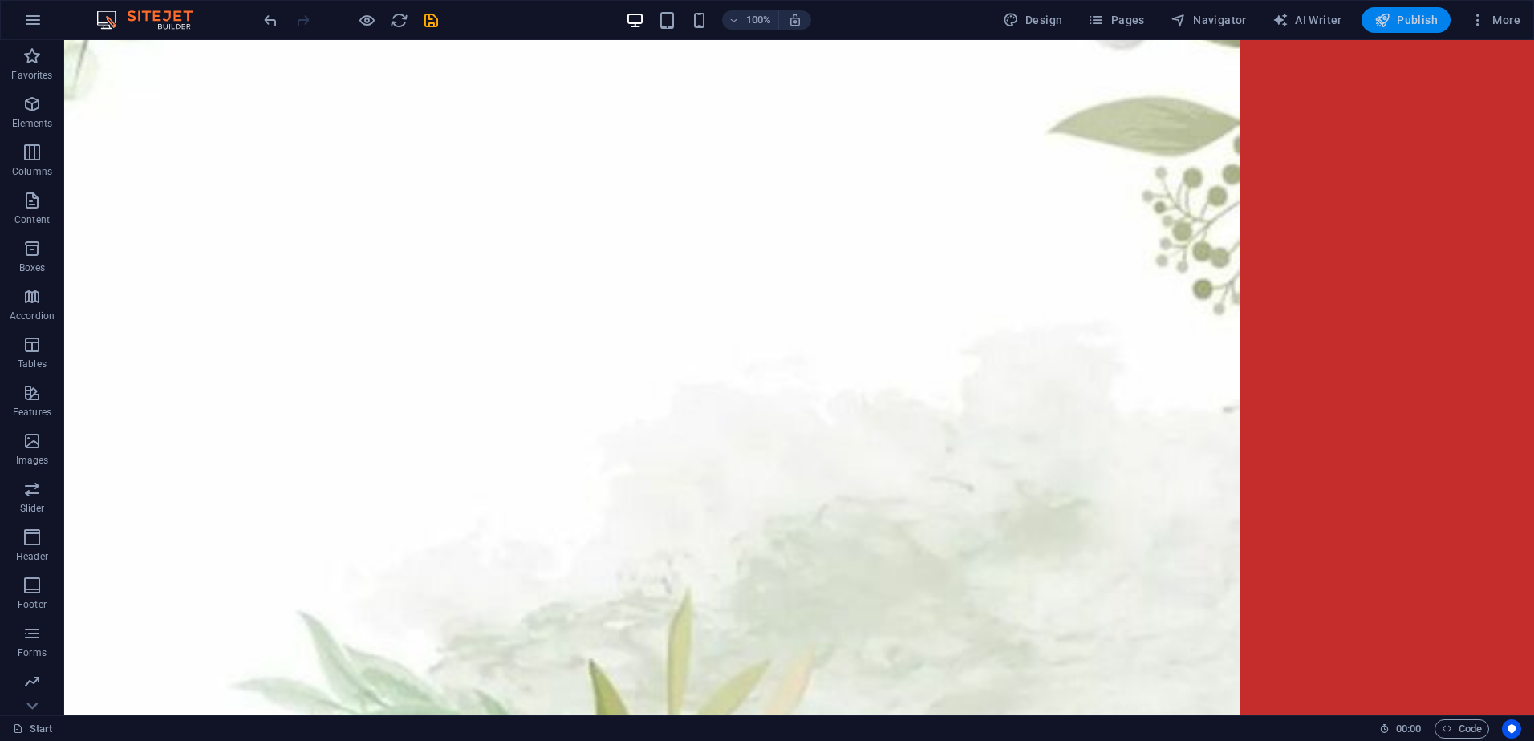
click at [1411, 17] on span "Publish" at bounding box center [1406, 20] width 63 height 16
